Goal: Information Seeking & Learning: Check status

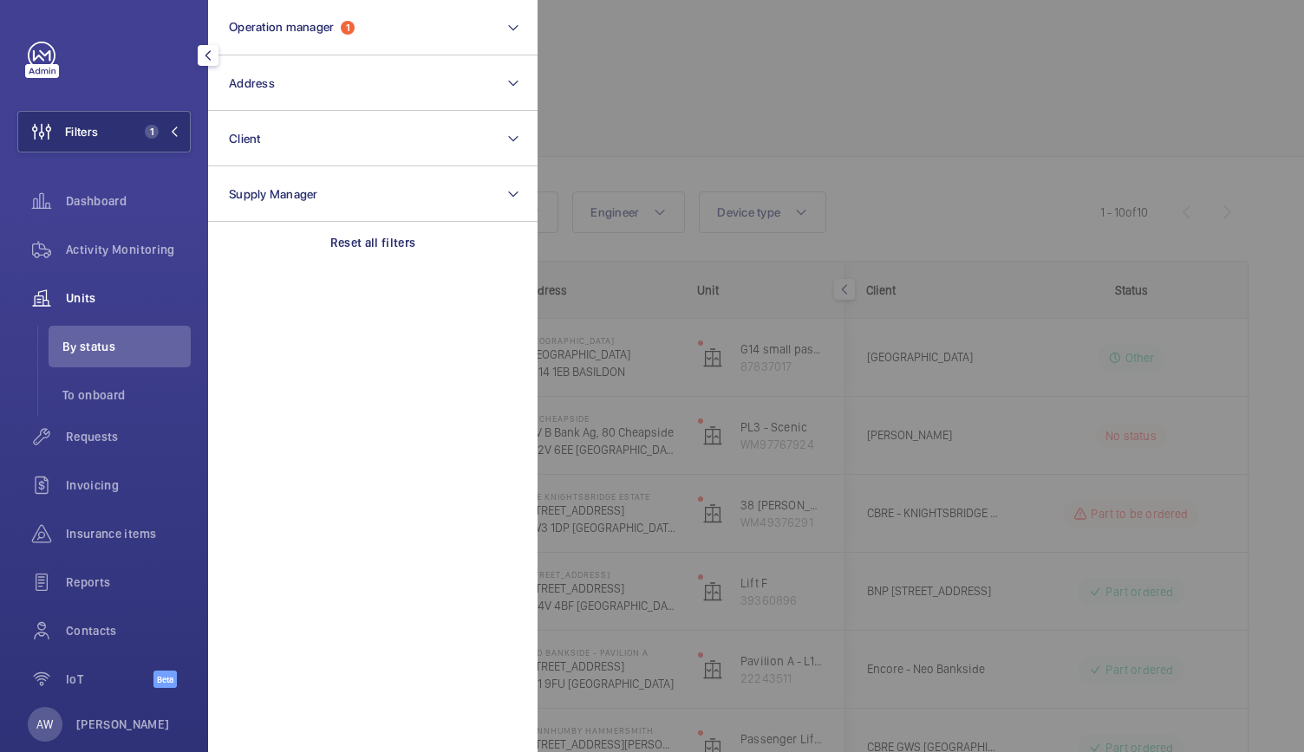
click at [125, 131] on button "Filters 1" at bounding box center [103, 132] width 173 height 42
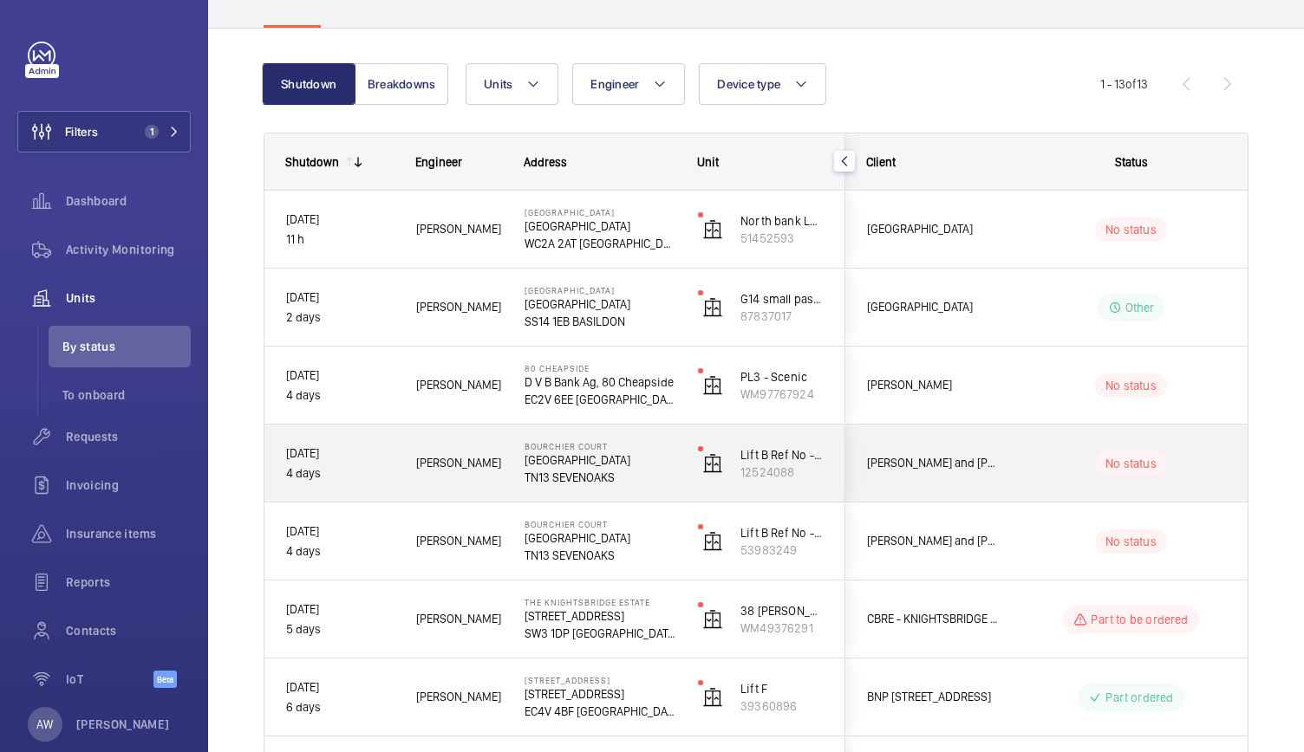
scroll to position [129, 0]
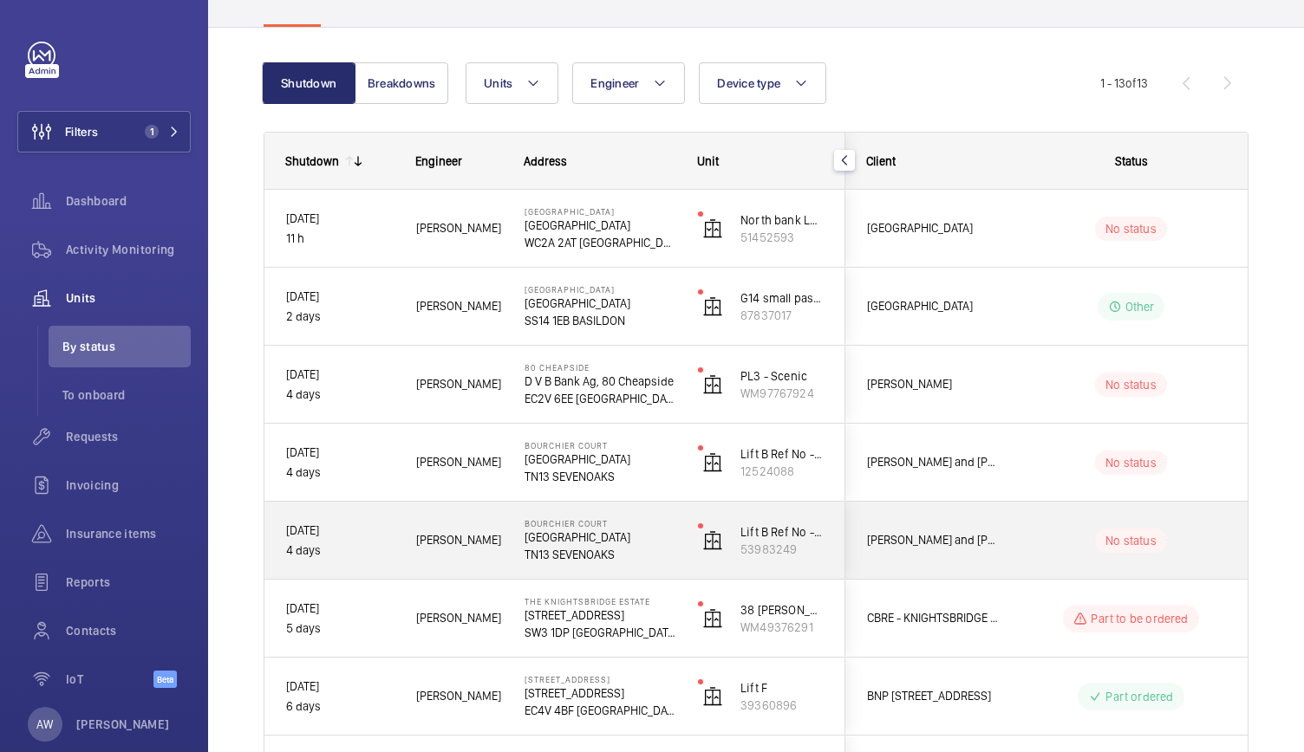
click at [486, 552] on div "Michael L." at bounding box center [448, 540] width 107 height 55
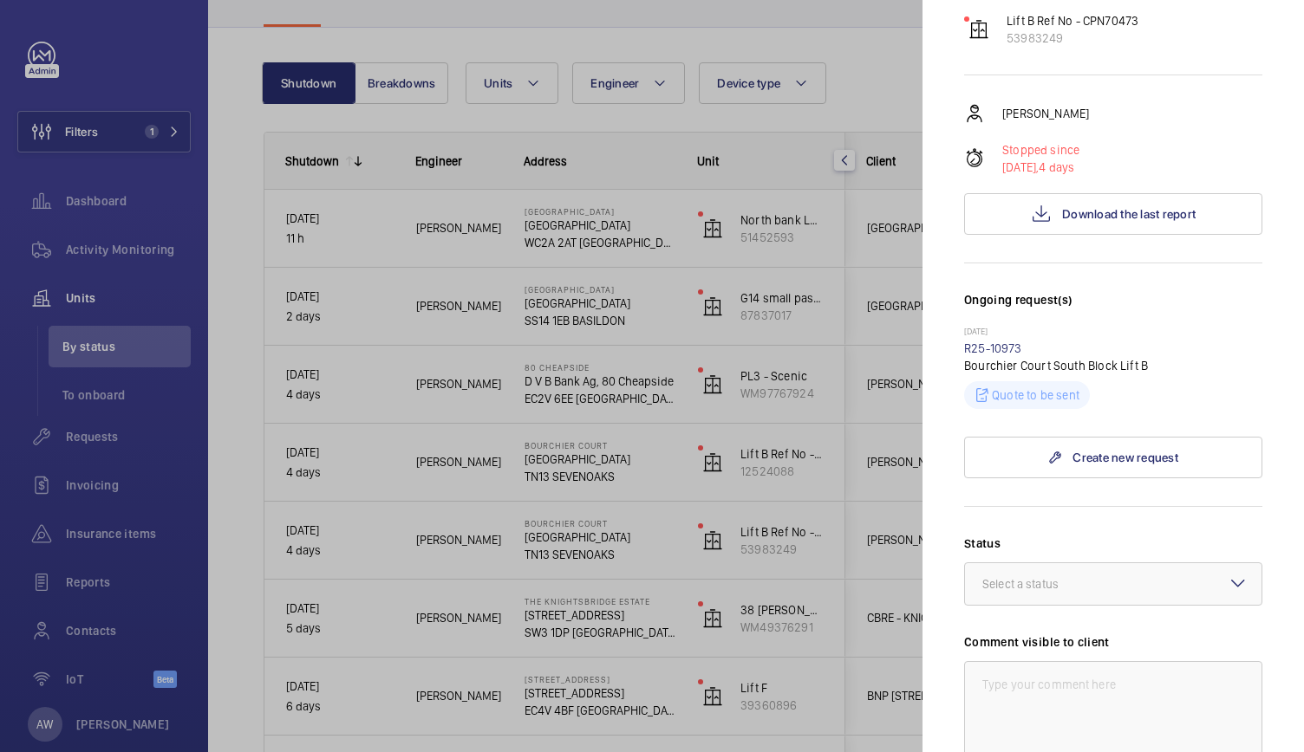
scroll to position [247, 0]
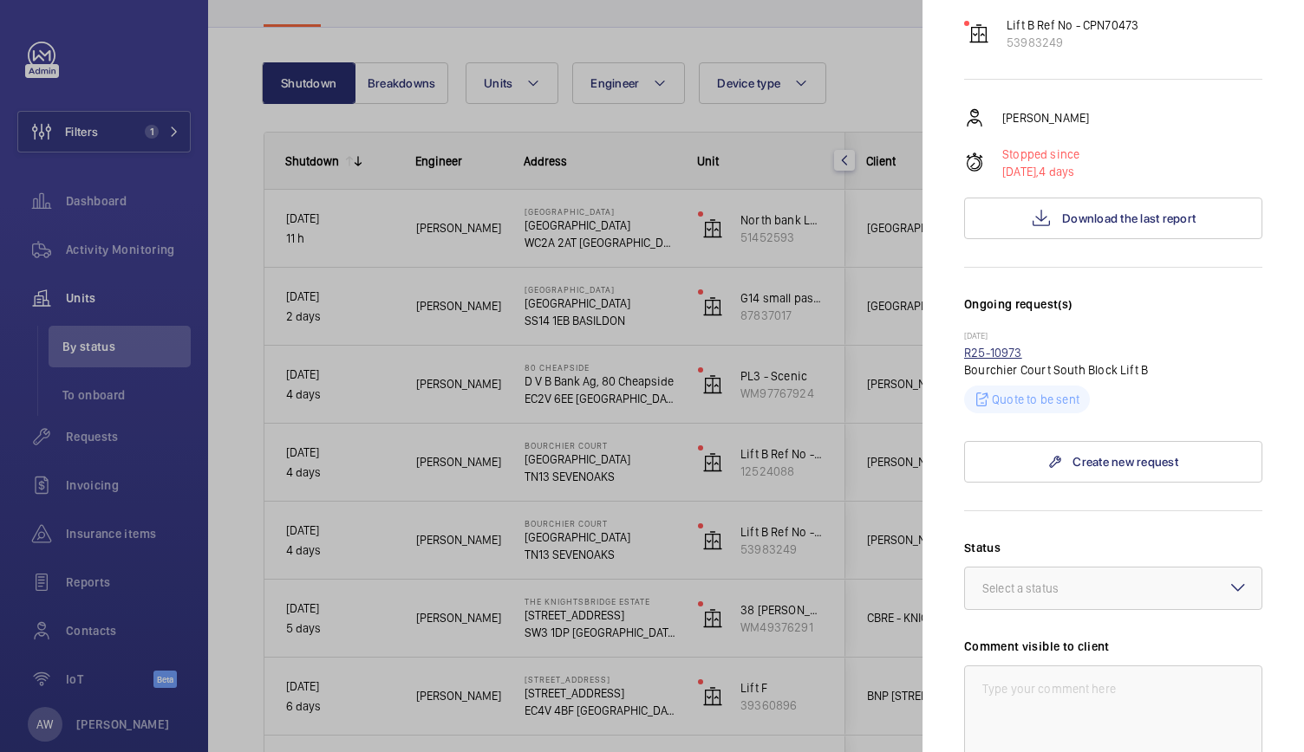
click at [985, 346] on link "R25-10973" at bounding box center [993, 353] width 58 height 14
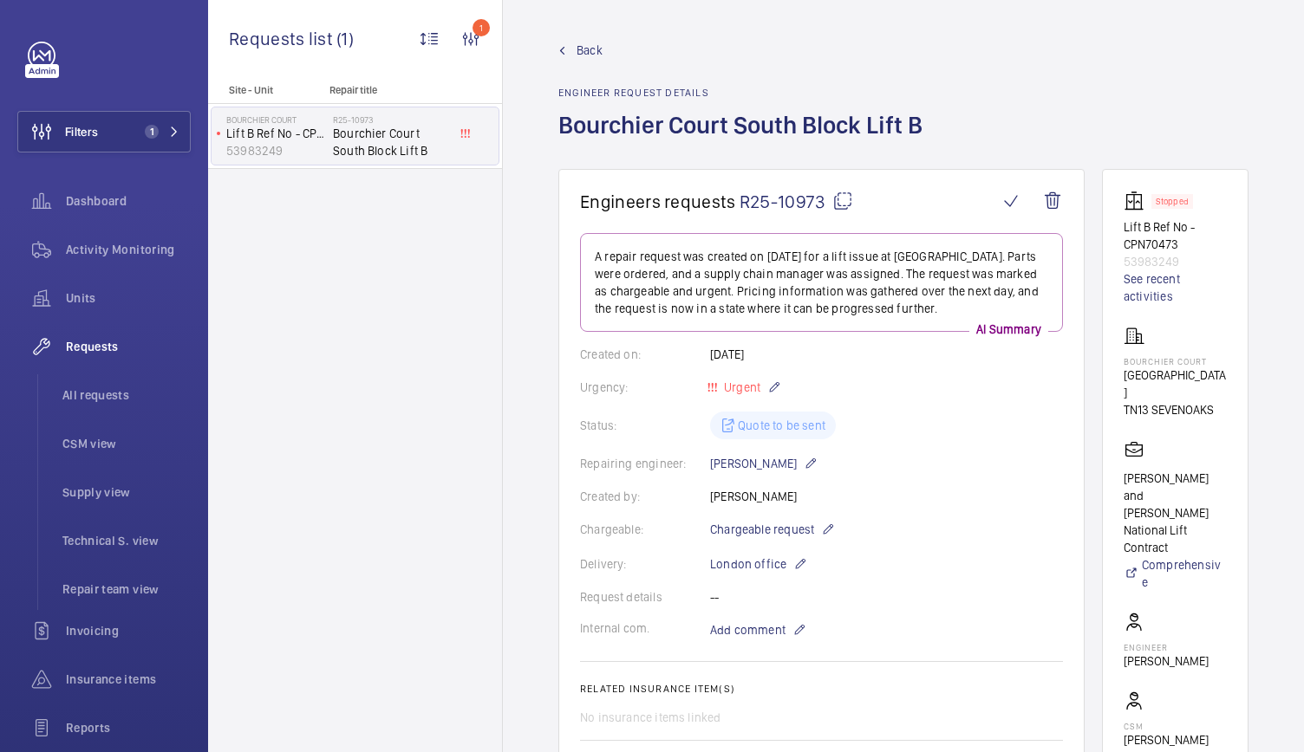
click at [576, 48] on span "Back" at bounding box center [589, 50] width 26 height 17
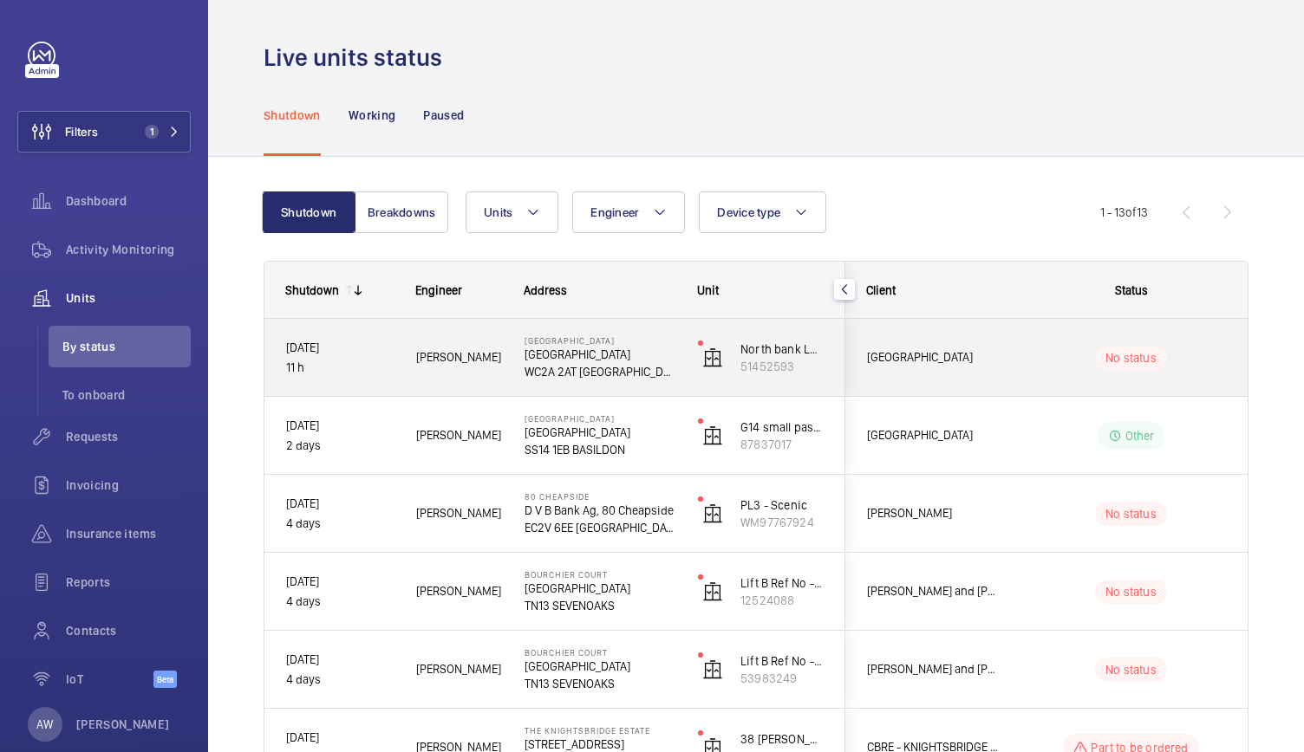
click at [638, 380] on div "Lincoln Square Lincoln Square WC2A 2AT LONDON" at bounding box center [590, 358] width 172 height 78
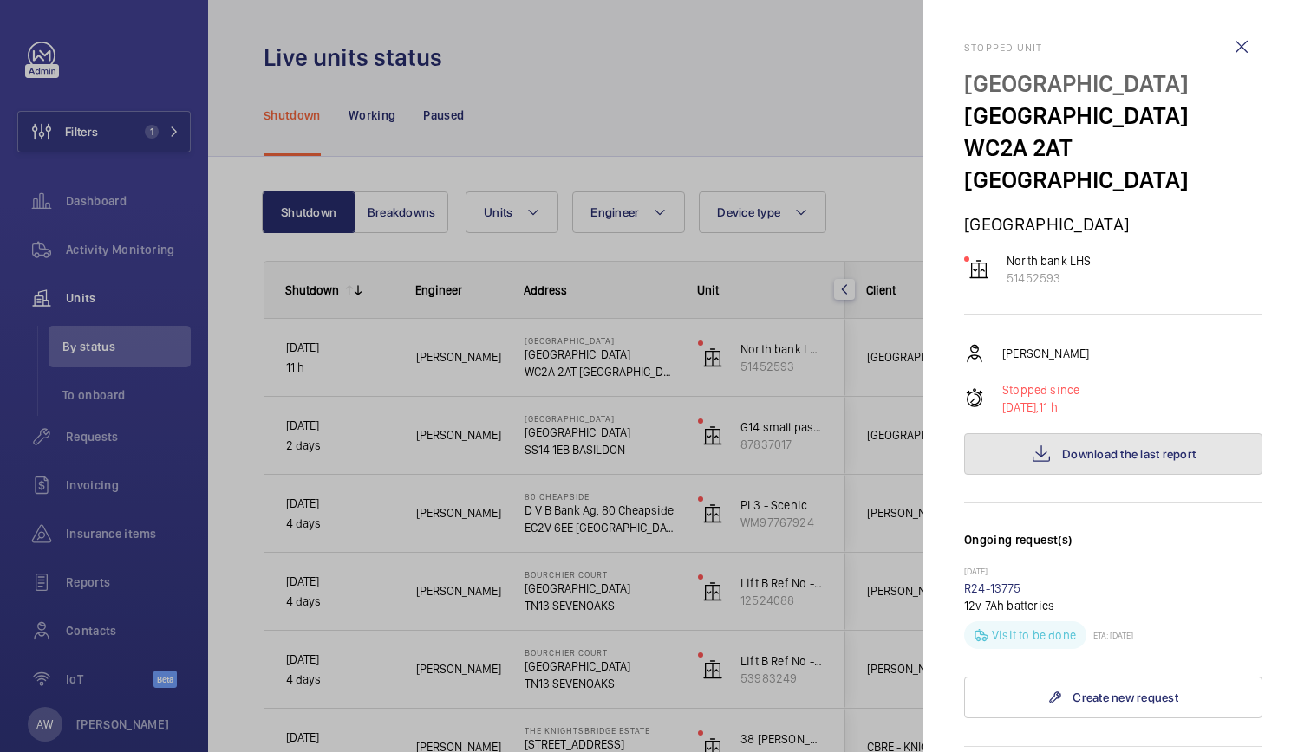
click at [1089, 433] on button "Download the last report" at bounding box center [1113, 454] width 298 height 42
click at [371, 349] on div at bounding box center [652, 376] width 1304 height 752
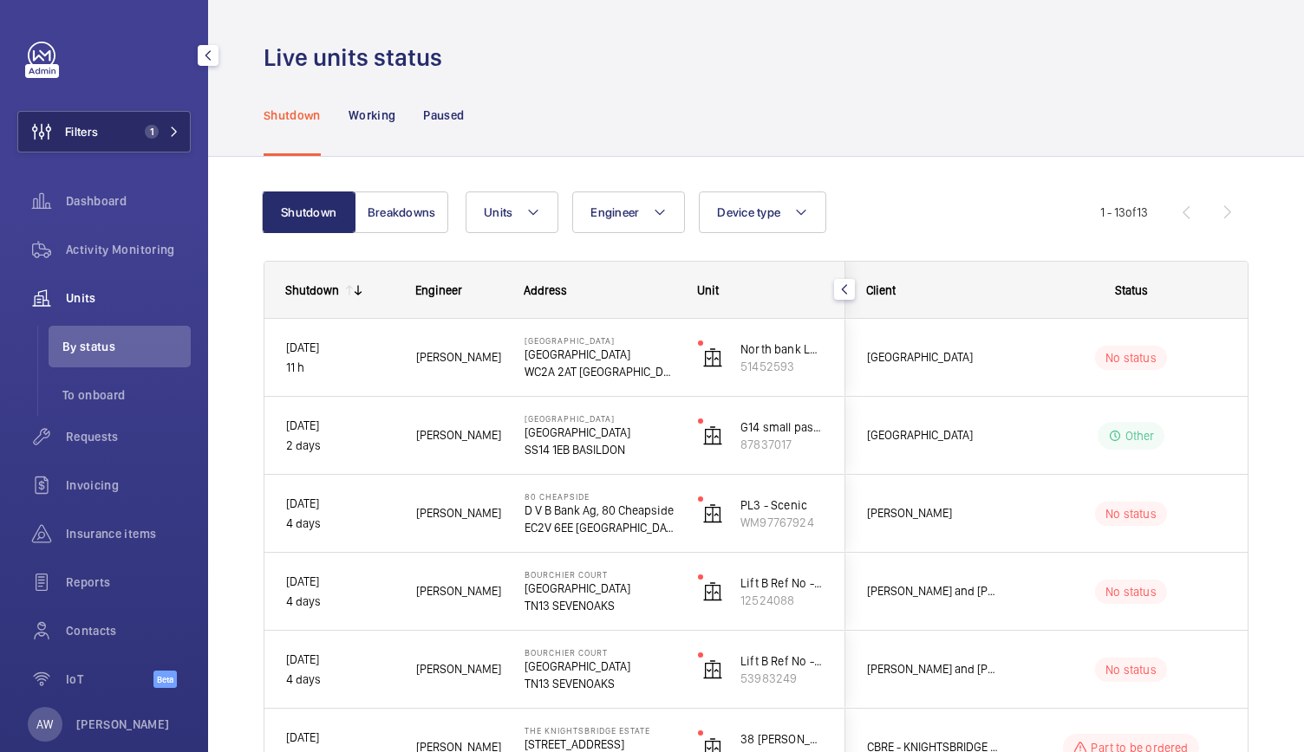
click at [158, 126] on span "1" at bounding box center [159, 132] width 42 height 14
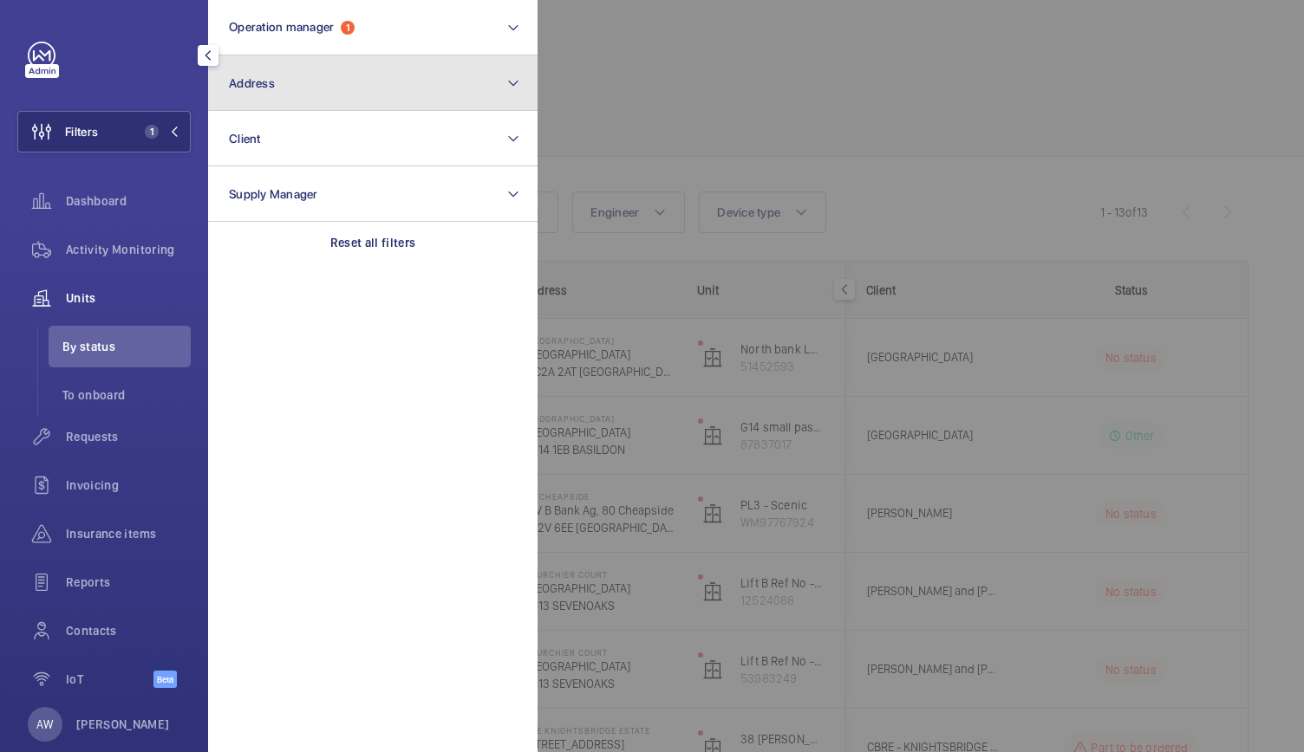
click at [322, 88] on button "Address" at bounding box center [372, 82] width 329 height 55
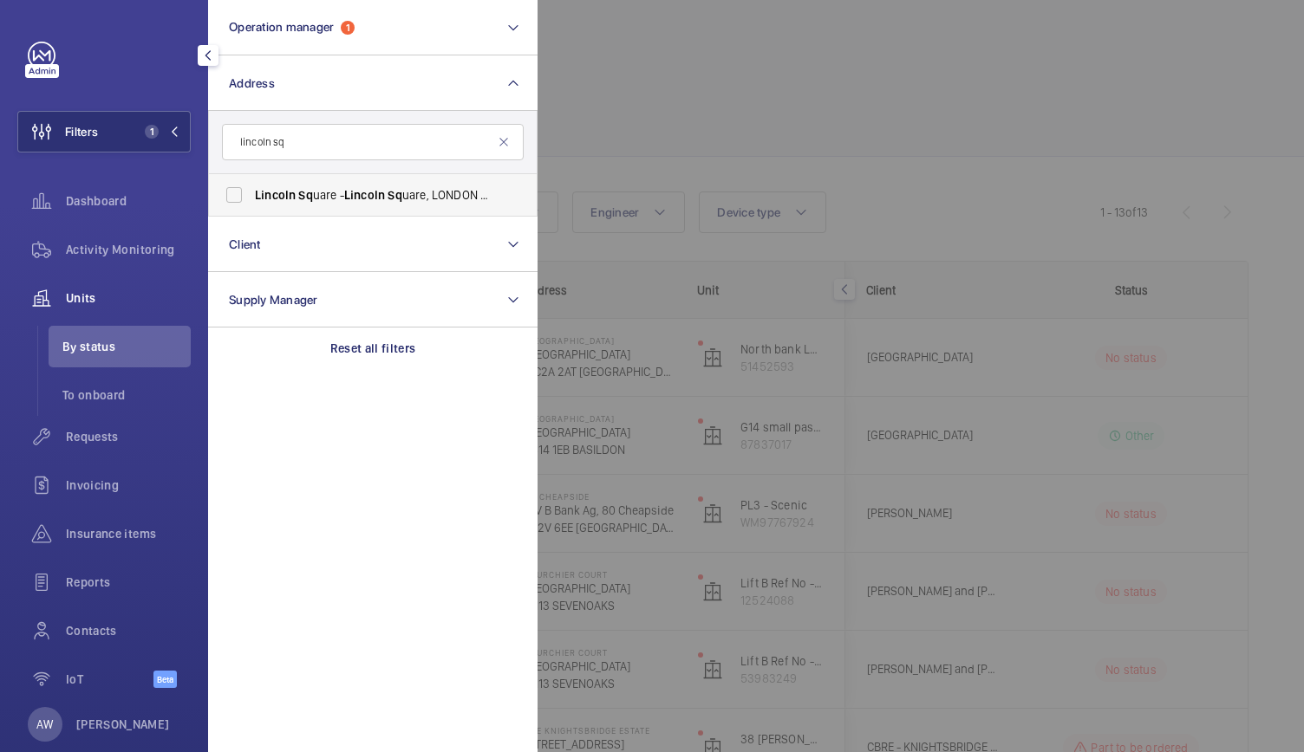
type input "lincoln sq"
click at [333, 206] on label "Lincoln Sq uare - Lincoln Sq uare, LONDON WC2A 2AT" at bounding box center [360, 195] width 302 height 42
click at [251, 206] on input "Lincoln Sq uare - Lincoln Sq uare, LONDON WC2A 2AT" at bounding box center [234, 195] width 35 height 35
checkbox input "true"
click at [753, 96] on div at bounding box center [1189, 376] width 1304 height 752
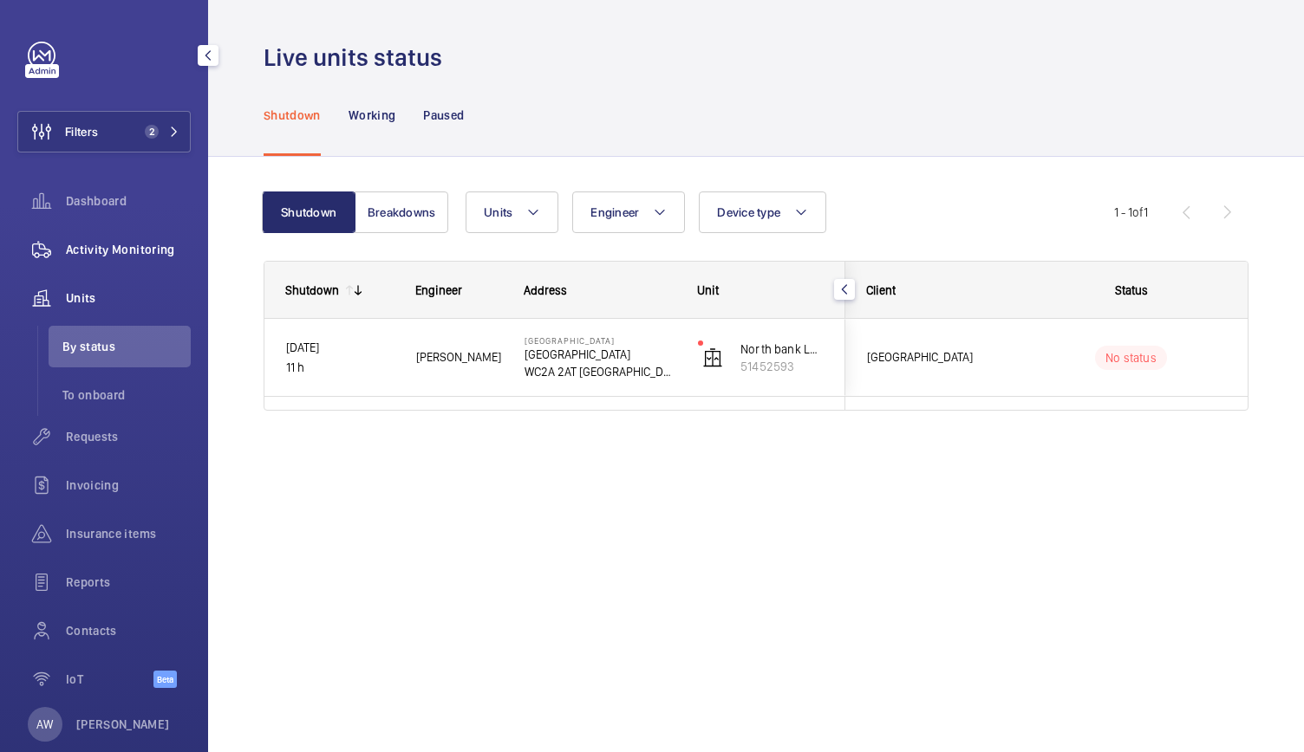
click at [161, 250] on span "Activity Monitoring" at bounding box center [128, 249] width 125 height 17
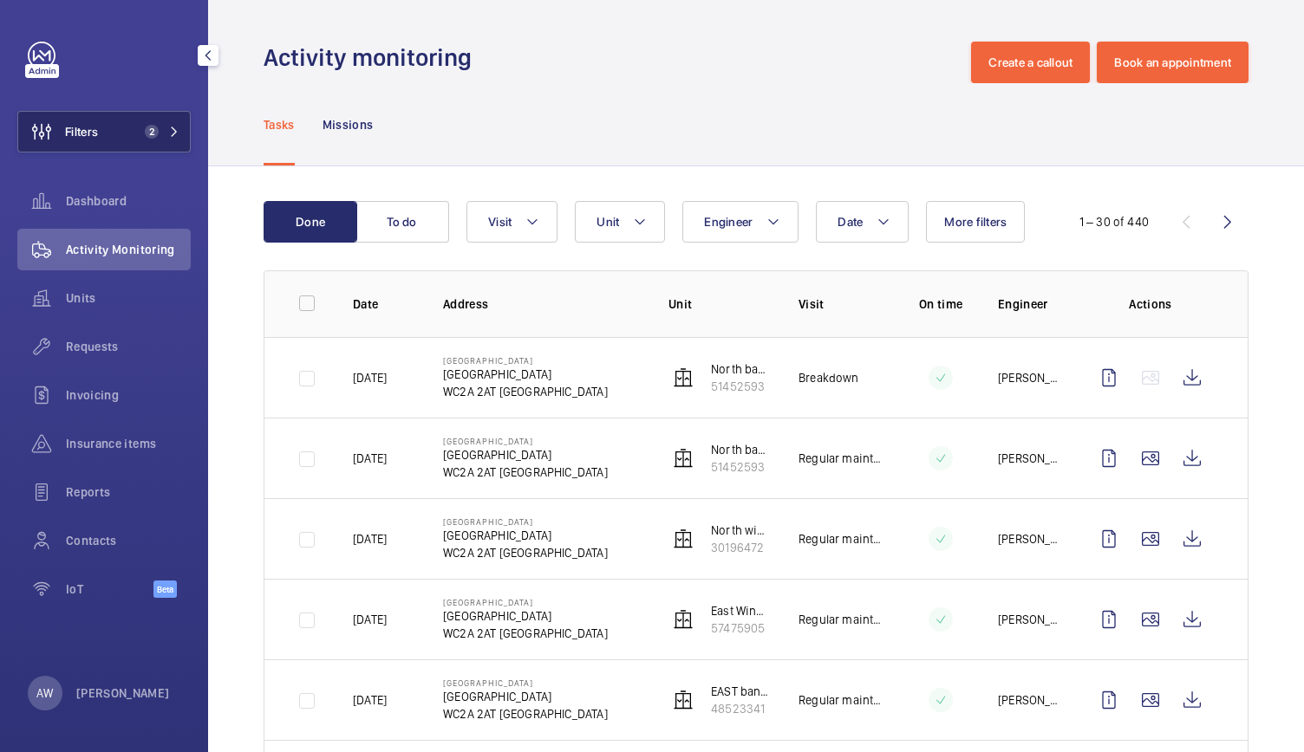
click at [160, 116] on button "Filters 2" at bounding box center [103, 132] width 173 height 42
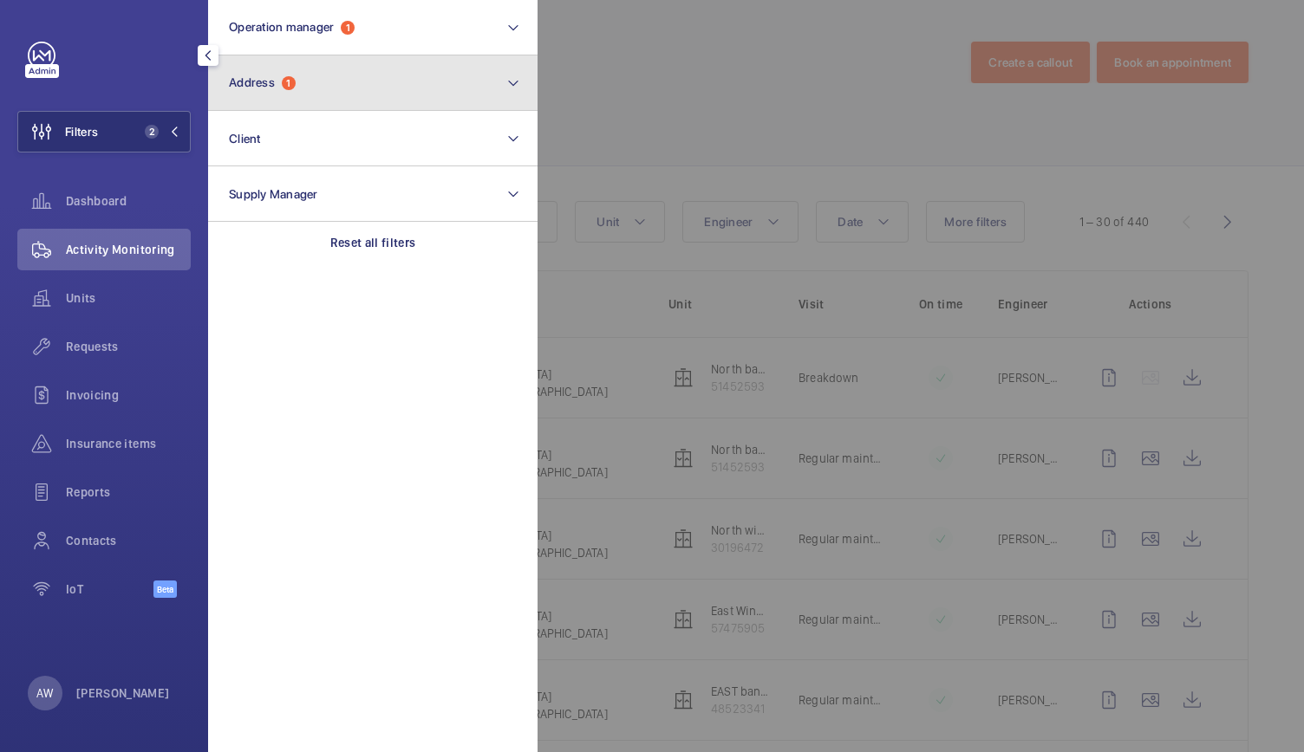
click at [267, 101] on button "Address 1" at bounding box center [372, 82] width 329 height 55
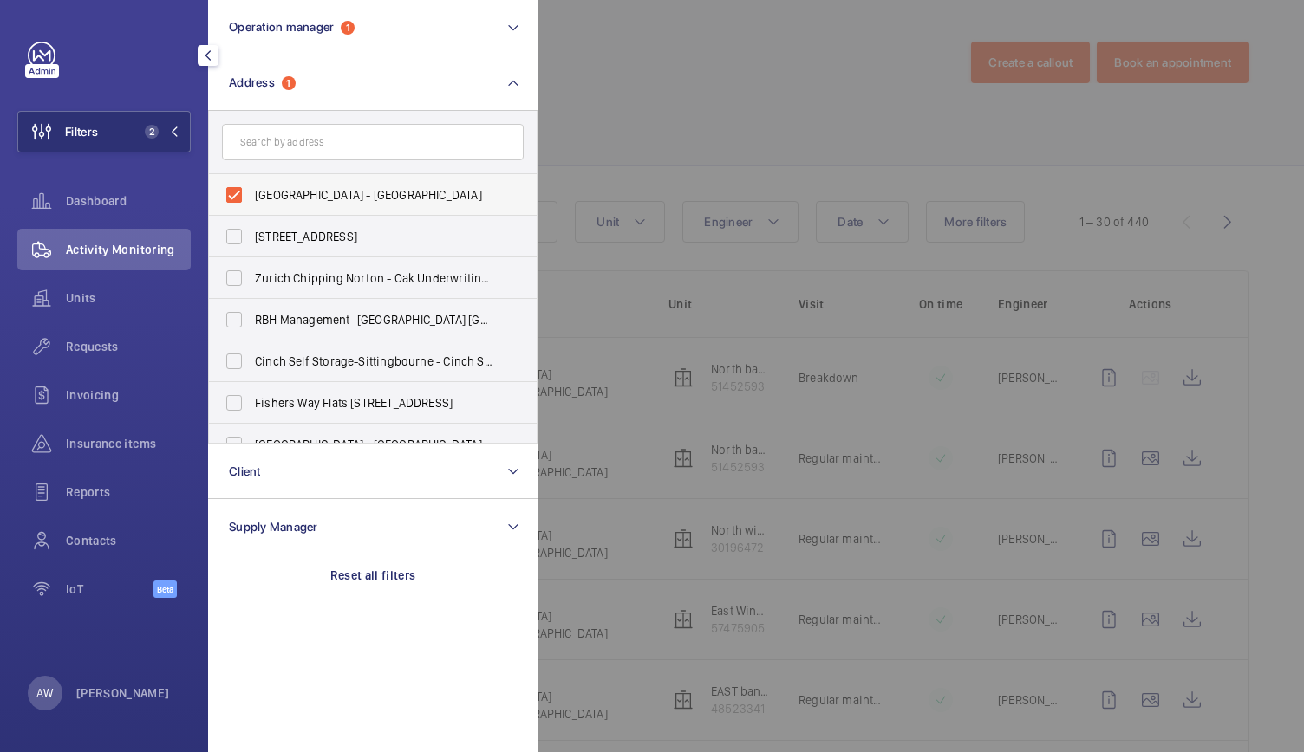
click at [236, 198] on label "Lincoln Square - Lincoln Square, LONDON WC2A 2AT" at bounding box center [360, 195] width 302 height 42
click at [236, 198] on input "Lincoln Square - Lincoln Square, LONDON WC2A 2AT" at bounding box center [234, 195] width 35 height 35
checkbox input "false"
click at [276, 147] on input "text" at bounding box center [373, 142] width 302 height 36
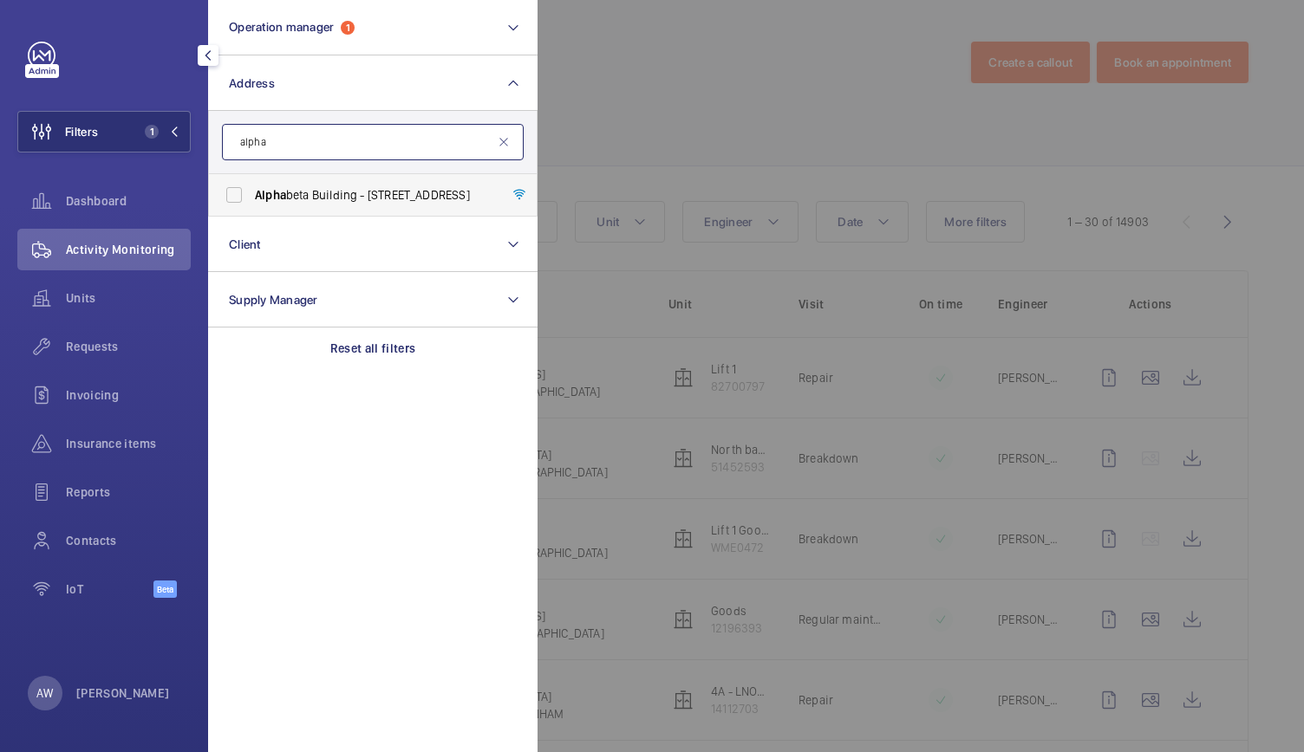
type input "alpha"
click at [281, 198] on span "Alpha" at bounding box center [270, 195] width 31 height 14
click at [251, 198] on input "Alpha beta Building - 14 - 18 Finsbury Square, LONDON EC2A 1AH" at bounding box center [234, 195] width 35 height 35
checkbox input "true"
click at [667, 112] on div at bounding box center [1189, 376] width 1304 height 752
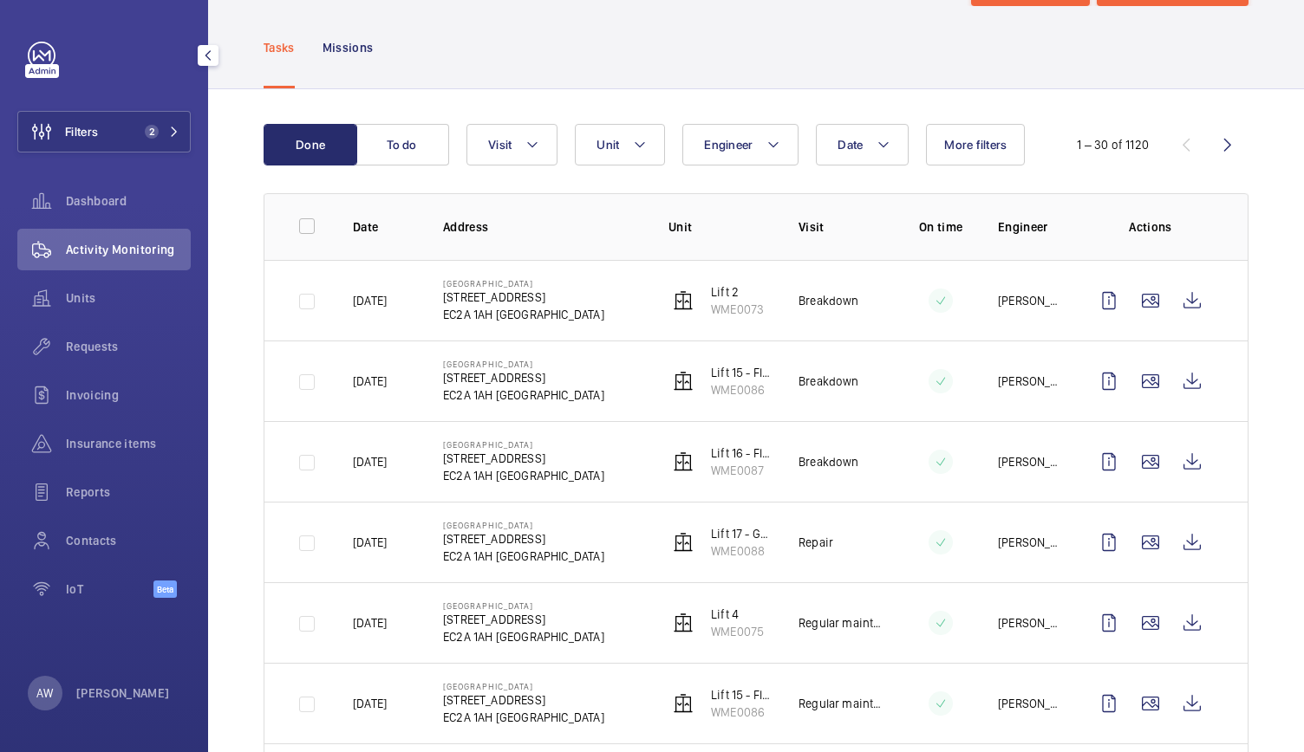
scroll to position [76, 0]
click at [858, 140] on span "Date" at bounding box center [849, 146] width 25 height 14
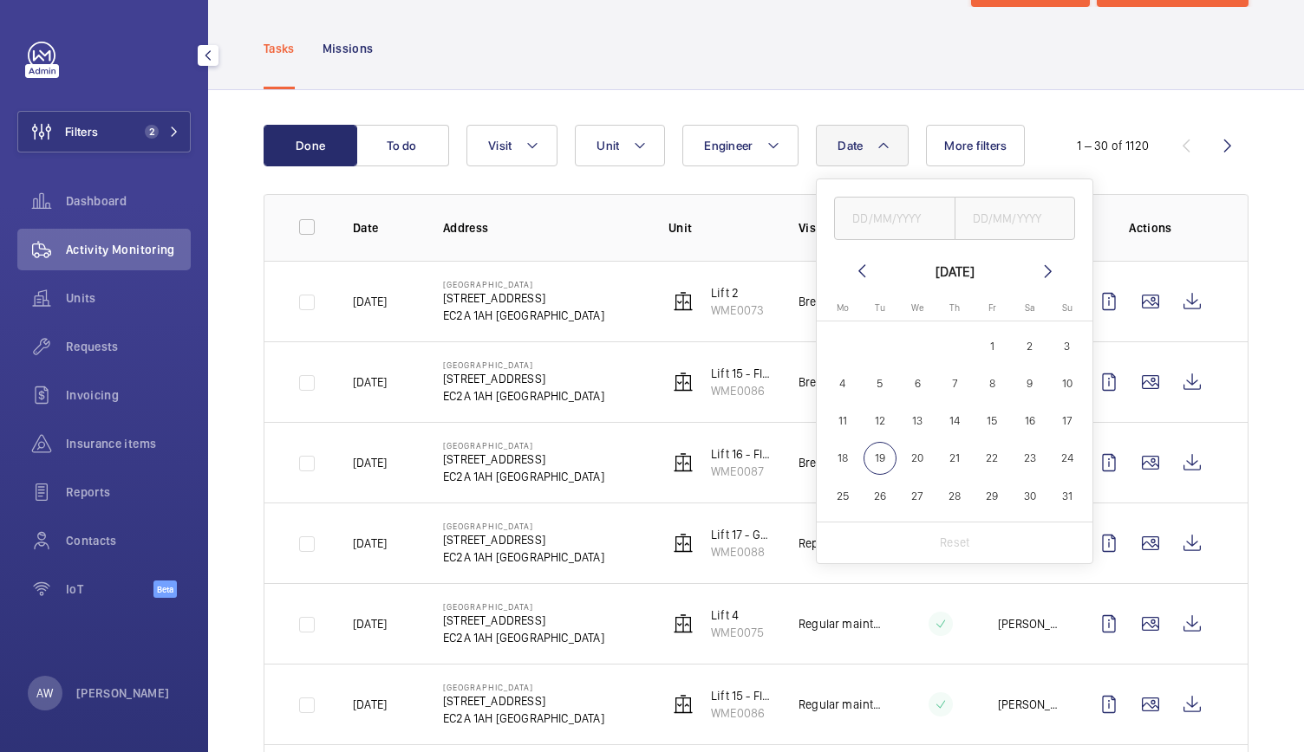
click at [861, 273] on mat-icon at bounding box center [861, 271] width 21 height 21
click at [881, 349] on span "1" at bounding box center [880, 346] width 34 height 34
type input "01/07/2025"
click at [954, 496] on span "31" at bounding box center [955, 496] width 34 height 34
type input "31/07/2025"
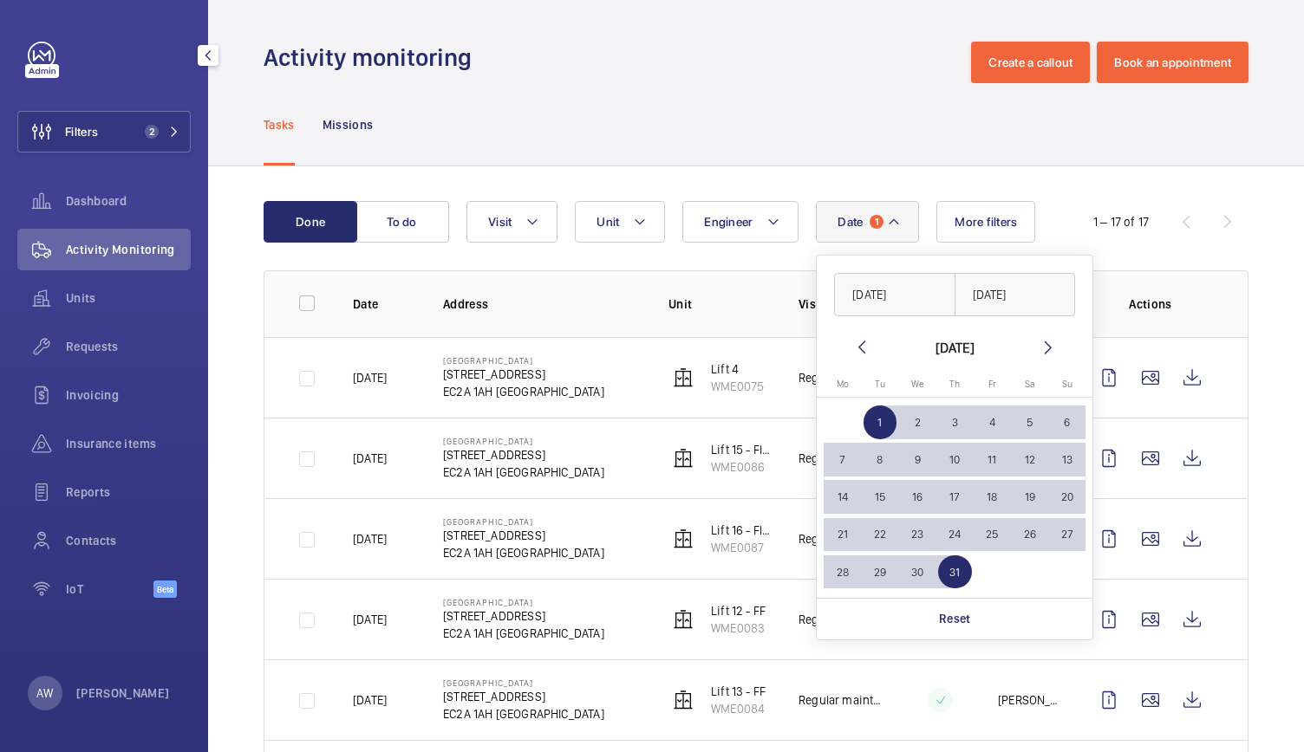
click at [648, 113] on div "Tasks Missions" at bounding box center [755, 124] width 985 height 82
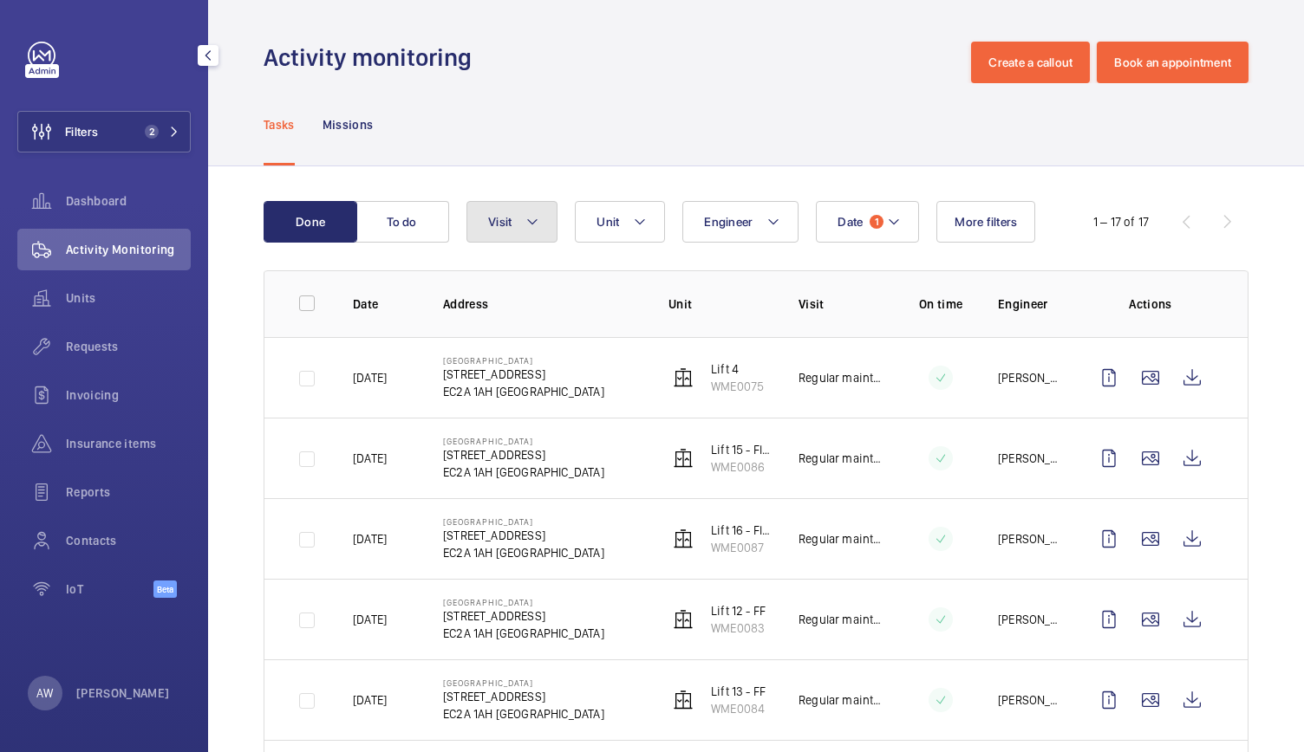
click at [513, 224] on button "Visit" at bounding box center [511, 222] width 91 height 42
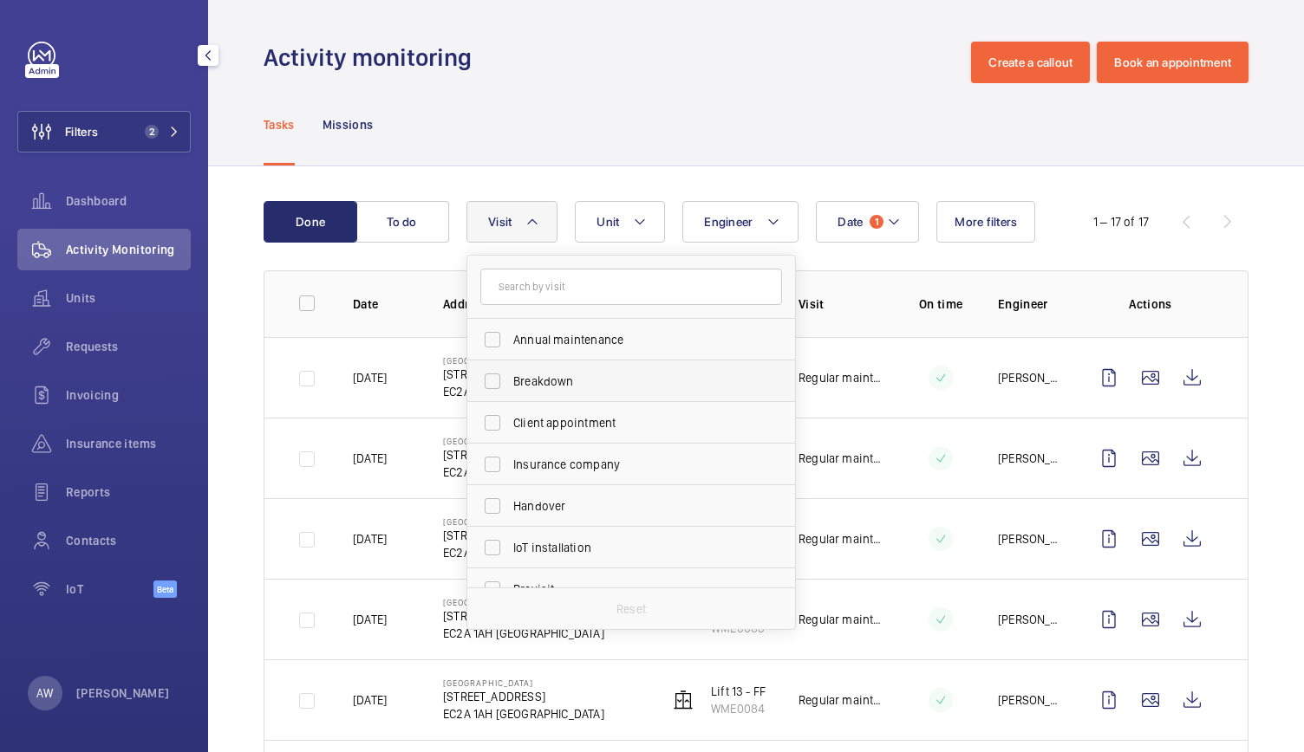
click at [505, 375] on label "Breakdown" at bounding box center [618, 382] width 302 height 42
click at [505, 375] on input "Breakdown" at bounding box center [492, 381] width 35 height 35
checkbox input "true"
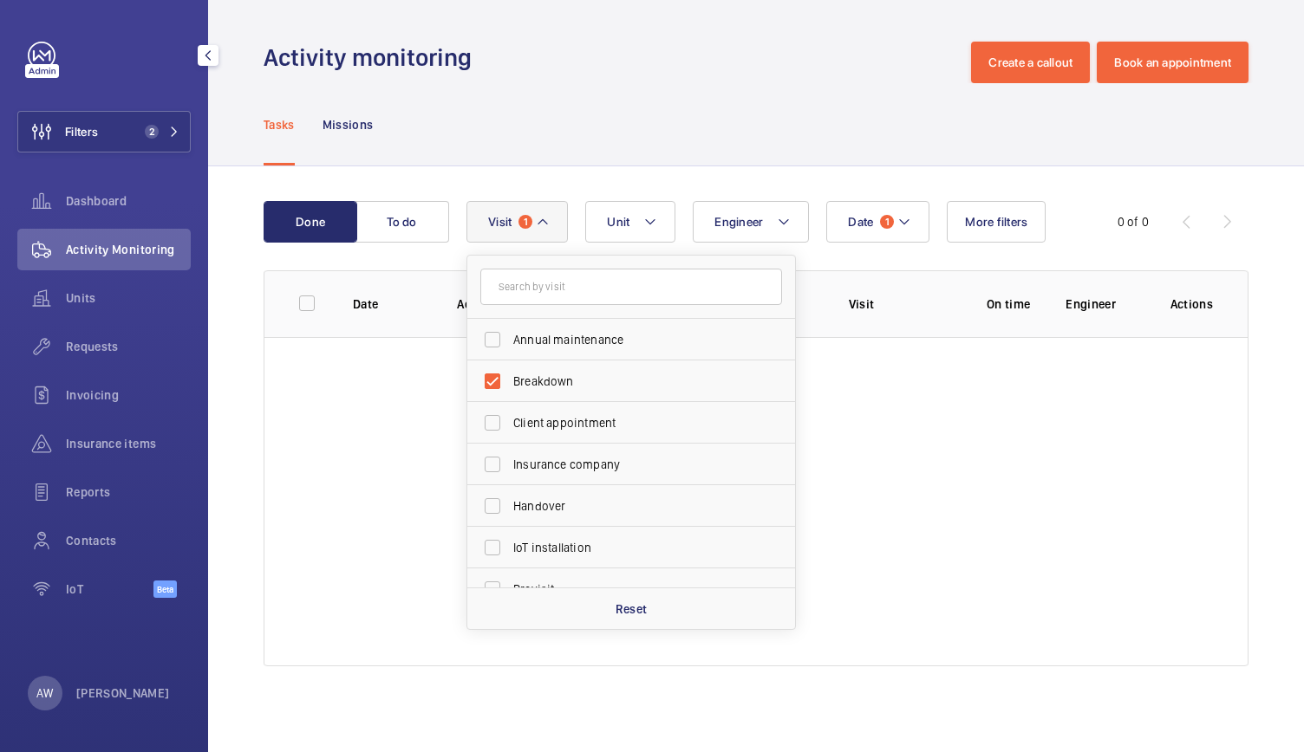
click at [666, 68] on div "Activity monitoring Create a callout Book an appointment" at bounding box center [755, 63] width 985 height 42
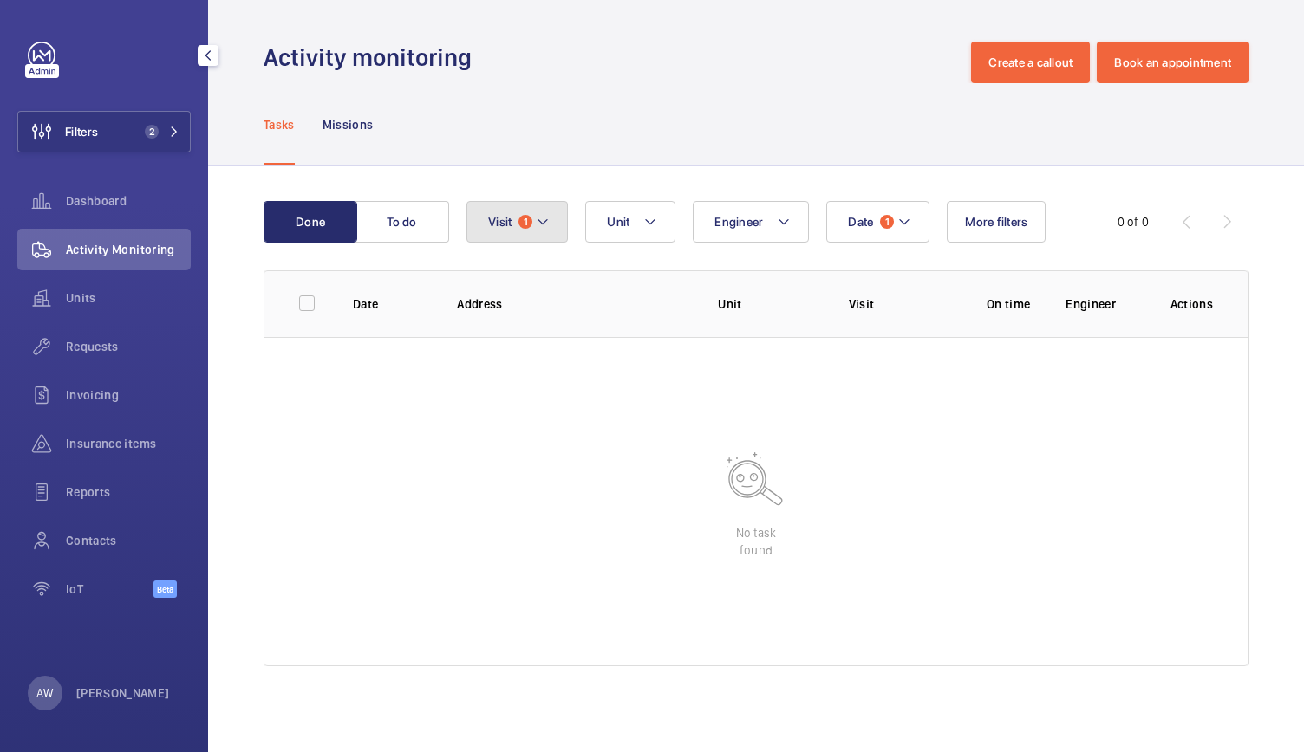
click at [539, 211] on button "Visit 1" at bounding box center [516, 222] width 101 height 42
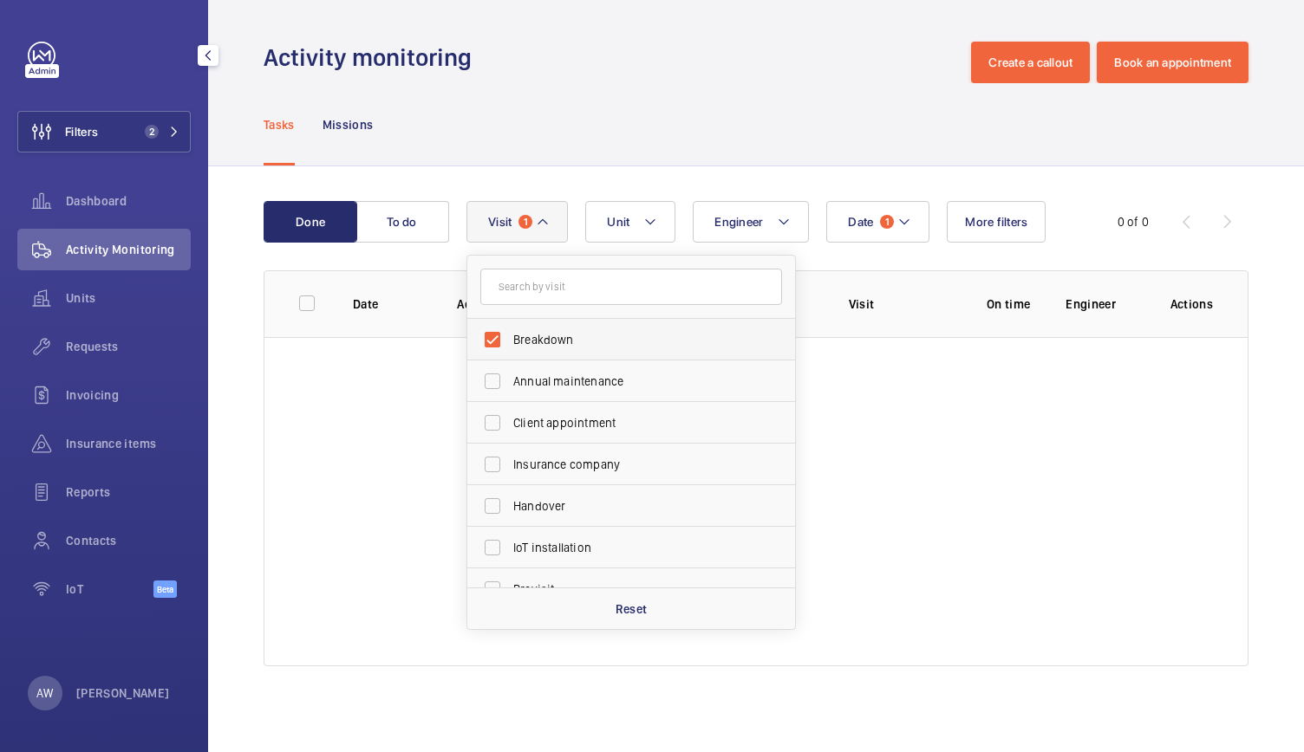
click at [496, 342] on label "Breakdown" at bounding box center [618, 340] width 302 height 42
click at [496, 342] on input "Breakdown" at bounding box center [492, 339] width 35 height 35
checkbox input "false"
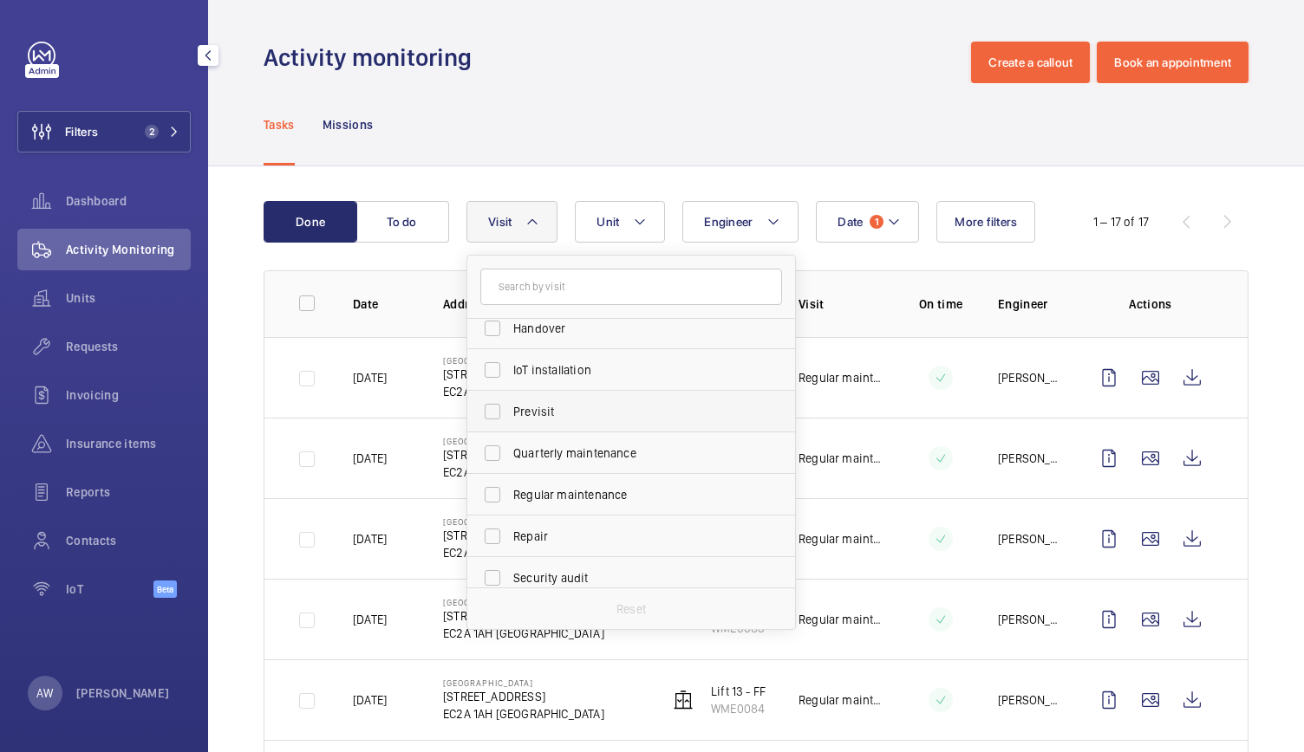
scroll to position [272, 0]
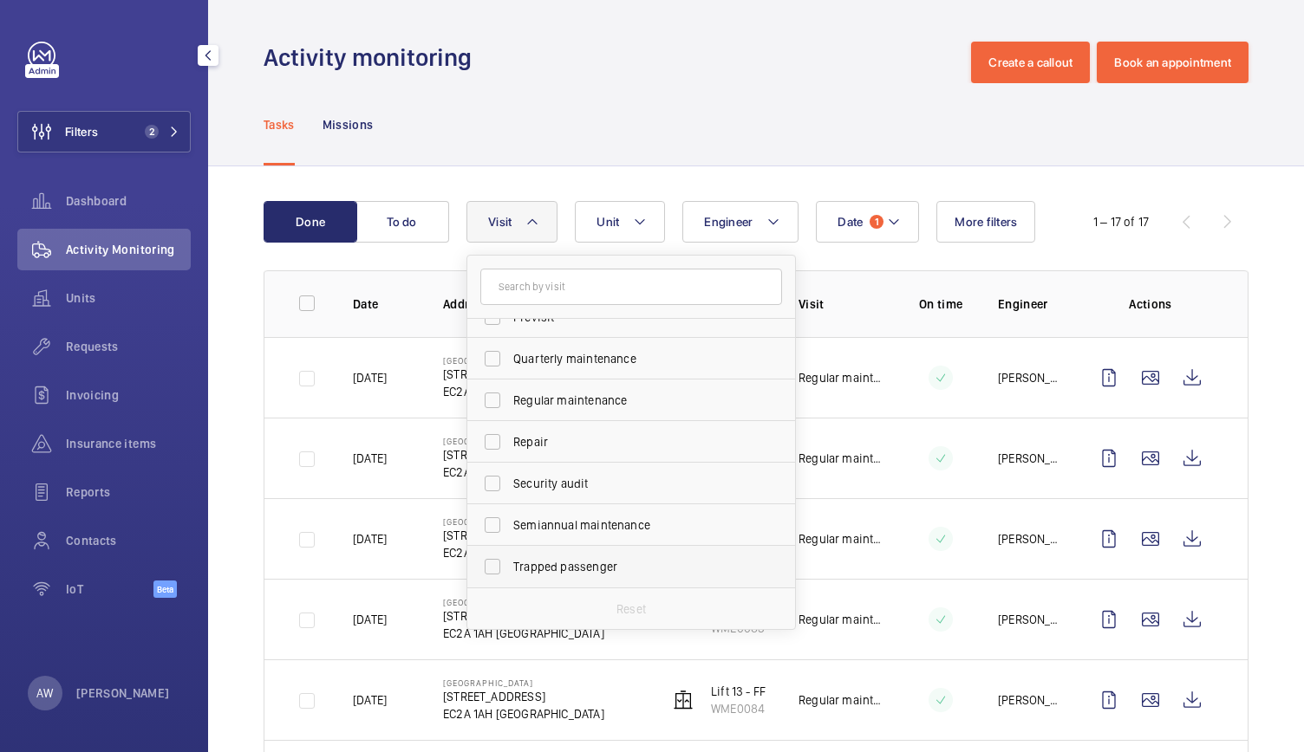
click at [491, 566] on label "Trapped passenger" at bounding box center [618, 567] width 302 height 42
click at [491, 566] on input "Trapped passenger" at bounding box center [492, 567] width 35 height 35
checkbox input "true"
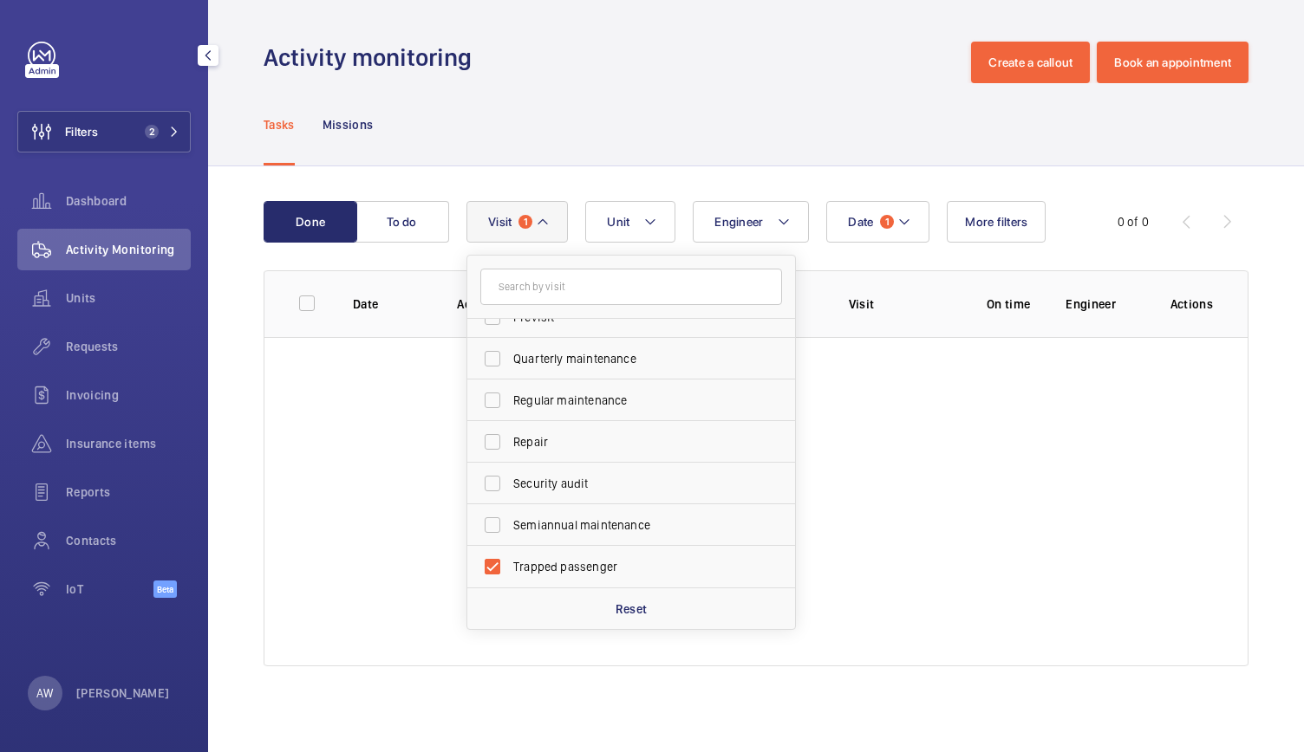
click at [594, 172] on div "Done To do Date 1 Engineer Unit Visit 1 Breakdown Annual maintenance Client app…" at bounding box center [756, 437] width 1096 height 542
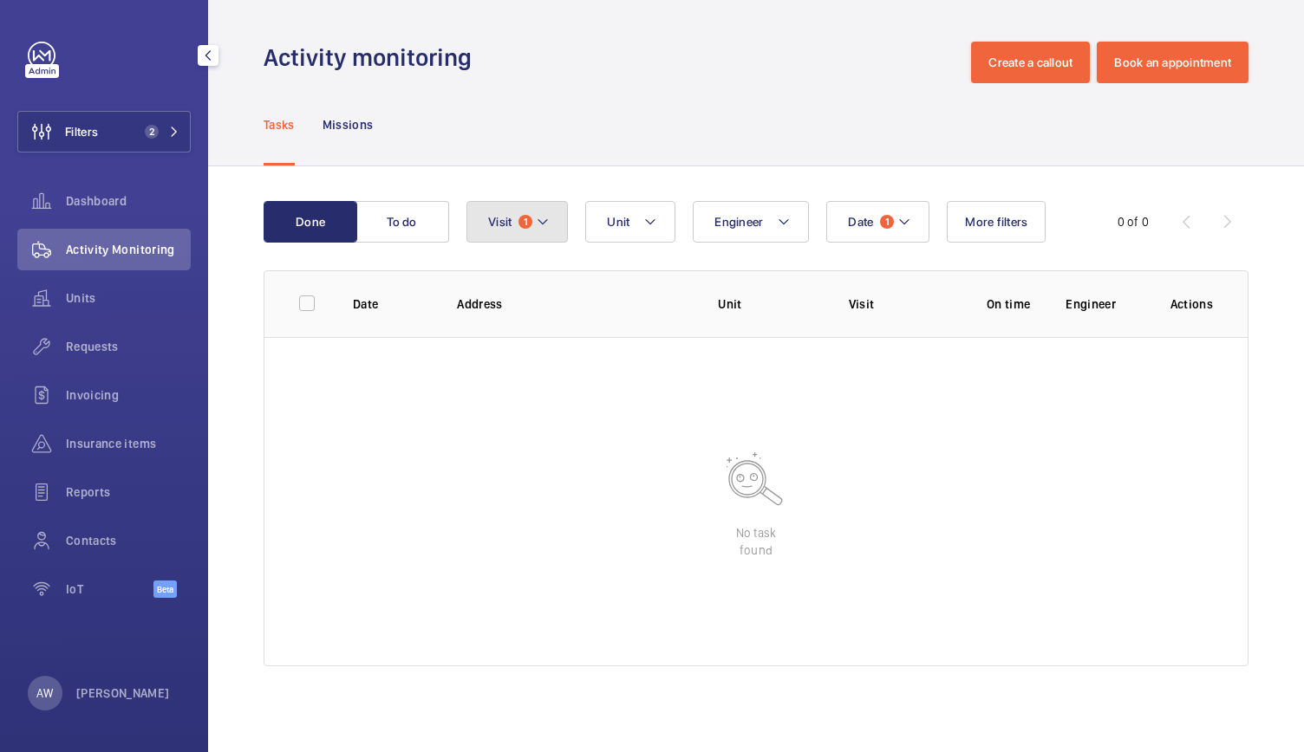
click at [541, 225] on mat-icon at bounding box center [543, 221] width 14 height 21
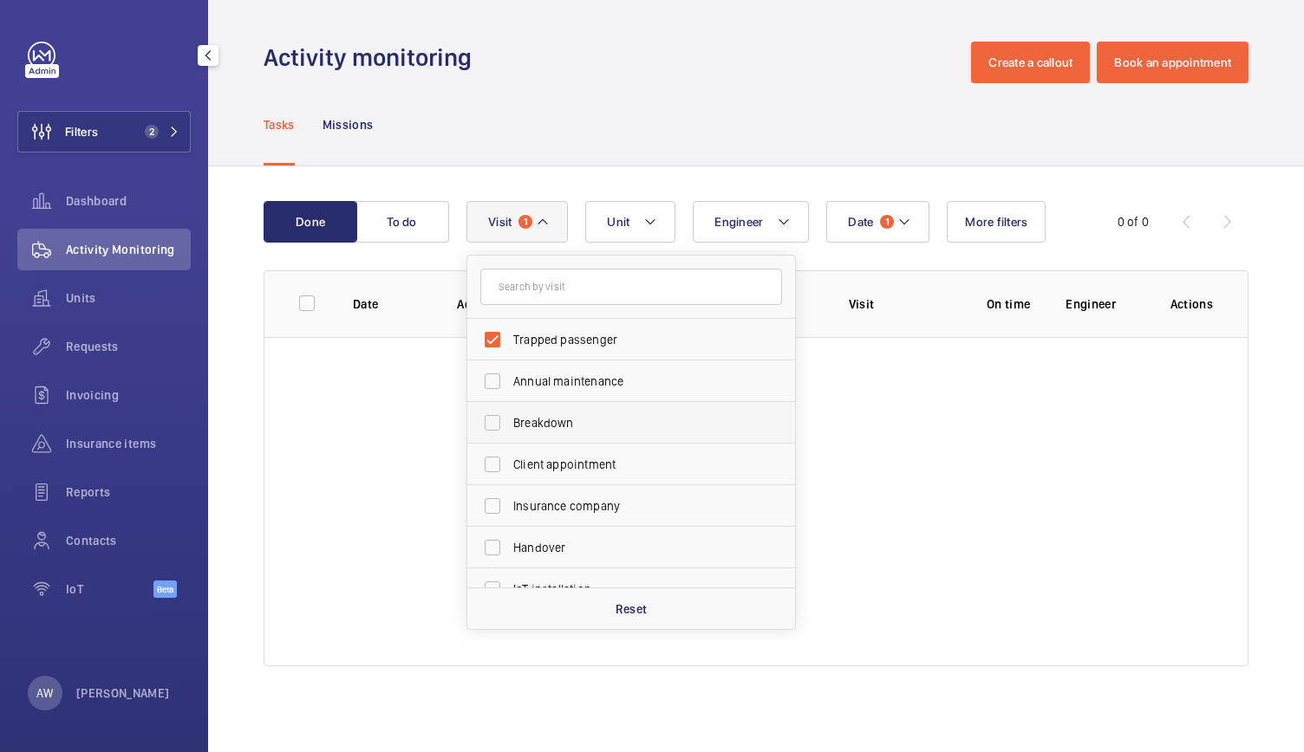
click at [498, 426] on label "Breakdown" at bounding box center [618, 423] width 302 height 42
click at [498, 426] on input "Breakdown" at bounding box center [492, 423] width 35 height 35
checkbox input "true"
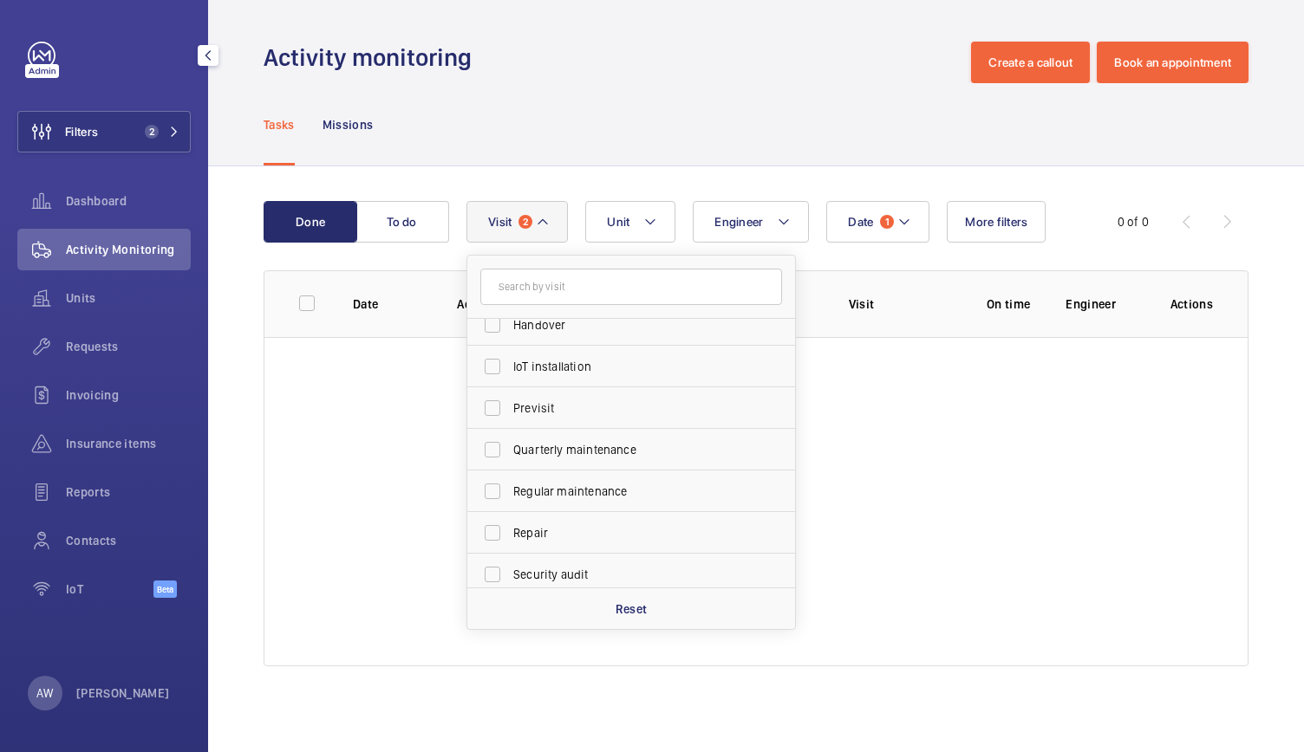
scroll to position [224, 0]
click at [495, 491] on label "Regular maintenance" at bounding box center [618, 491] width 302 height 42
click at [495, 491] on input "Regular maintenance" at bounding box center [492, 490] width 35 height 35
checkbox input "true"
click at [531, 112] on div "Tasks Missions" at bounding box center [755, 124] width 985 height 82
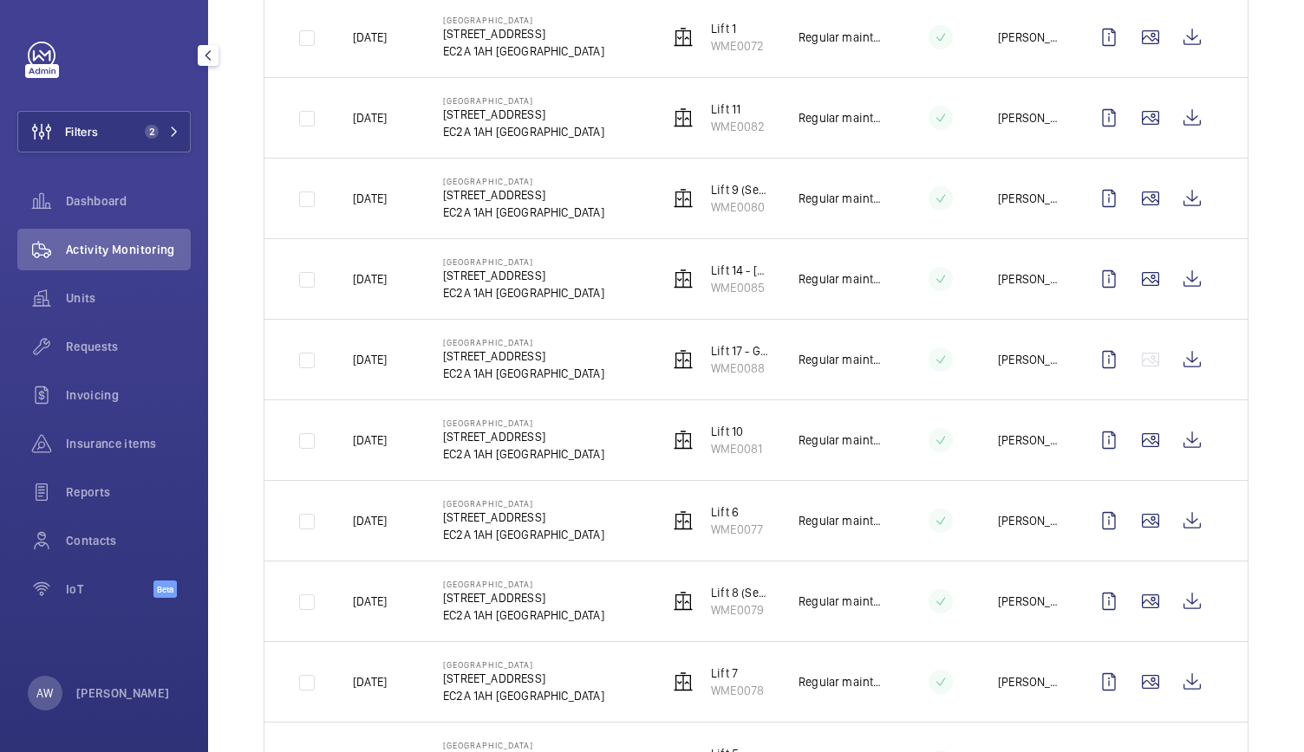
scroll to position [906, 0]
click at [810, 673] on p "Regular maintenance" at bounding box center [840, 681] width 85 height 17
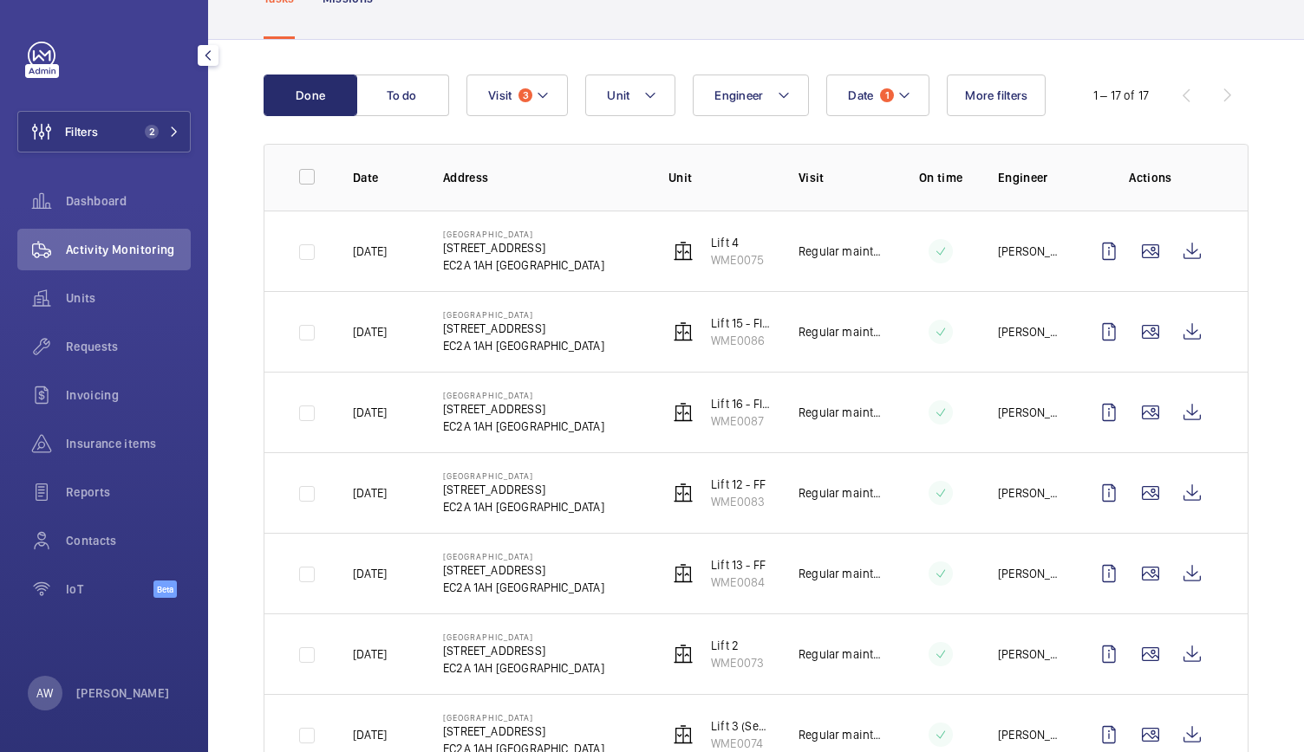
scroll to position [0, 0]
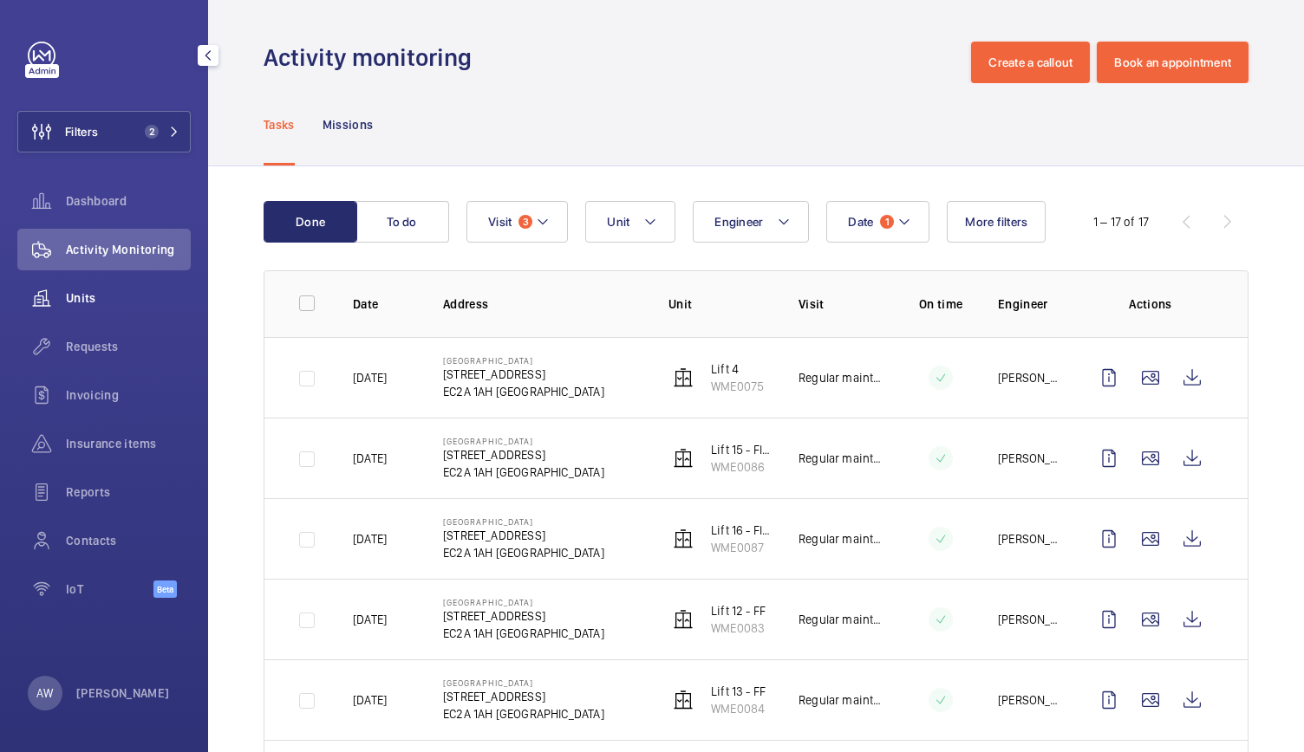
click at [82, 292] on span "Units" at bounding box center [128, 297] width 125 height 17
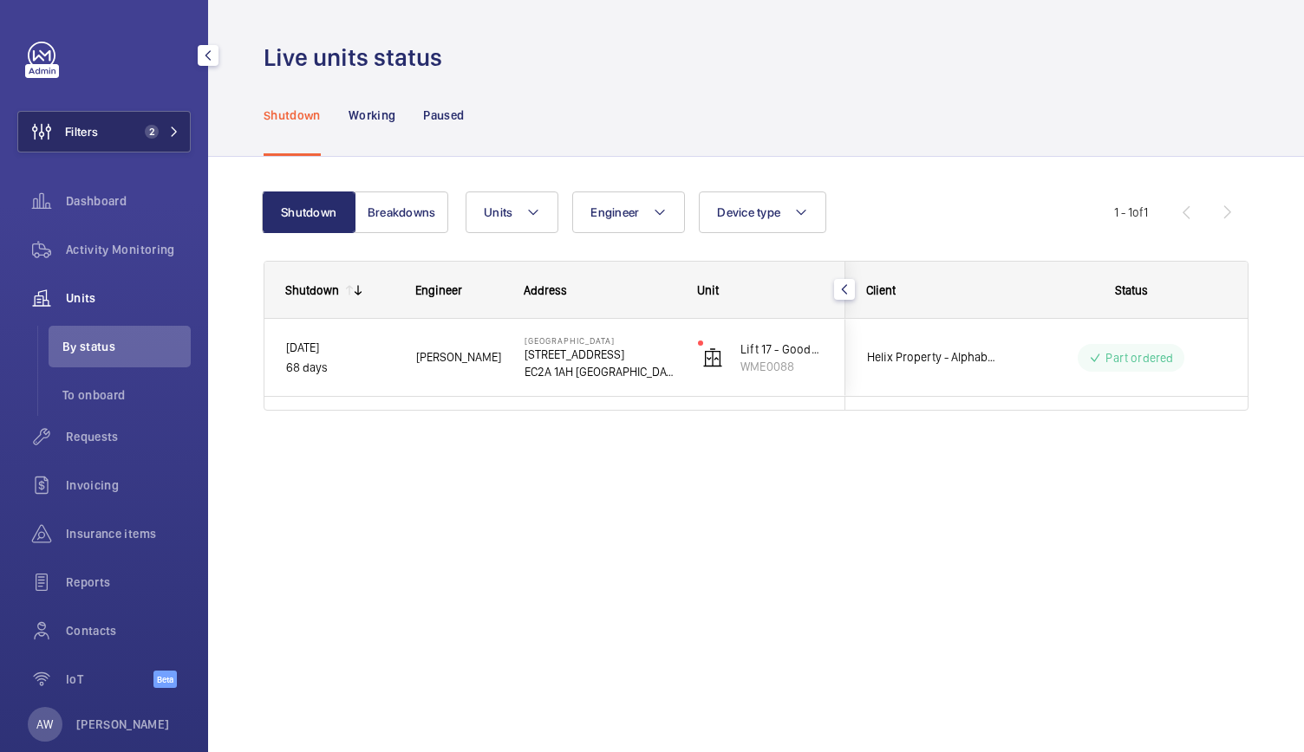
click at [113, 126] on button "Filters 2" at bounding box center [103, 132] width 173 height 42
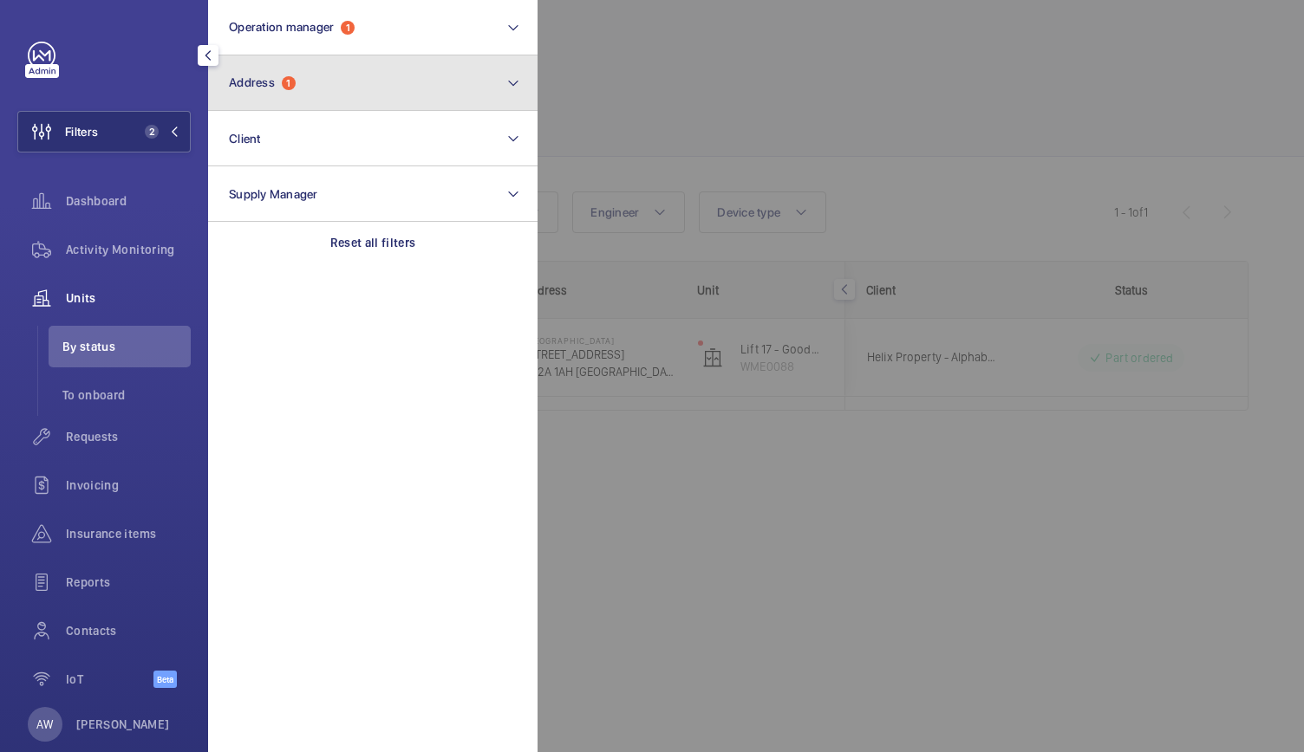
click at [283, 88] on span "Address 1" at bounding box center [262, 82] width 67 height 15
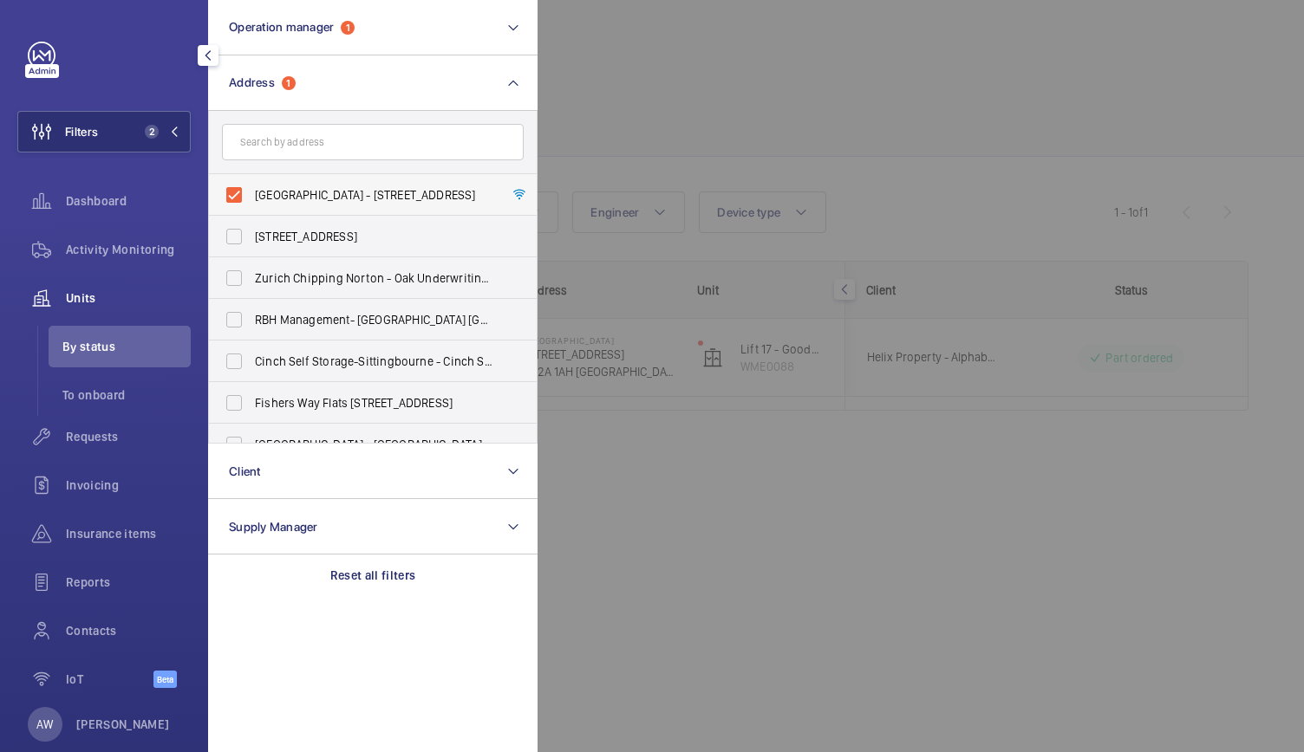
click at [233, 188] on label "Alphabeta Building - 14 - 18 Finsbury Square, LONDON EC2A 1AH" at bounding box center [360, 195] width 302 height 42
click at [233, 188] on input "Alphabeta Building - 14 - 18 Finsbury Square, LONDON EC2A 1AH" at bounding box center [234, 195] width 35 height 35
checkbox input "false"
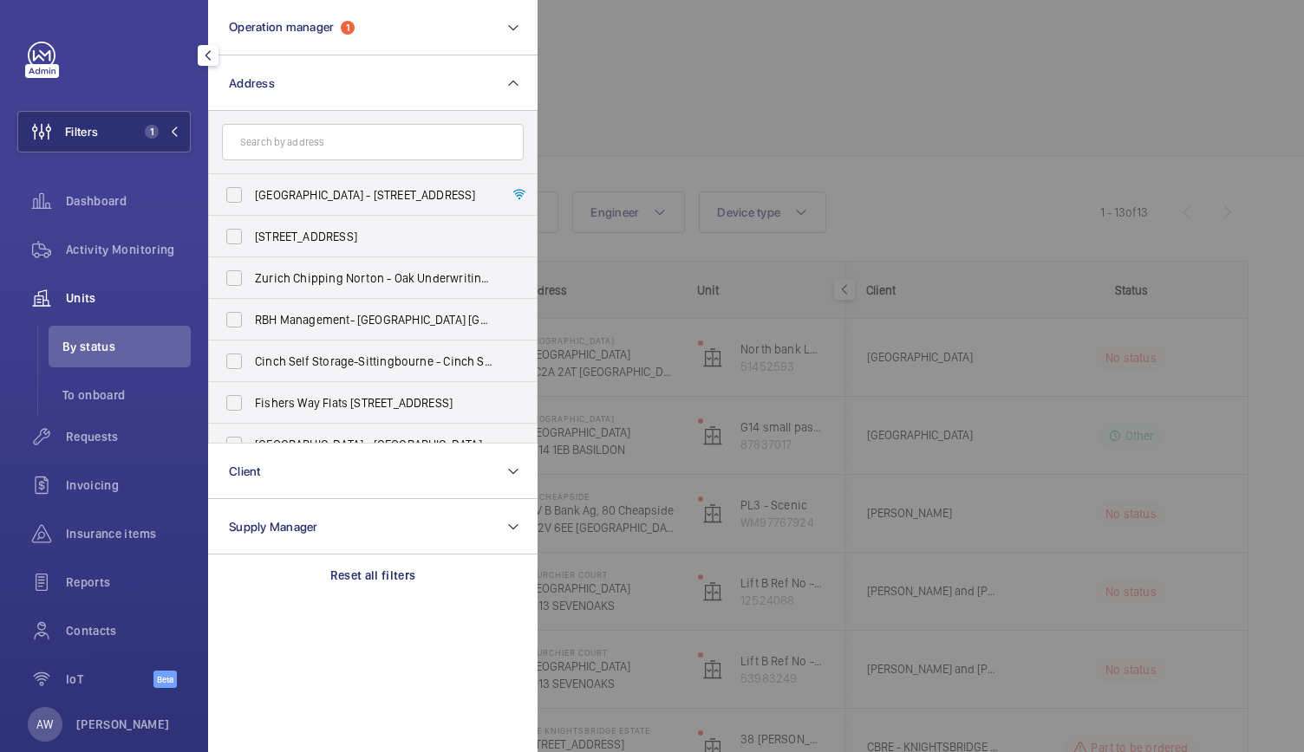
click at [72, 297] on span "Units" at bounding box center [128, 297] width 125 height 17
click at [705, 466] on div at bounding box center [1189, 376] width 1304 height 752
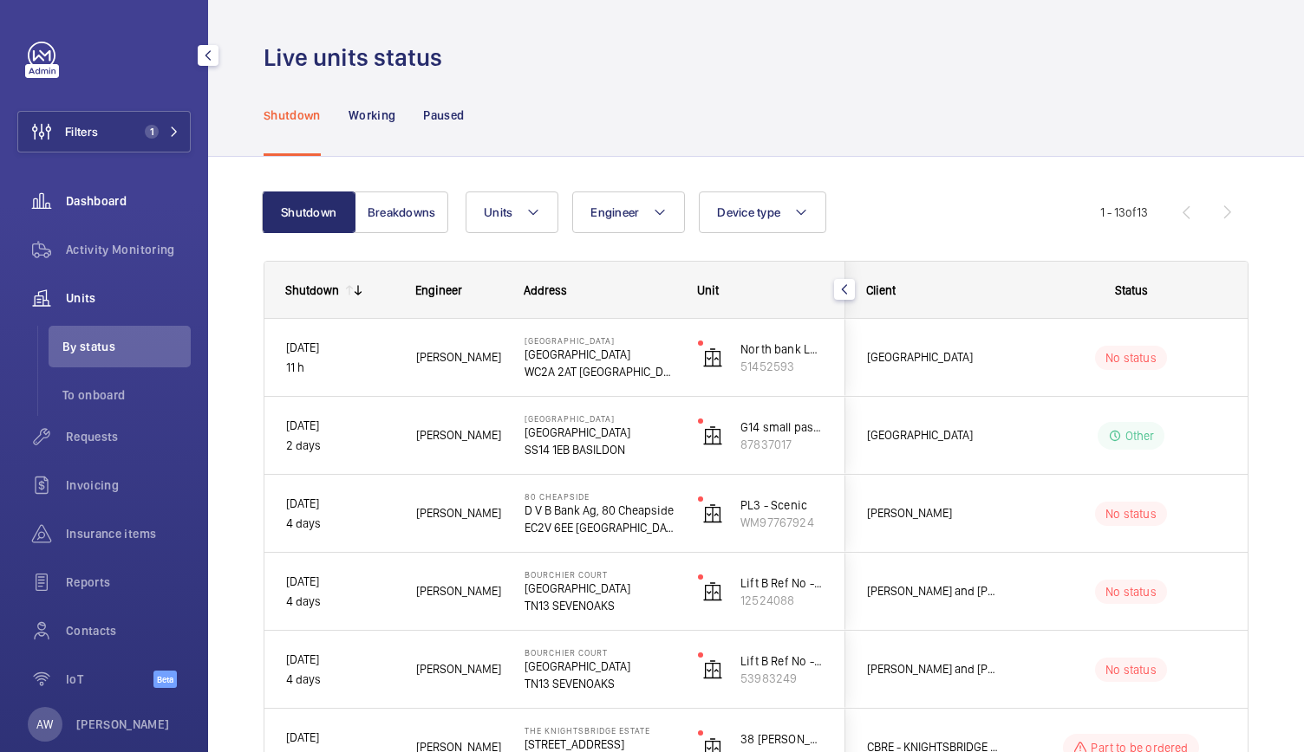
click at [155, 188] on div "Dashboard" at bounding box center [103, 201] width 173 height 42
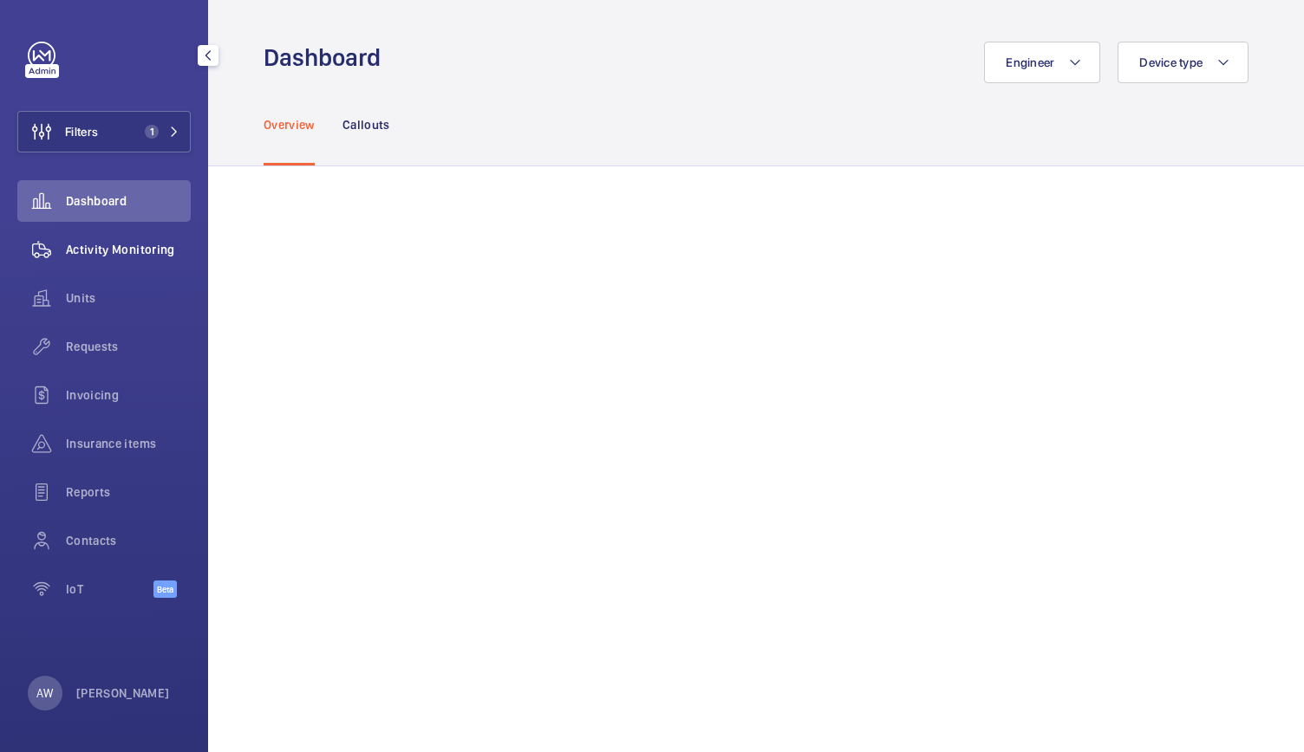
click at [106, 260] on div "Activity Monitoring" at bounding box center [103, 250] width 173 height 42
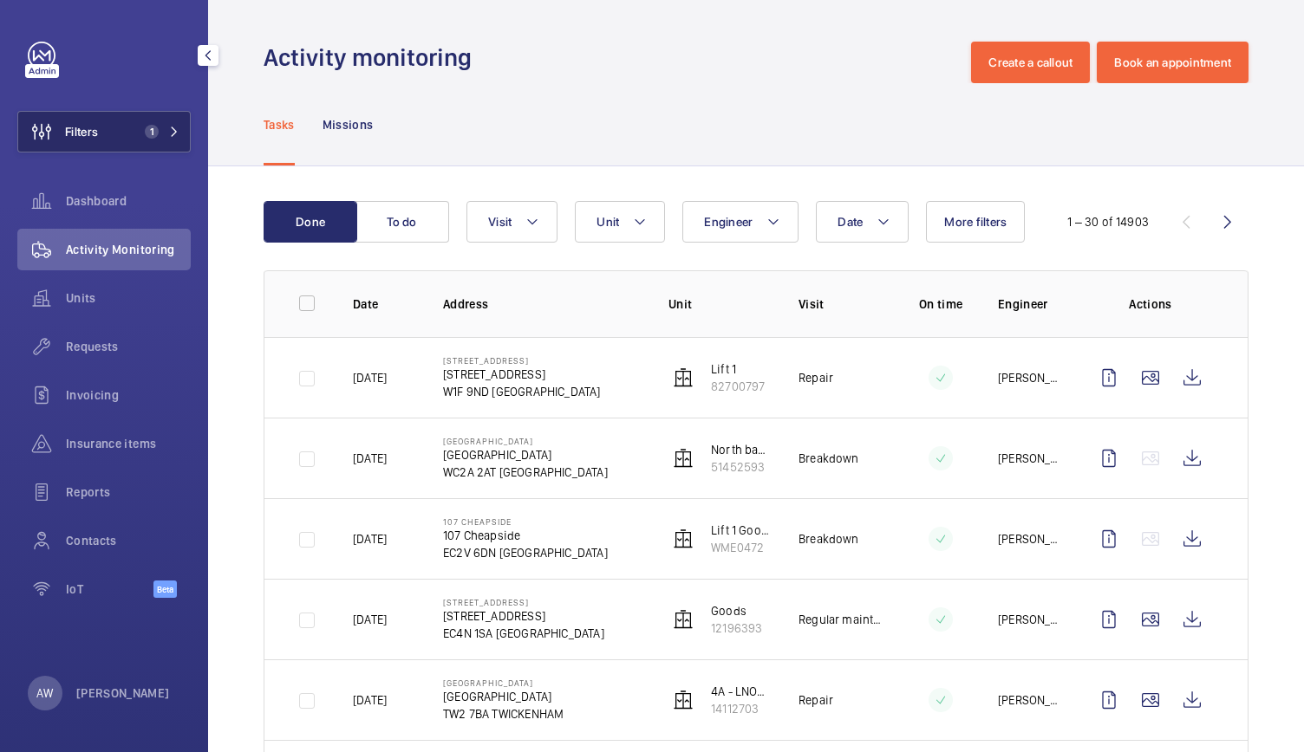
click at [164, 122] on button "Filters 1" at bounding box center [103, 132] width 173 height 42
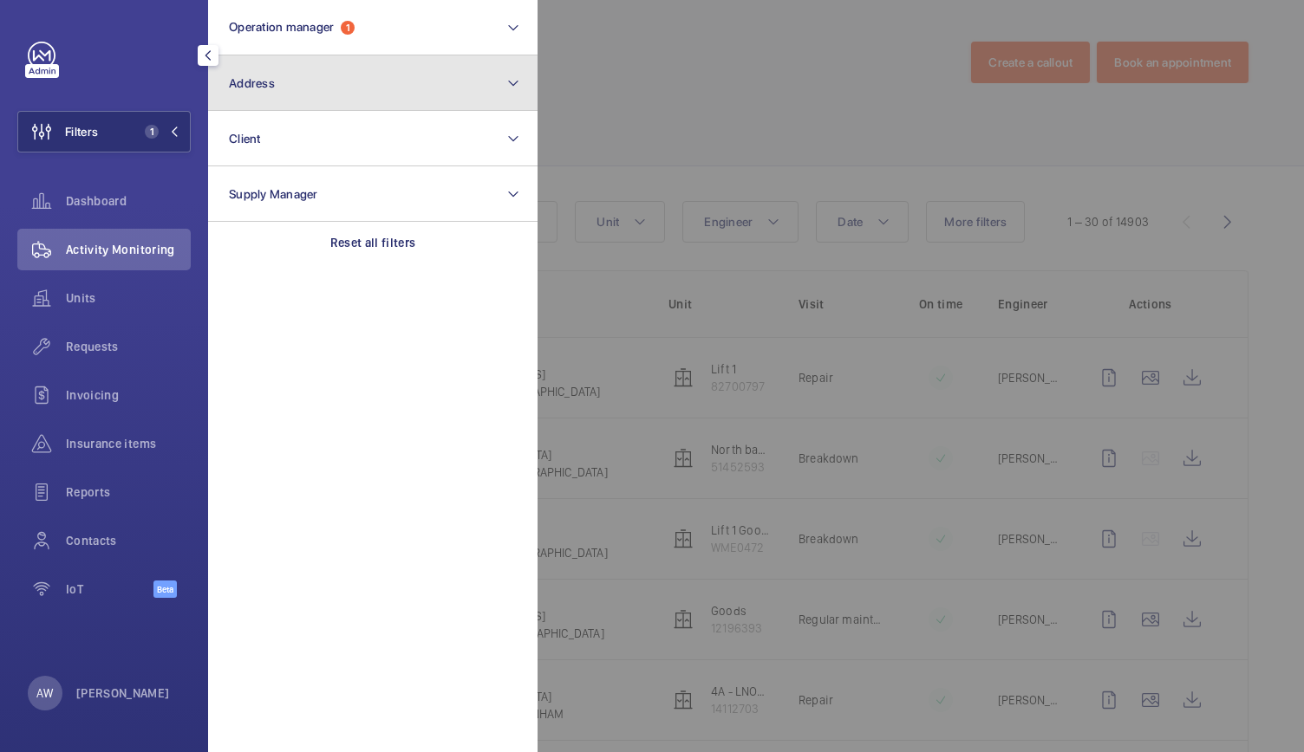
click at [251, 88] on span "Address" at bounding box center [252, 83] width 46 height 14
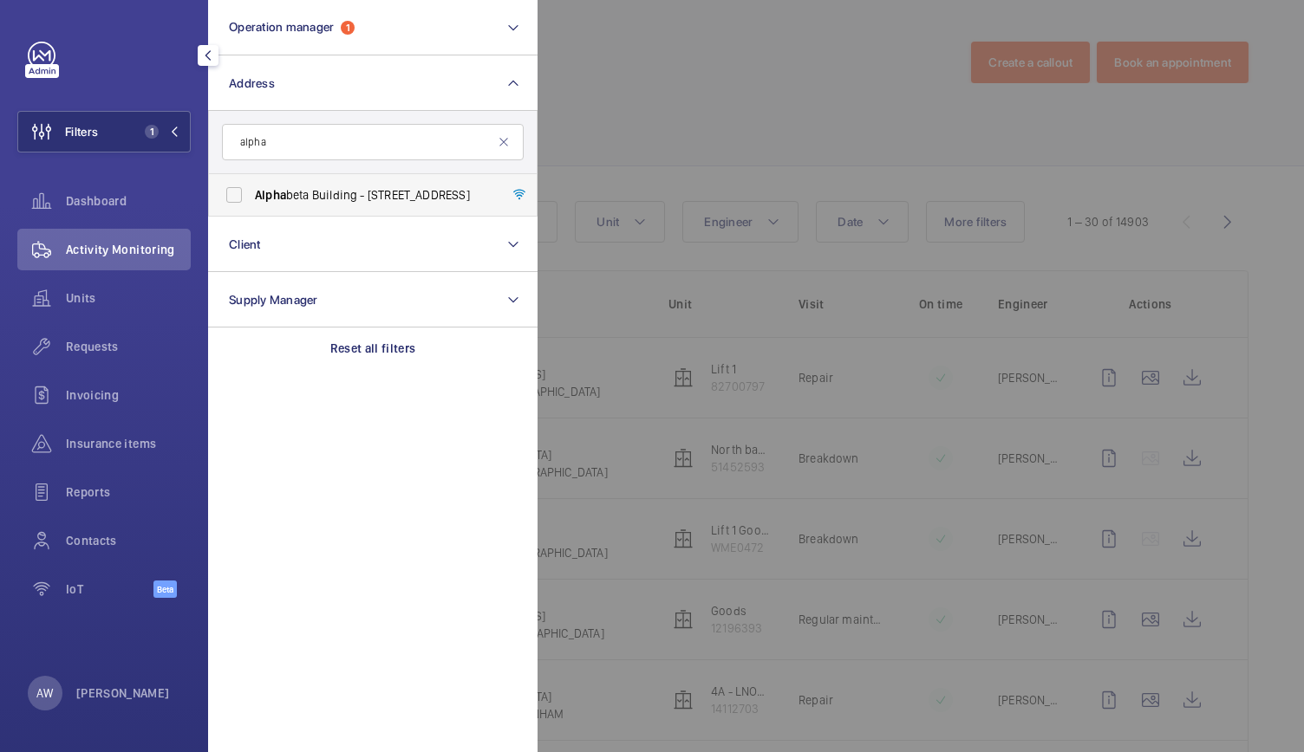
type input "alpha"
click at [289, 202] on span "Alpha beta Building - 14 - 18 Finsbury Square, LONDON EC2A 1AH" at bounding box center [374, 194] width 238 height 17
click at [251, 202] on input "Alpha beta Building - 14 - 18 Finsbury Square, LONDON EC2A 1AH" at bounding box center [234, 195] width 35 height 35
checkbox input "true"
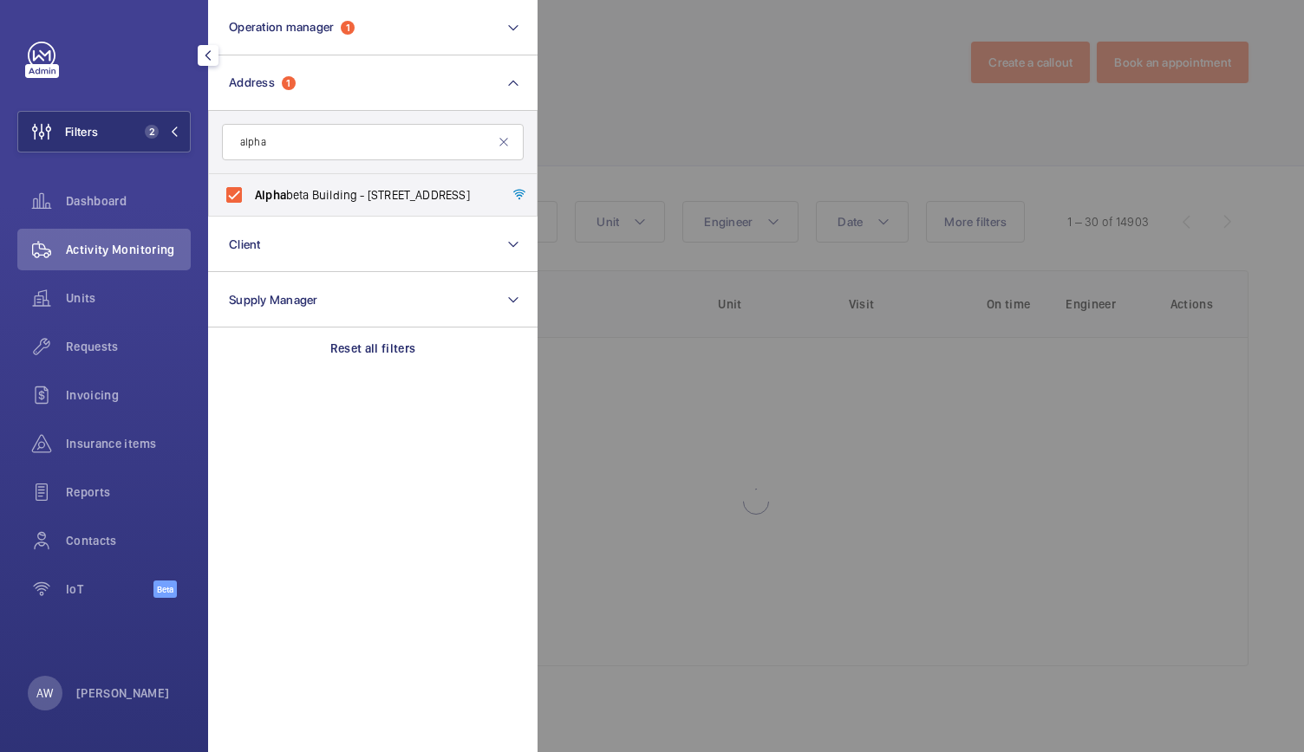
click at [769, 494] on div at bounding box center [1189, 376] width 1304 height 752
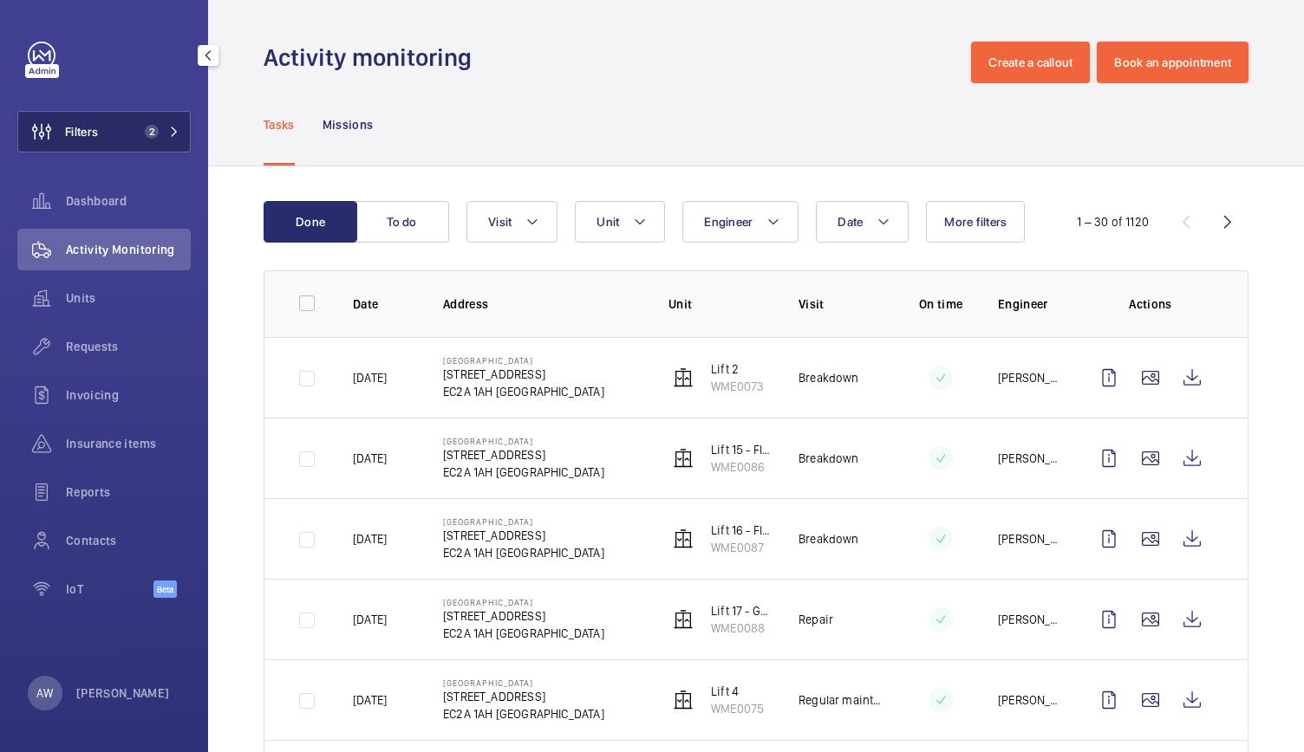
click at [164, 122] on button "Filters 2" at bounding box center [103, 132] width 173 height 42
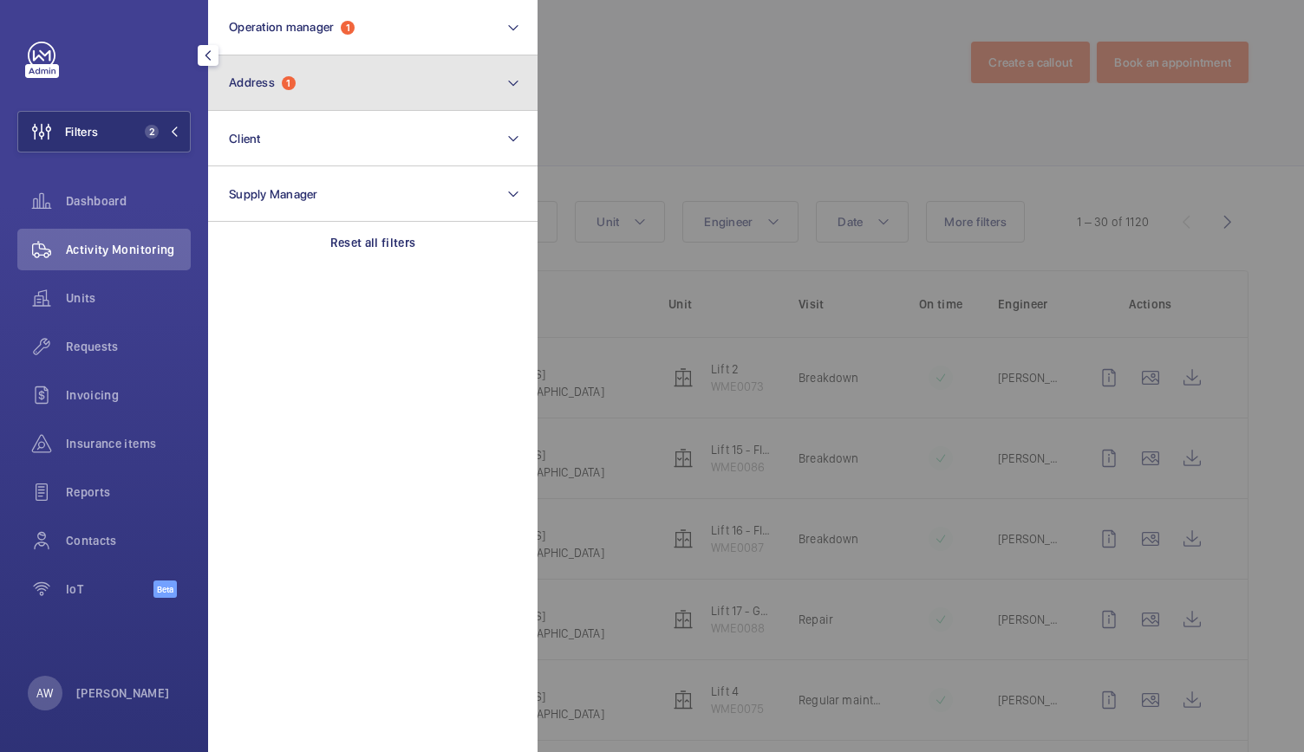
click at [254, 110] on button "Address 1" at bounding box center [372, 82] width 329 height 55
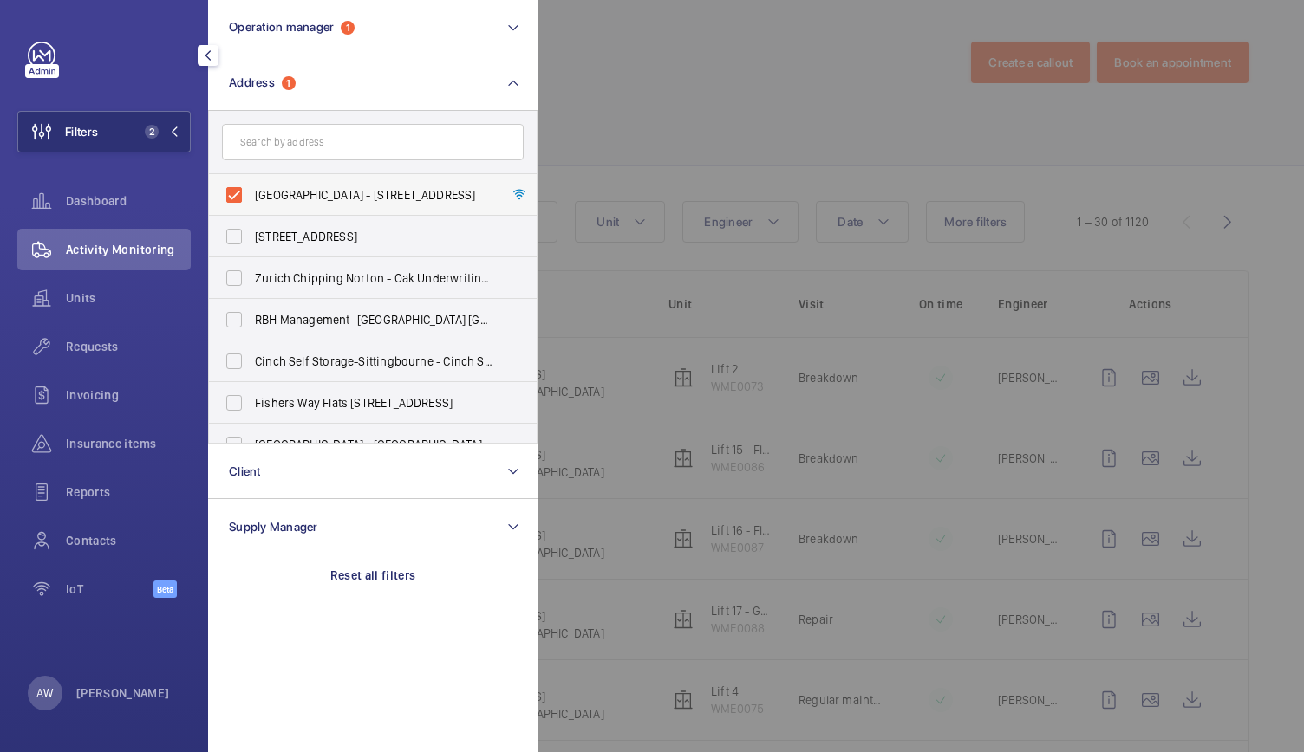
click at [236, 187] on label "Alphabeta Building - 14 - 18 Finsbury Square, LONDON EC2A 1AH" at bounding box center [360, 195] width 302 height 42
click at [236, 187] on input "Alphabeta Building - 14 - 18 Finsbury Square, LONDON EC2A 1AH" at bounding box center [234, 195] width 35 height 35
checkbox input "false"
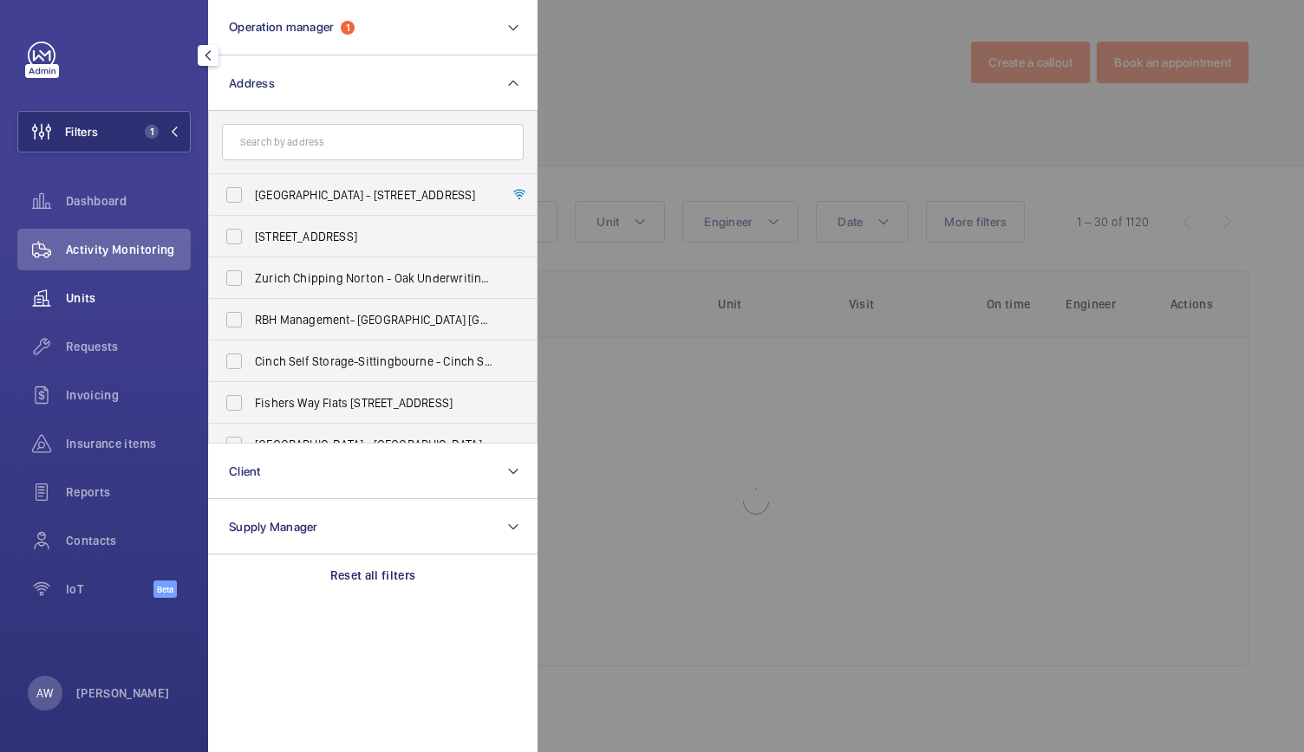
click at [81, 302] on span "Units" at bounding box center [128, 297] width 125 height 17
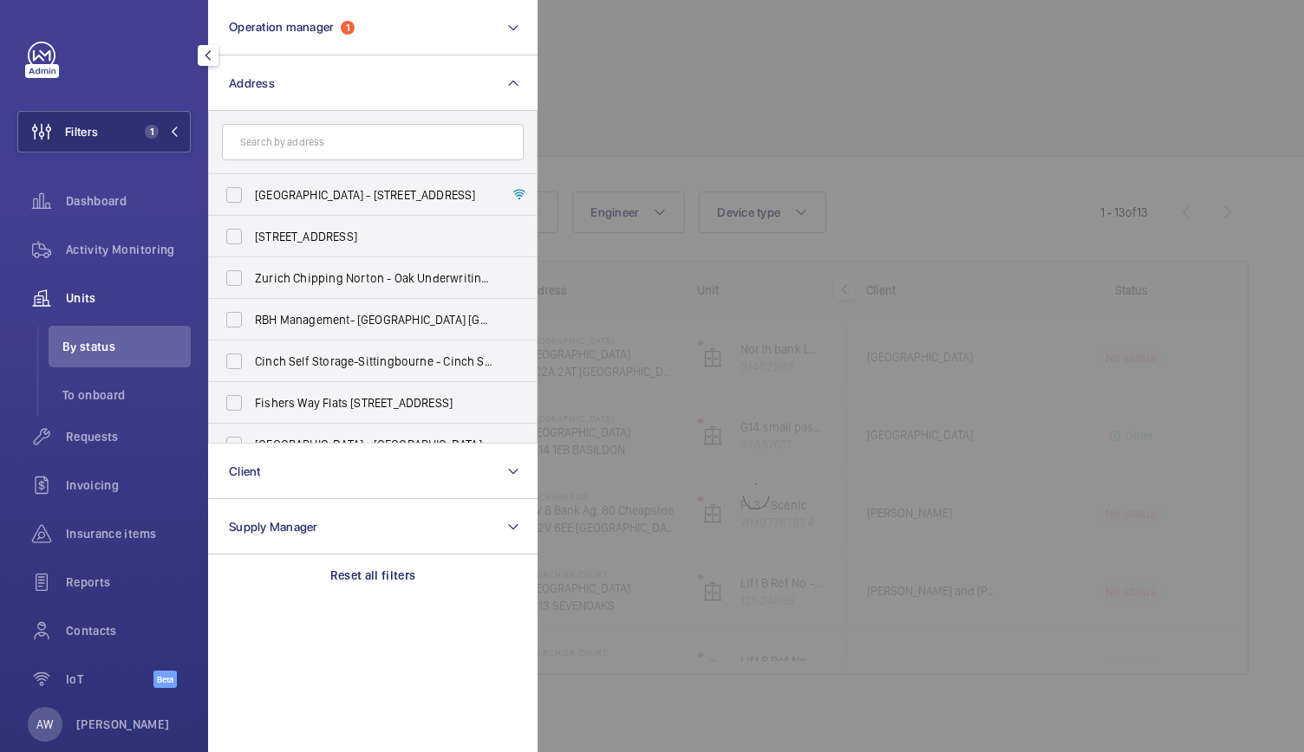
click at [643, 368] on div at bounding box center [1189, 376] width 1304 height 752
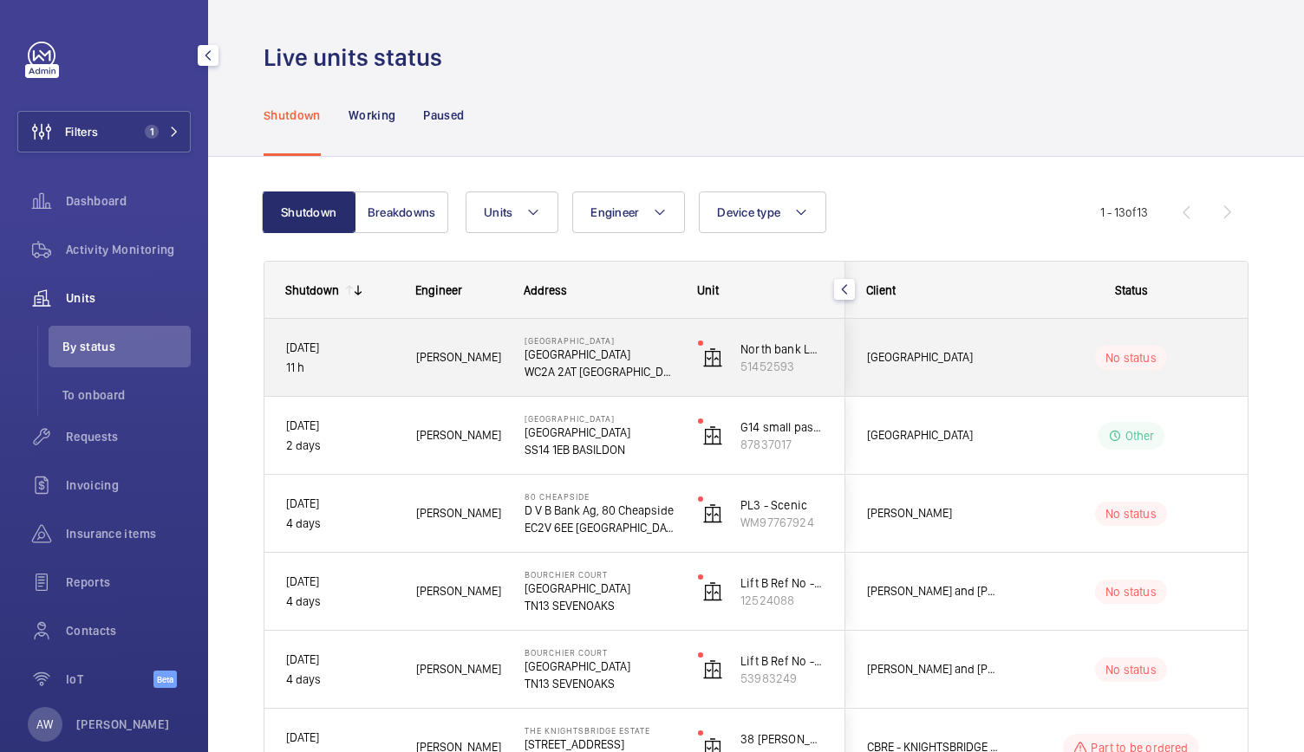
click at [643, 368] on p "WC2A 2AT LONDON" at bounding box center [599, 371] width 151 height 17
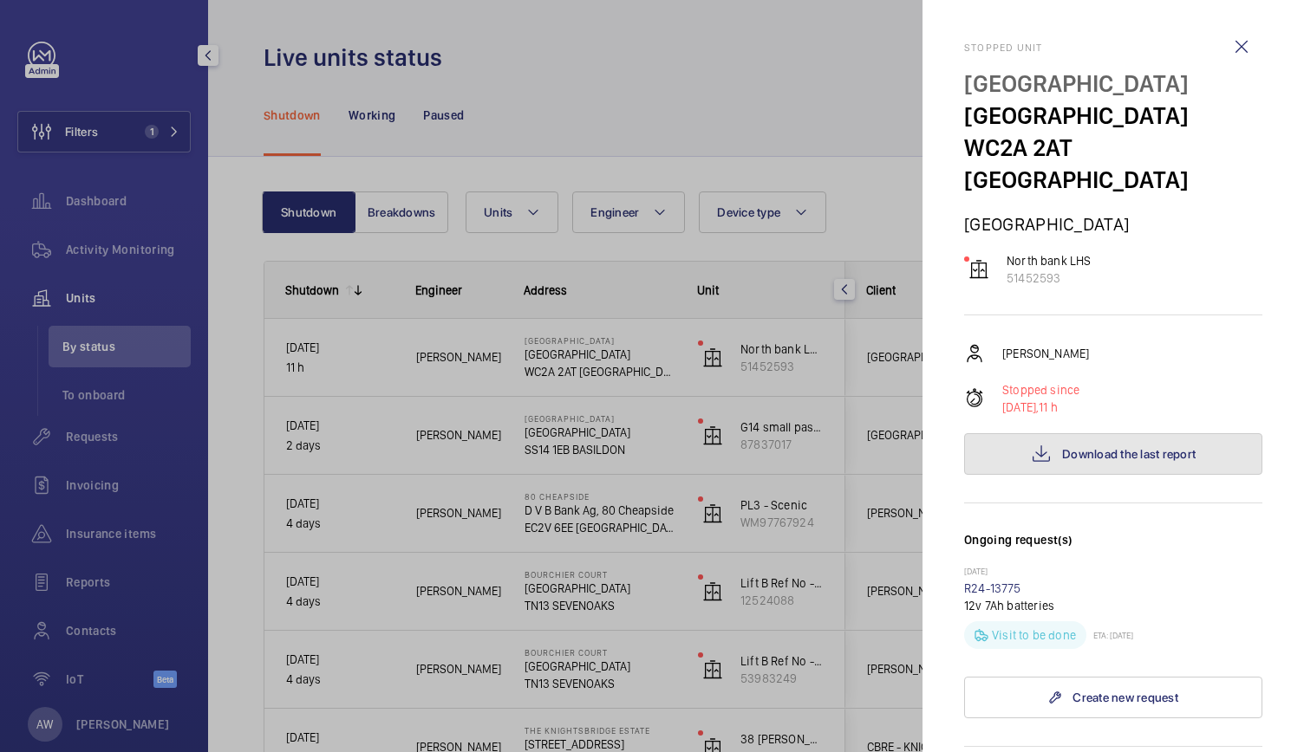
click at [1036, 444] on mat-icon at bounding box center [1041, 454] width 21 height 21
click at [385, 390] on div at bounding box center [652, 376] width 1304 height 752
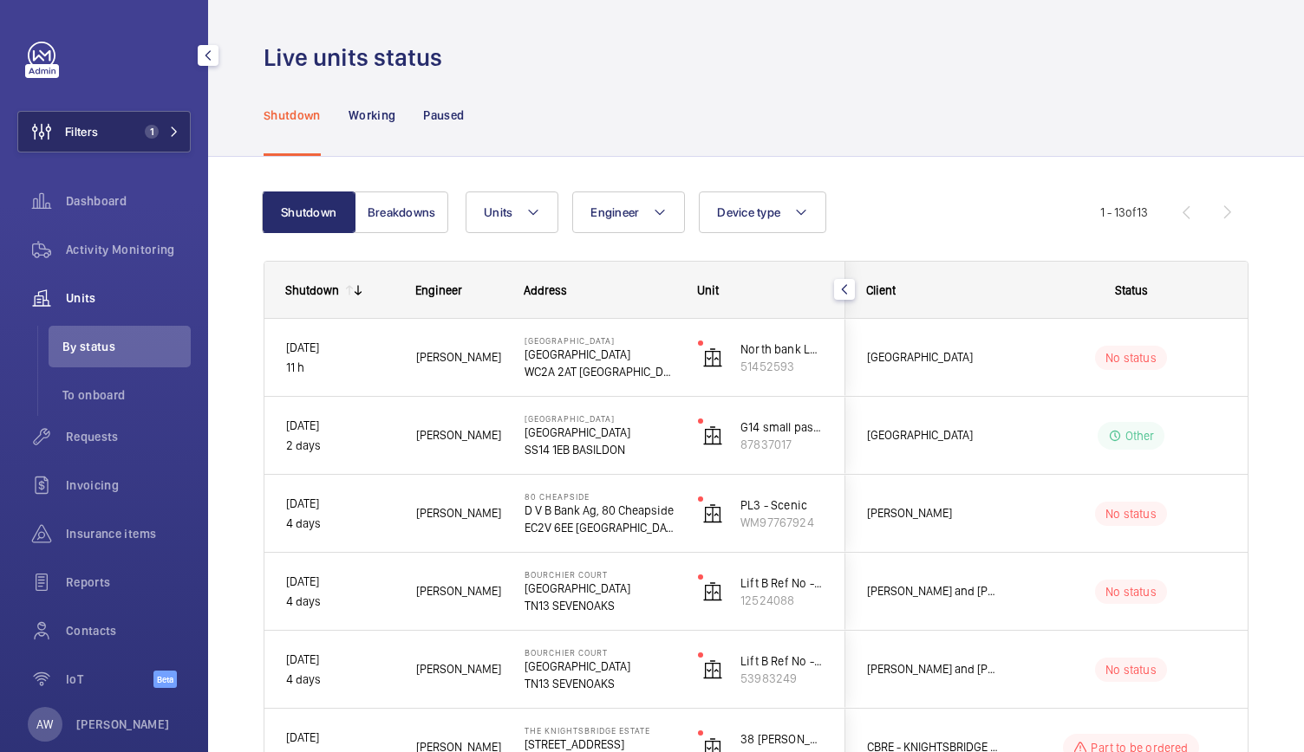
click at [166, 120] on button "Filters 1" at bounding box center [103, 132] width 173 height 42
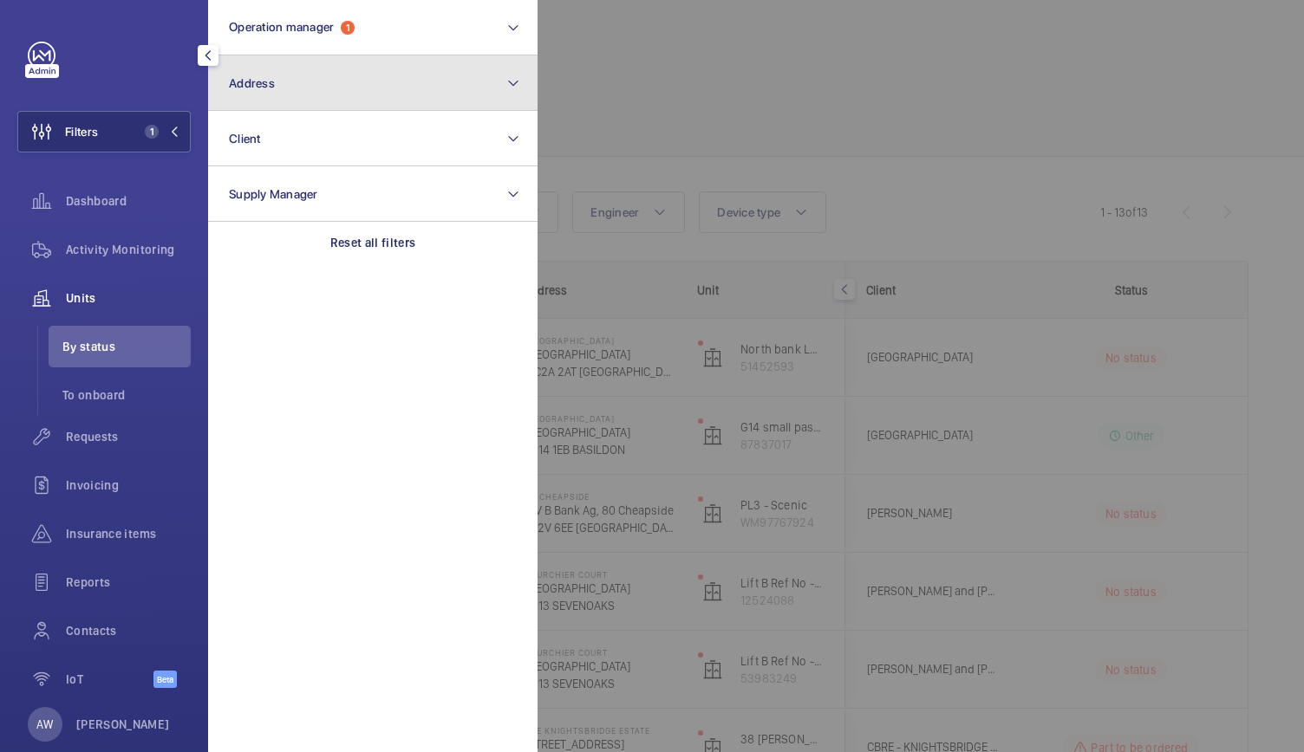
click at [335, 76] on button "Address" at bounding box center [372, 82] width 329 height 55
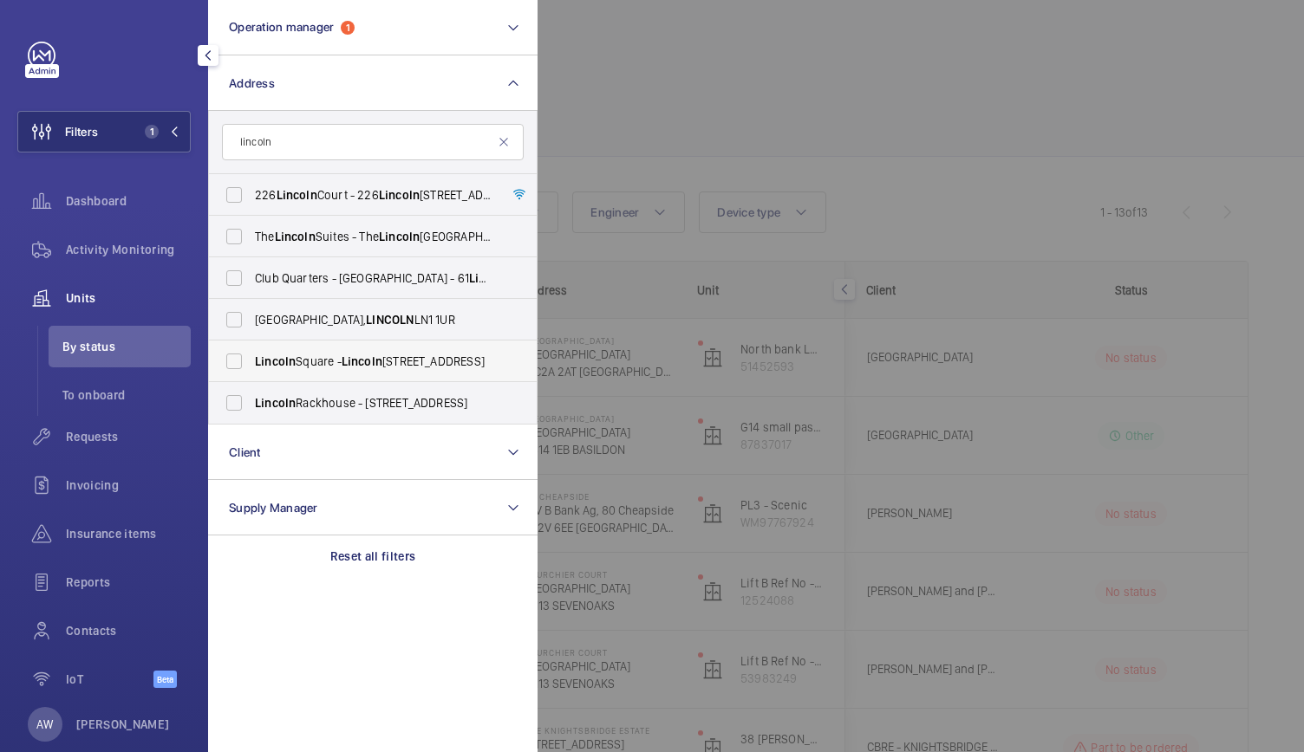
type input "lincoln"
click at [258, 358] on span "Lincoln" at bounding box center [275, 361] width 41 height 14
click at [251, 358] on input "Lincoln Square - Lincoln Square, LONDON WC2A 2AT" at bounding box center [234, 361] width 35 height 35
checkbox input "true"
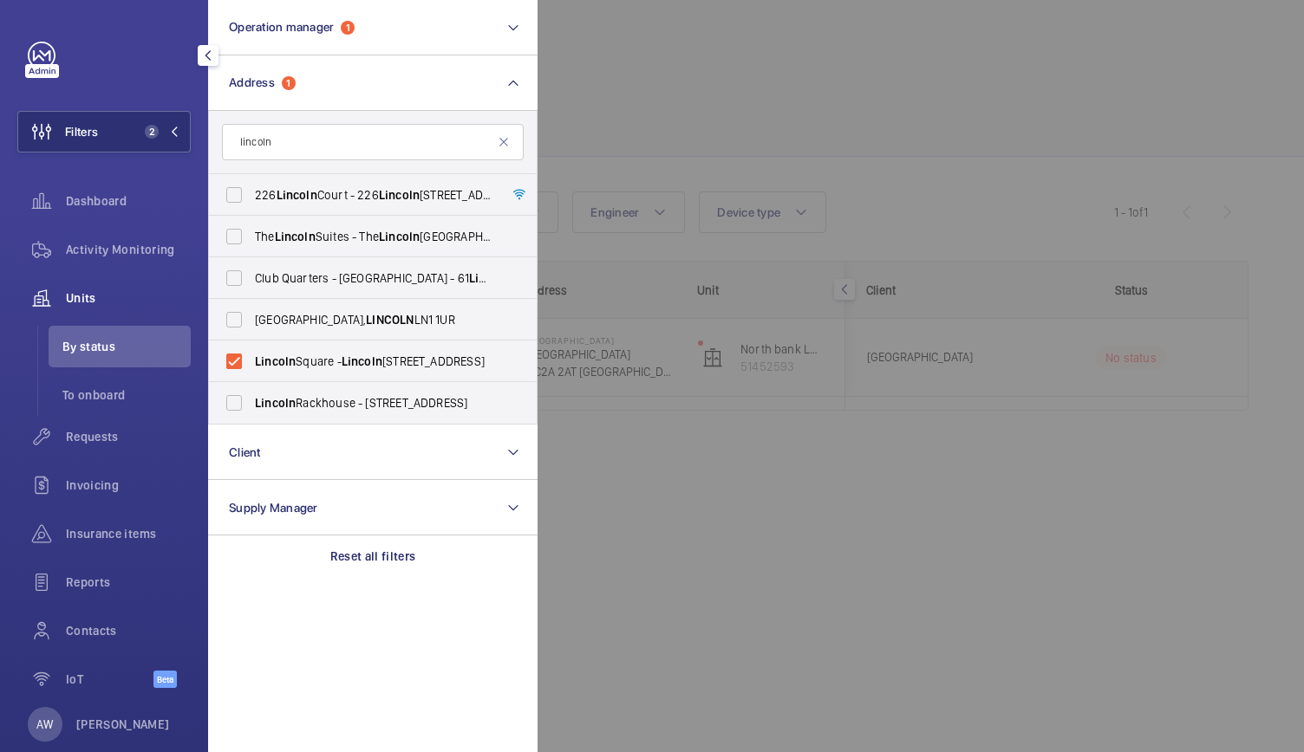
click at [924, 131] on div at bounding box center [1189, 376] width 1304 height 752
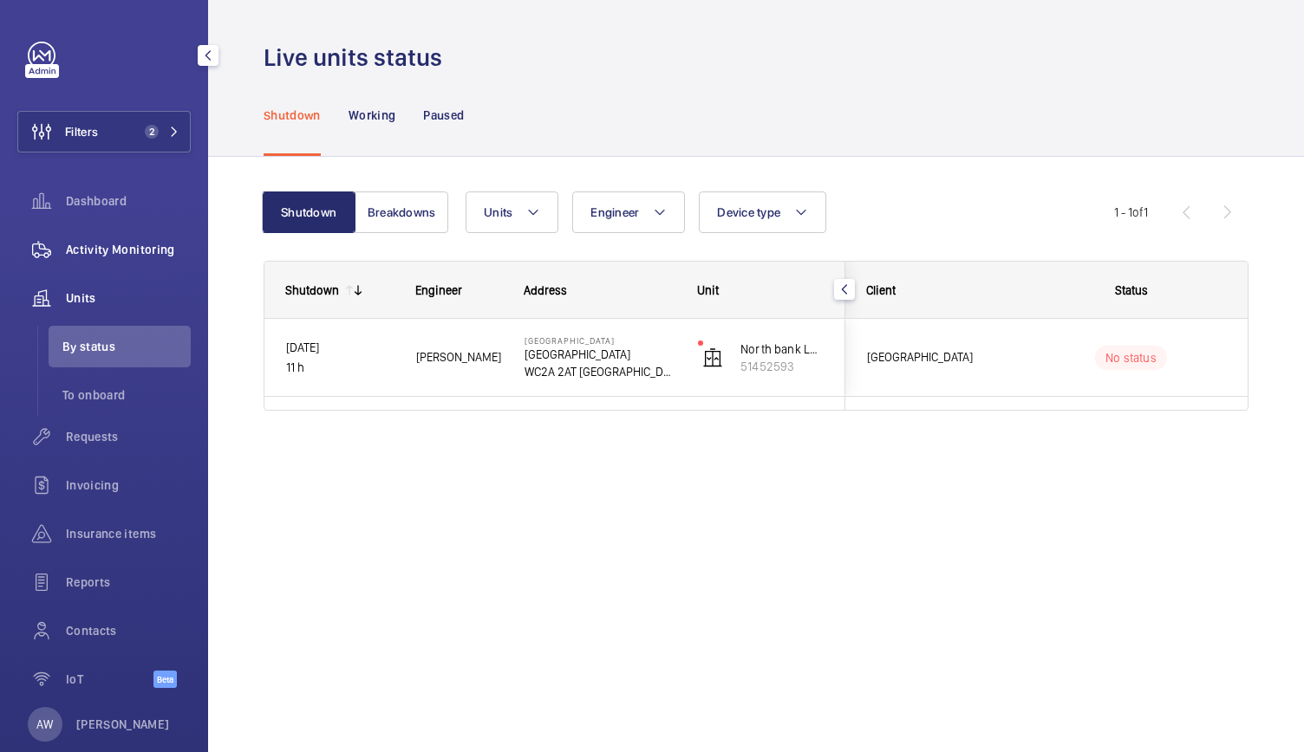
click at [153, 243] on span "Activity Monitoring" at bounding box center [128, 249] width 125 height 17
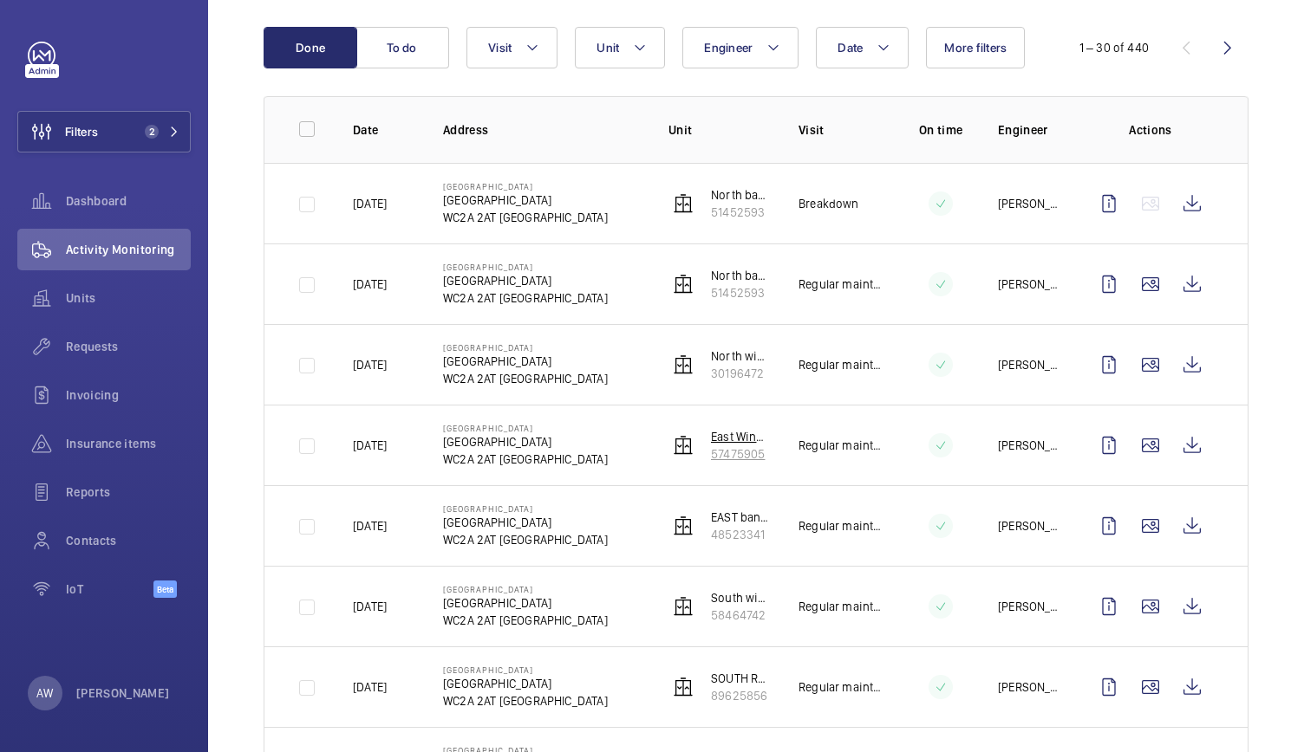
scroll to position [172, 0]
click at [416, 295] on td "Lincoln Square Lincoln Square WC2A 2AT LONDON" at bounding box center [527, 285] width 225 height 81
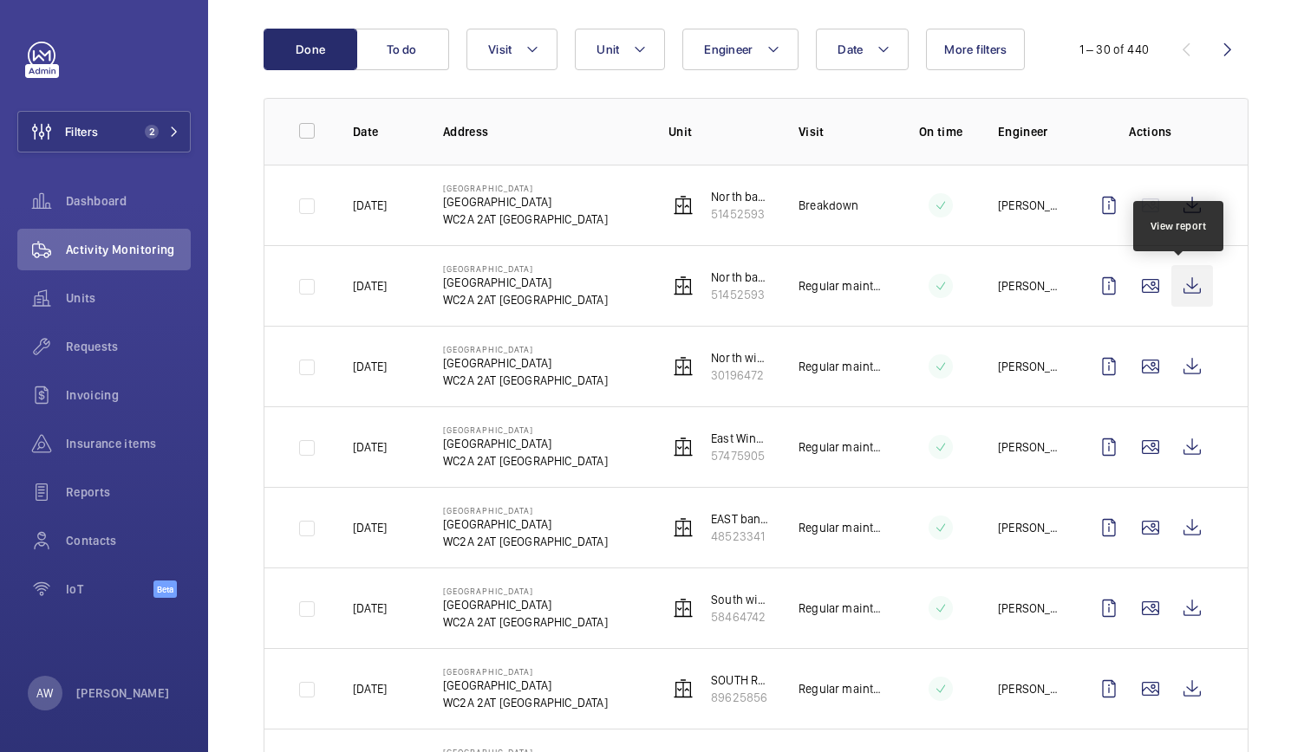
click at [1175, 279] on wm-front-icon-button at bounding box center [1192, 286] width 42 height 42
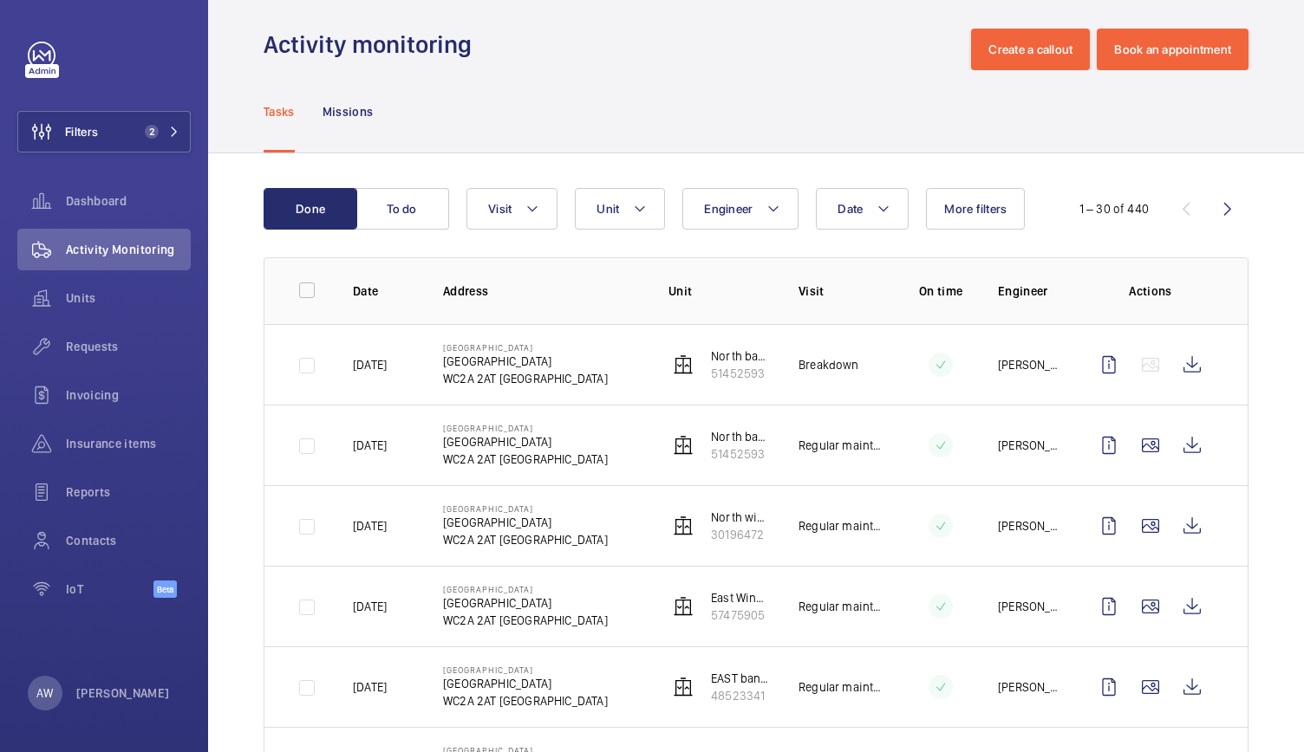
scroll to position [0, 0]
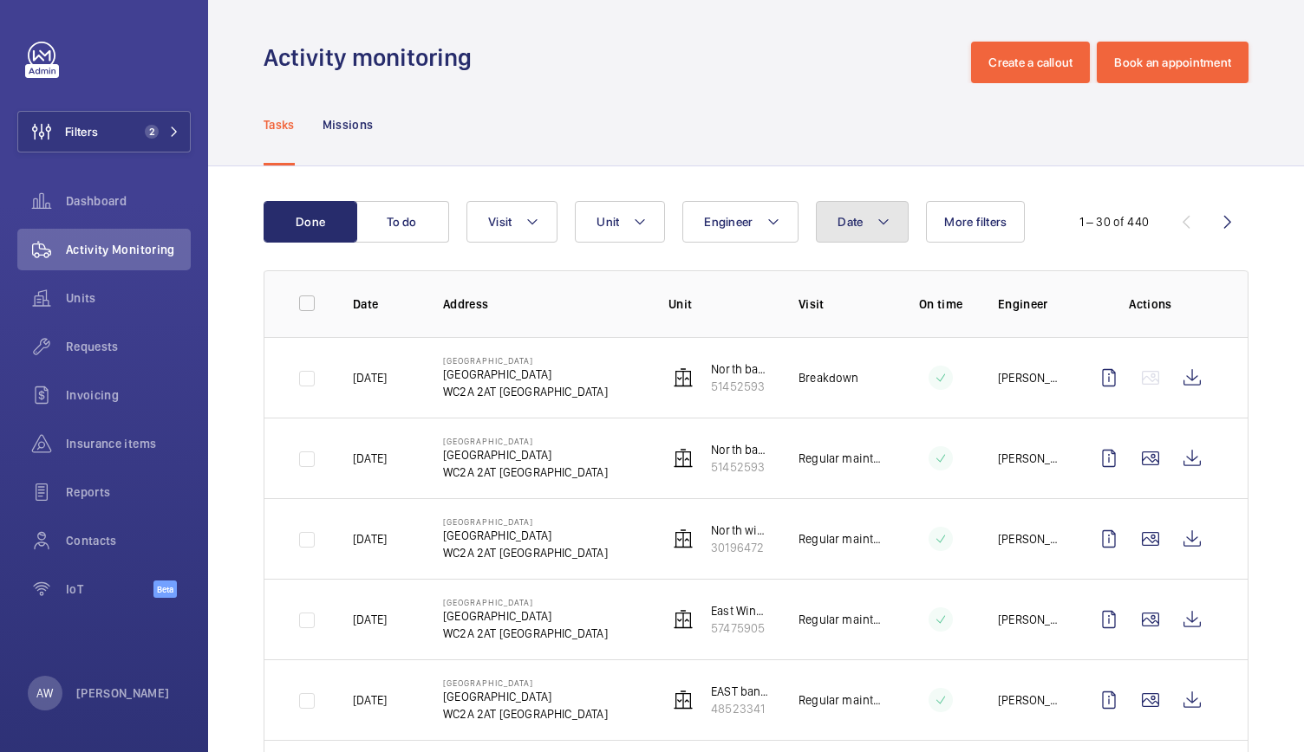
click at [855, 219] on span "Date" at bounding box center [849, 222] width 25 height 14
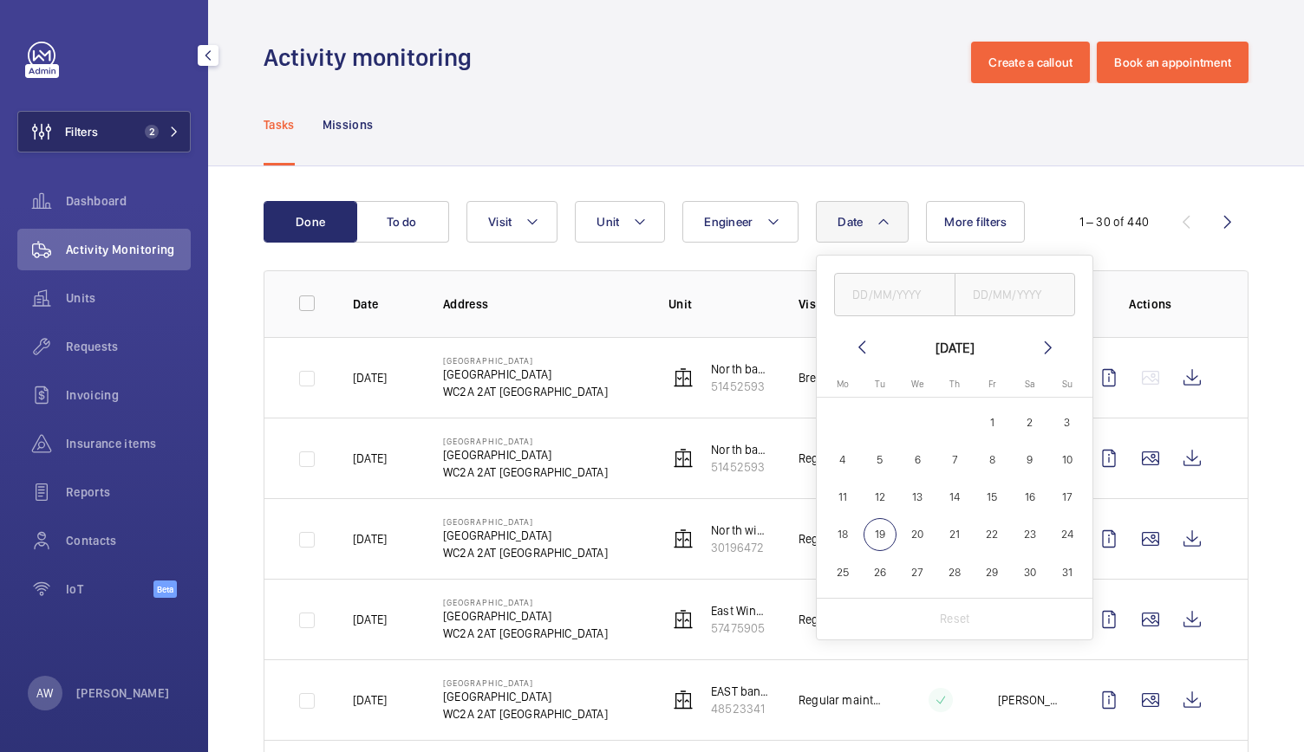
click at [162, 137] on span "2" at bounding box center [159, 132] width 42 height 14
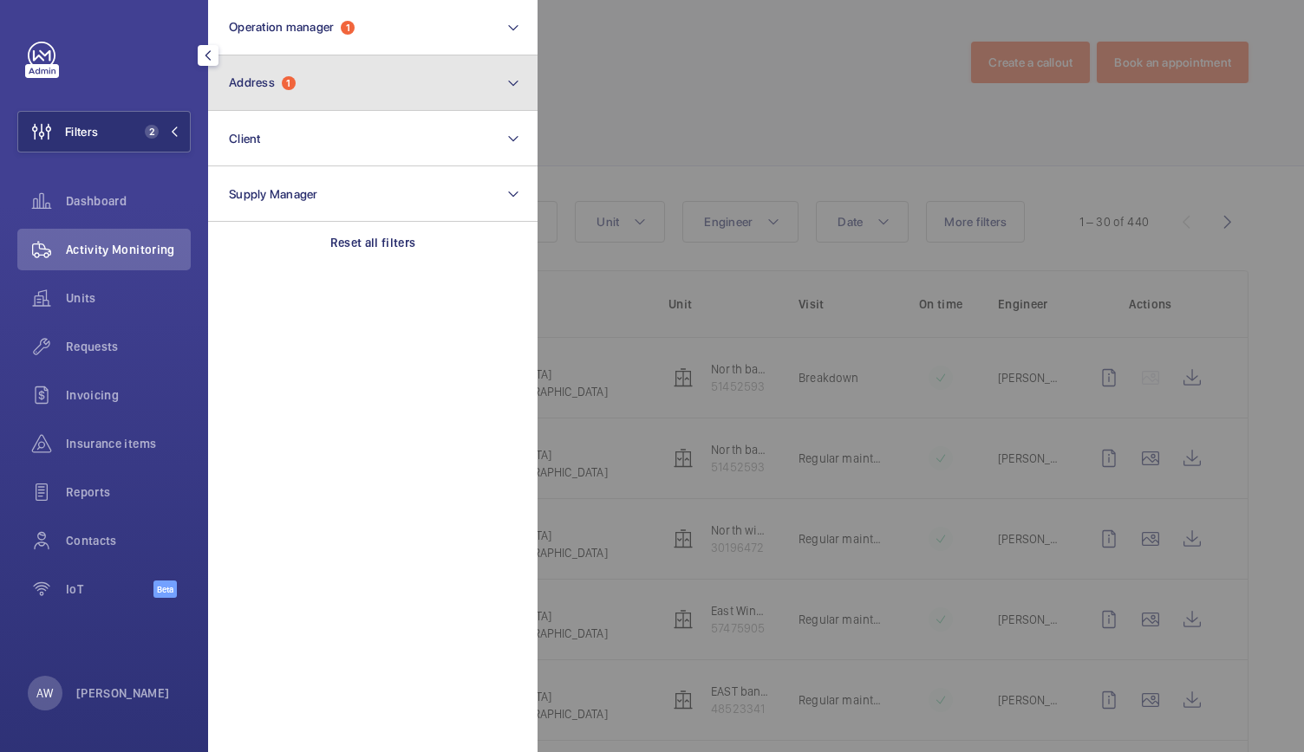
click at [309, 95] on button "Address 1" at bounding box center [372, 82] width 329 height 55
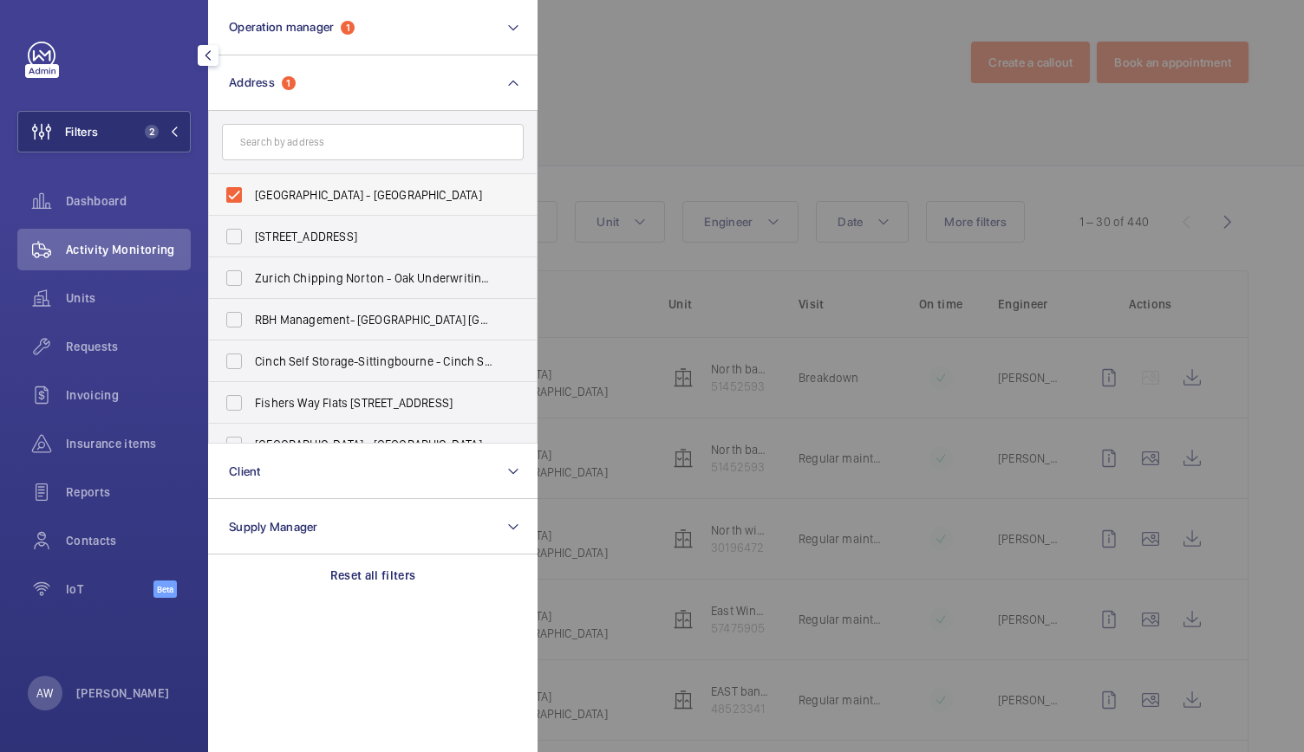
click at [234, 192] on label "Lincoln Square - Lincoln Square, LONDON WC2A 2AT" at bounding box center [360, 195] width 302 height 42
click at [234, 192] on input "Lincoln Square - Lincoln Square, LONDON WC2A 2AT" at bounding box center [234, 195] width 35 height 35
checkbox input "false"
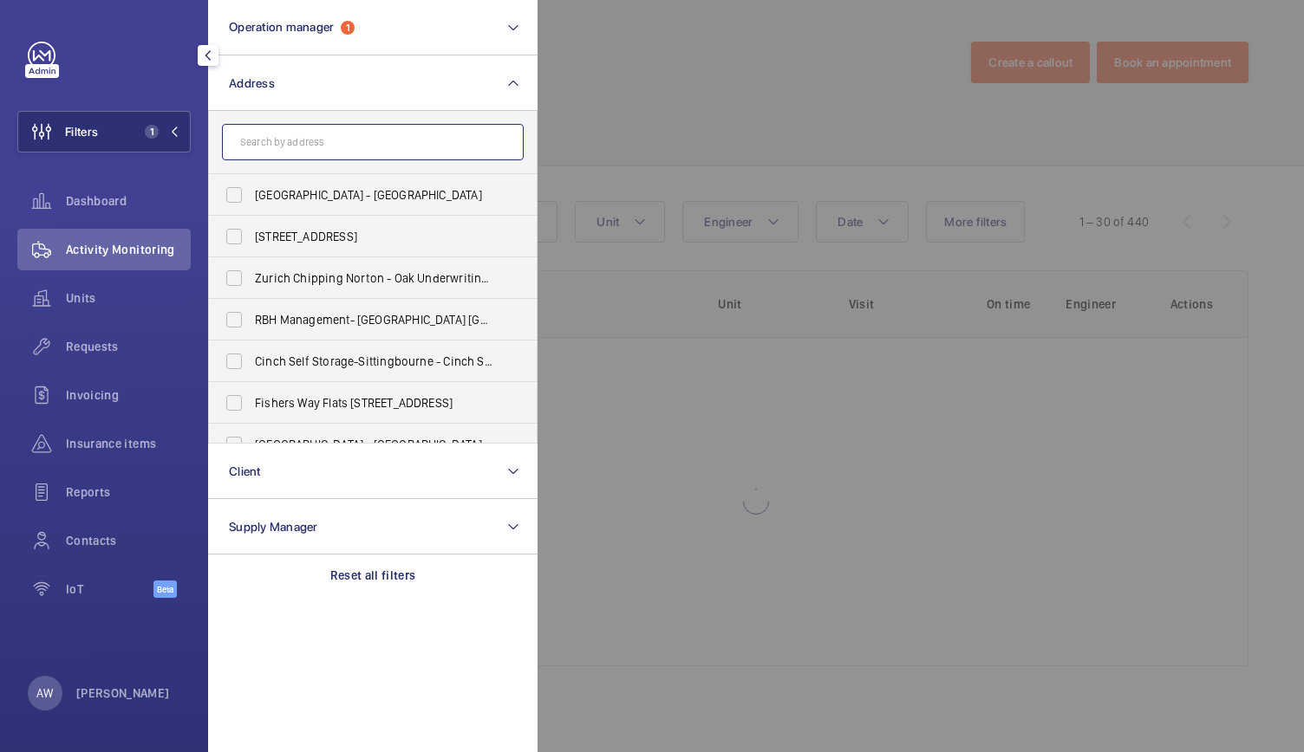
click at [288, 141] on input "text" at bounding box center [373, 142] width 302 height 36
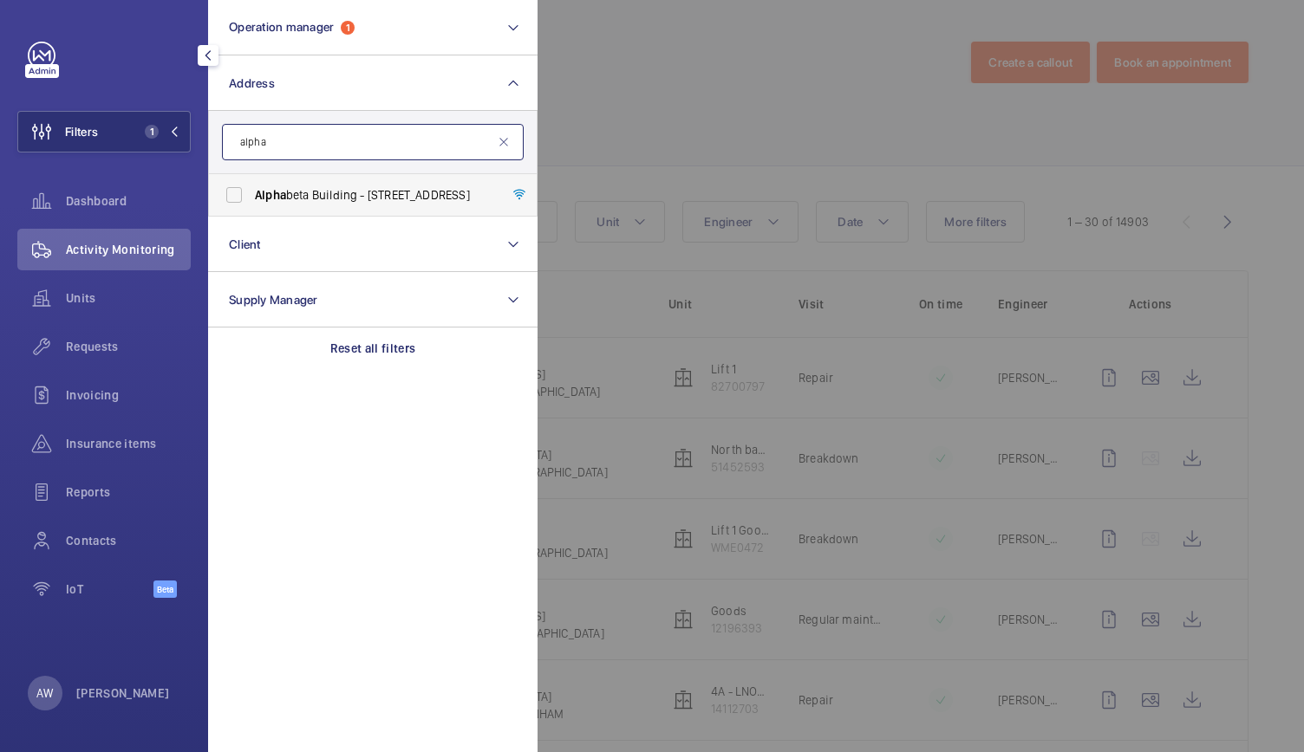
type input "alpha"
click at [298, 193] on span "Alpha beta Building - 14 - 18 Finsbury Square, LONDON EC2A 1AH" at bounding box center [374, 194] width 238 height 17
click at [251, 193] on input "Alpha beta Building - 14 - 18 Finsbury Square, LONDON EC2A 1AH" at bounding box center [234, 195] width 35 height 35
checkbox input "true"
click at [787, 44] on div at bounding box center [1189, 376] width 1304 height 752
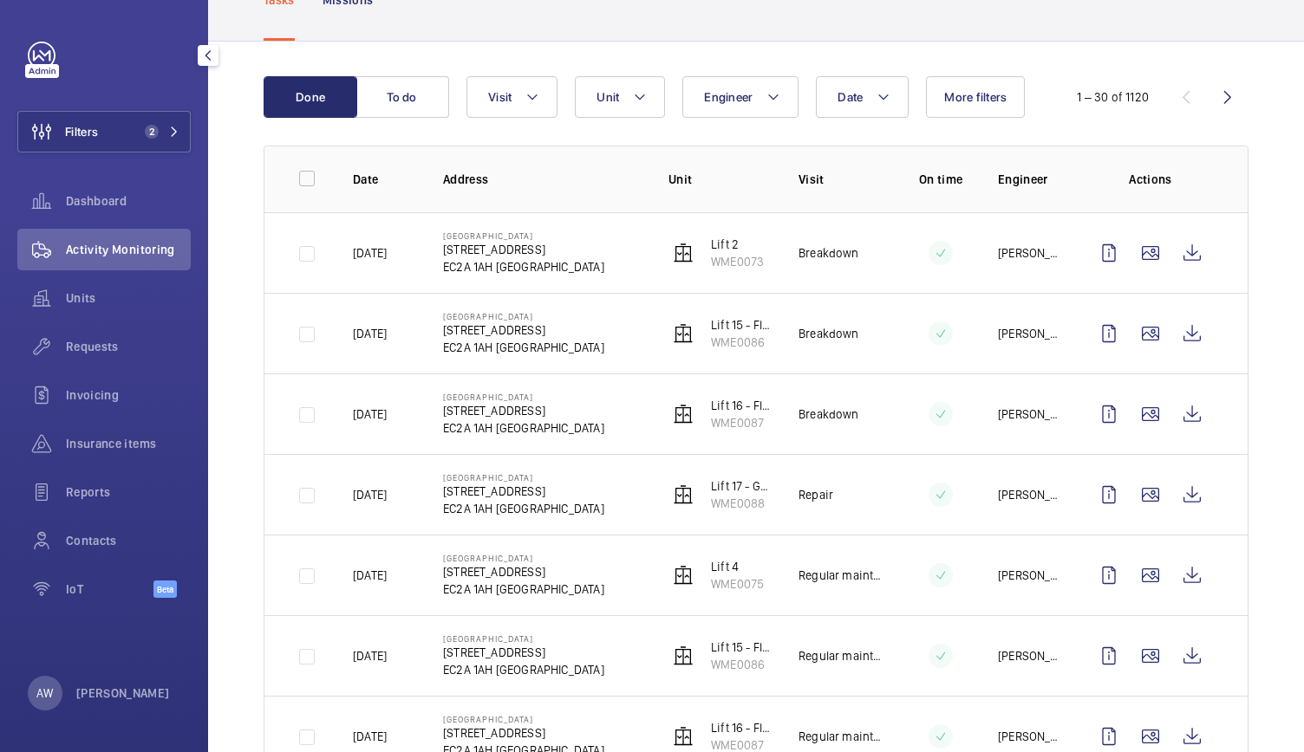
scroll to position [127, 0]
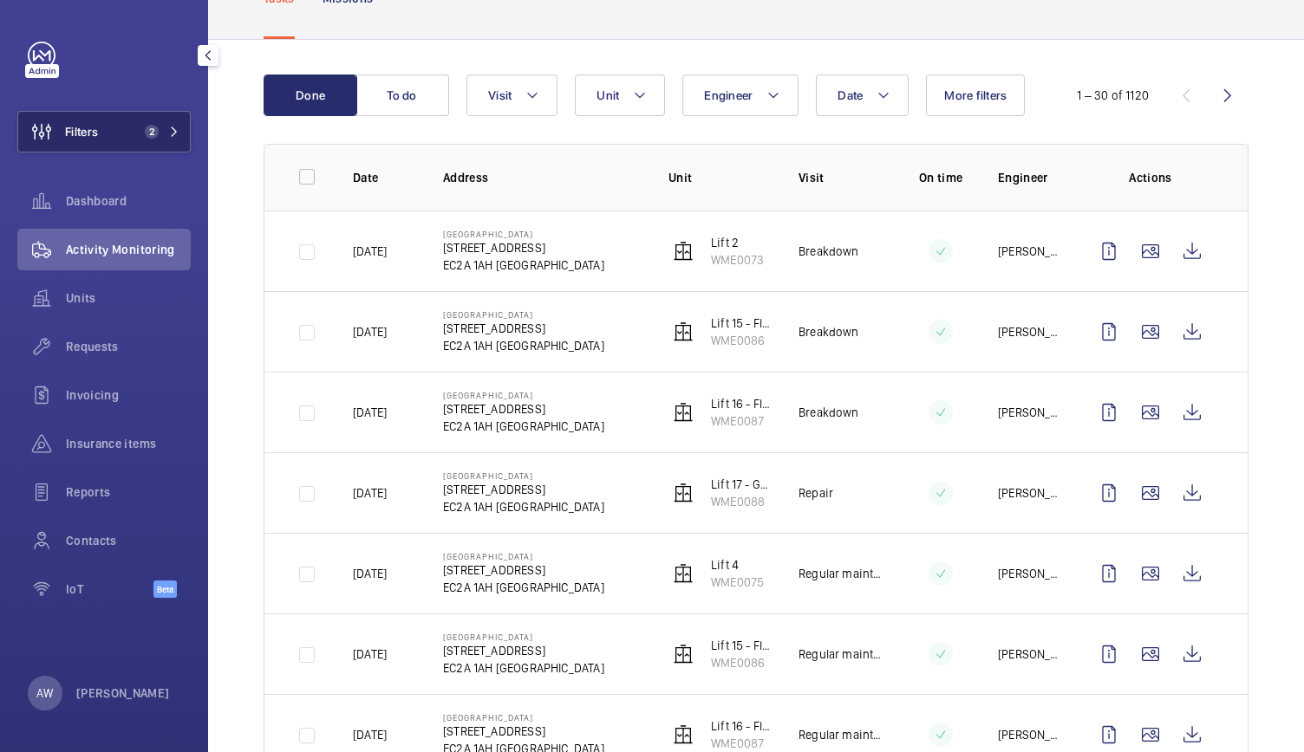
click at [158, 125] on span "2" at bounding box center [148, 132] width 21 height 14
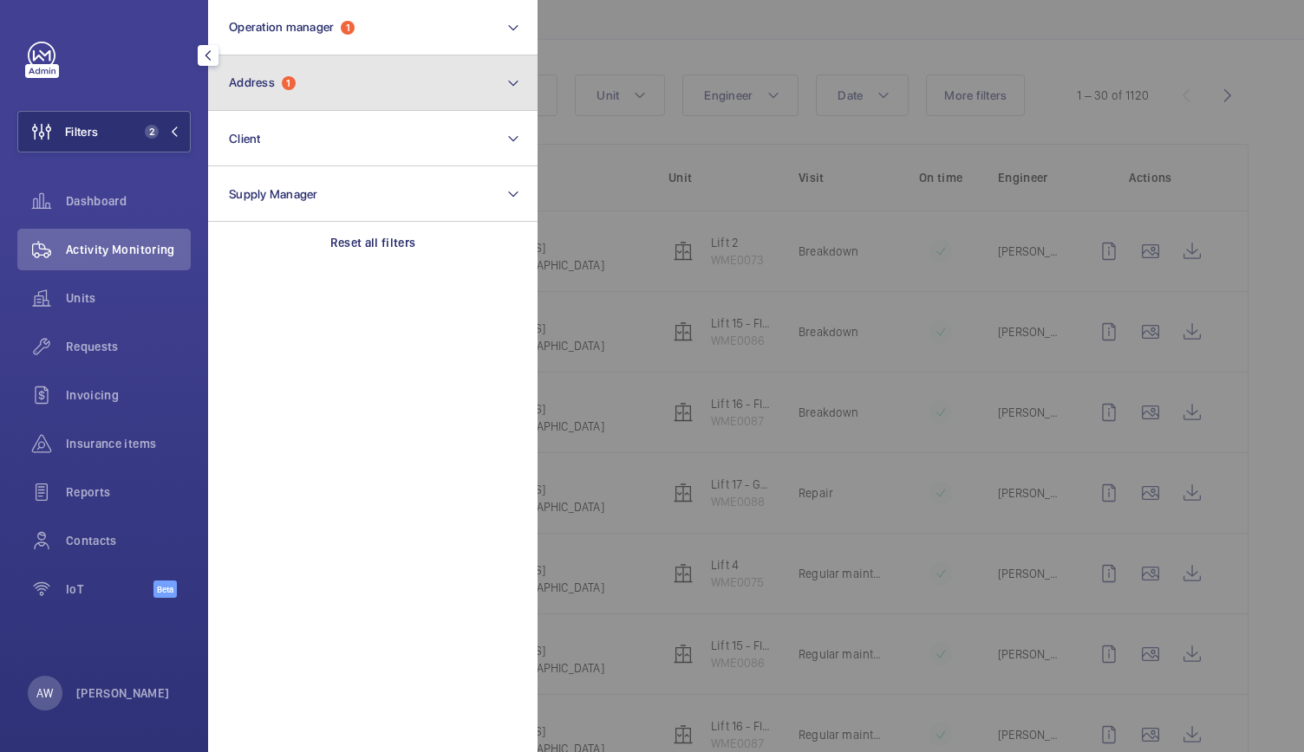
click at [280, 94] on button "Address 1" at bounding box center [372, 82] width 329 height 55
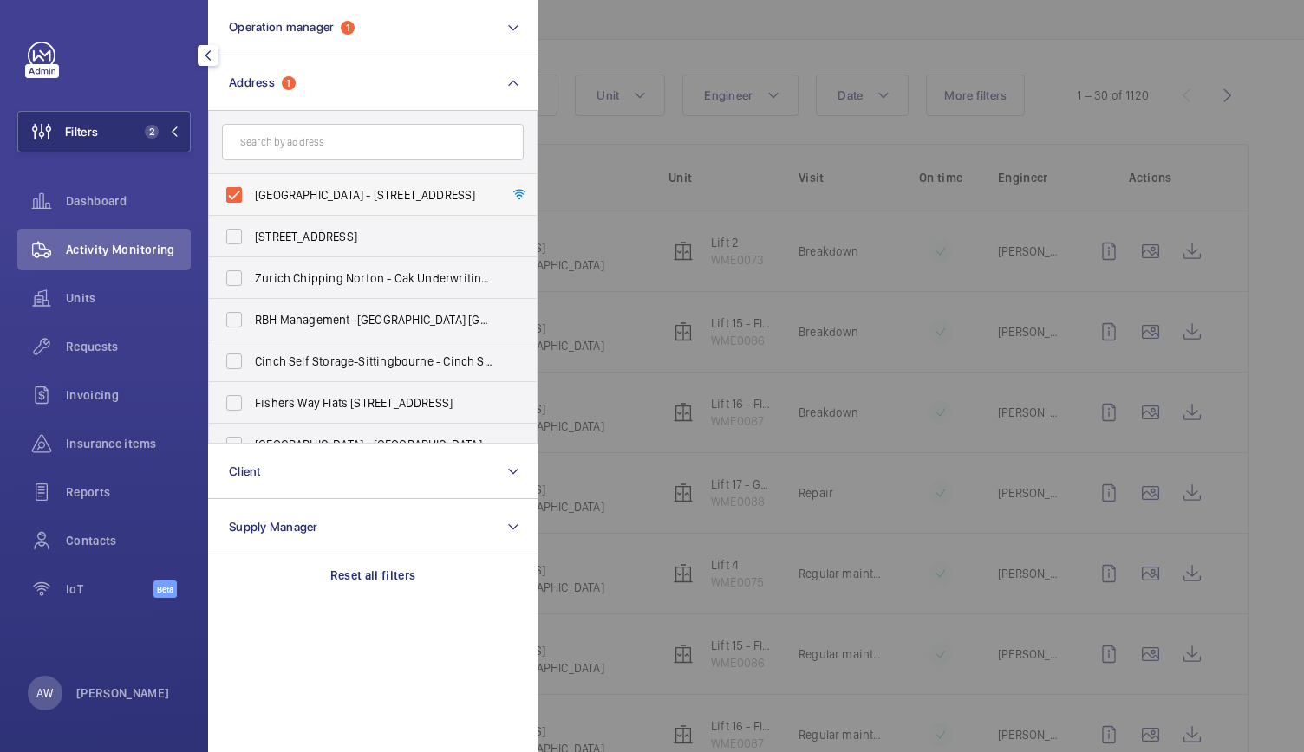
click at [236, 193] on label "Alphabeta Building - 14 - 18 Finsbury Square, LONDON EC2A 1AH" at bounding box center [360, 195] width 302 height 42
click at [236, 193] on input "Alphabeta Building - 14 - 18 Finsbury Square, LONDON EC2A 1AH" at bounding box center [234, 195] width 35 height 35
checkbox input "false"
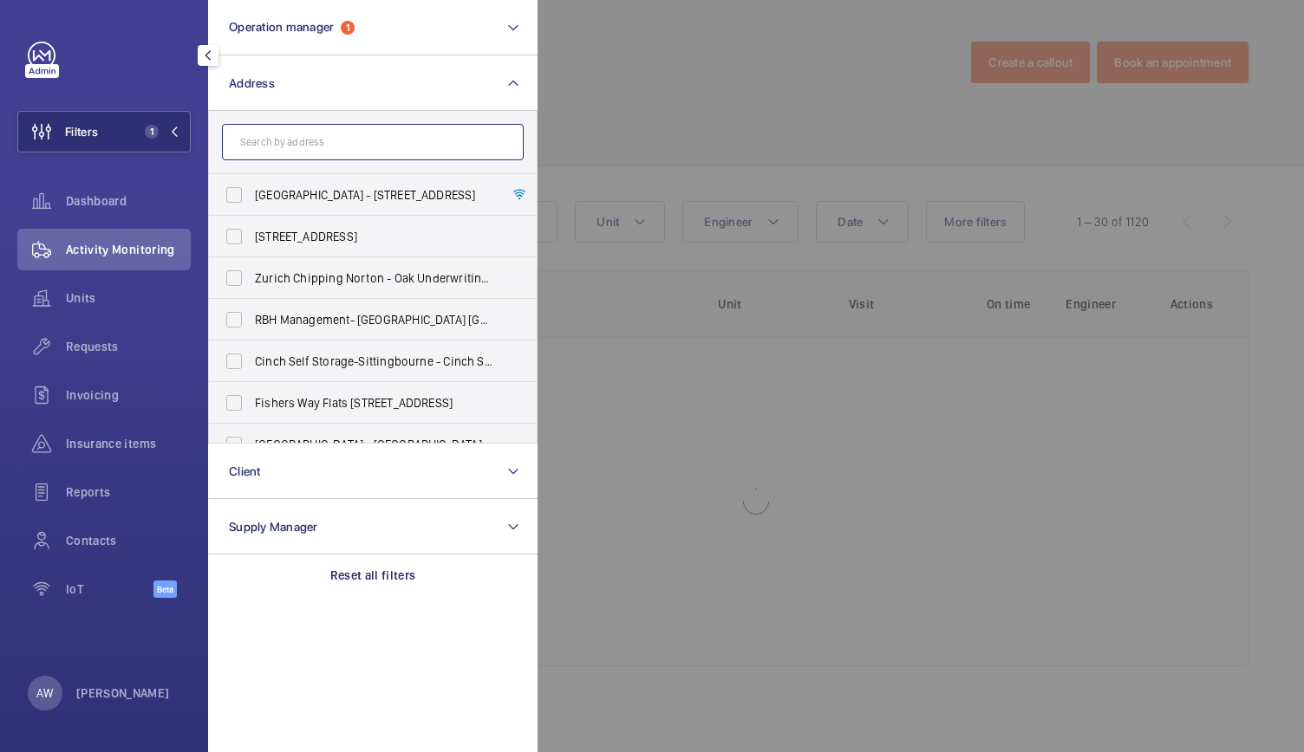
click at [256, 153] on input "text" at bounding box center [373, 142] width 302 height 36
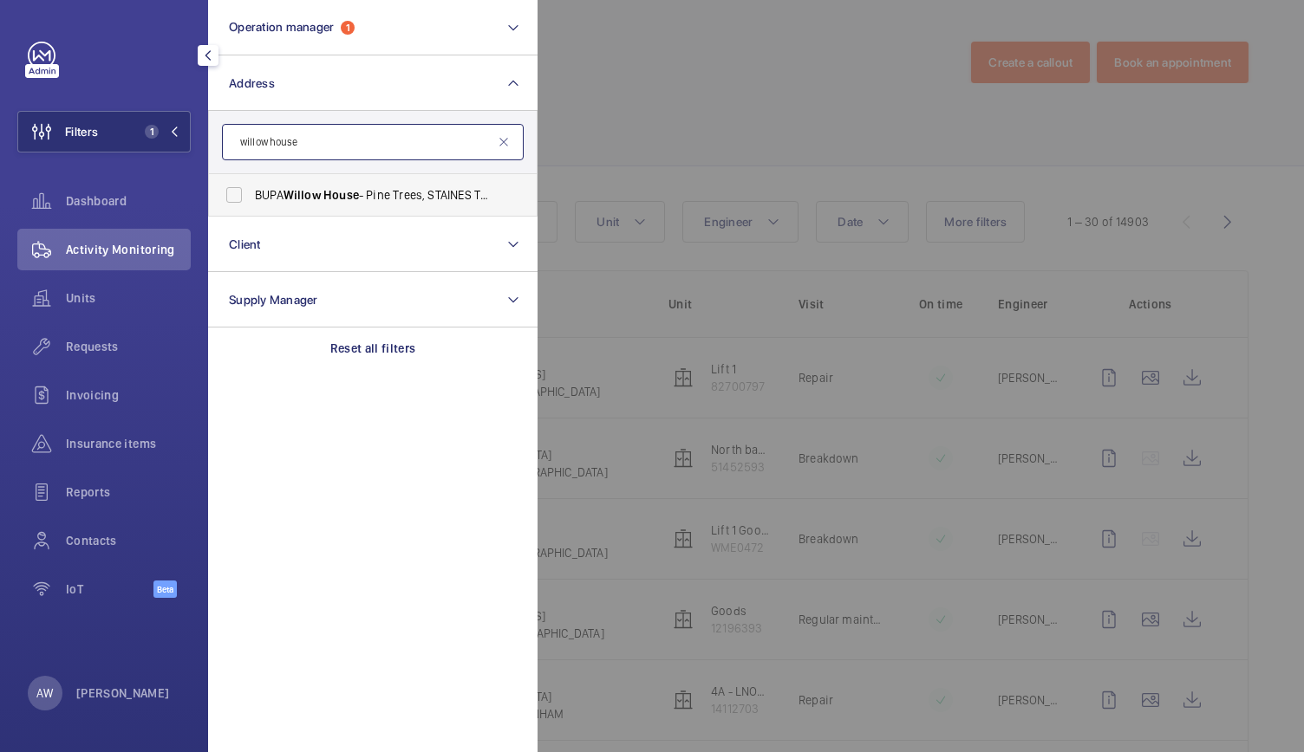
type input "willow house"
click at [293, 193] on span "Willow" at bounding box center [301, 195] width 37 height 14
click at [251, 193] on input "BUPA Willow House - Pine Trees, STAINES TW18 3EA" at bounding box center [234, 195] width 35 height 35
checkbox input "true"
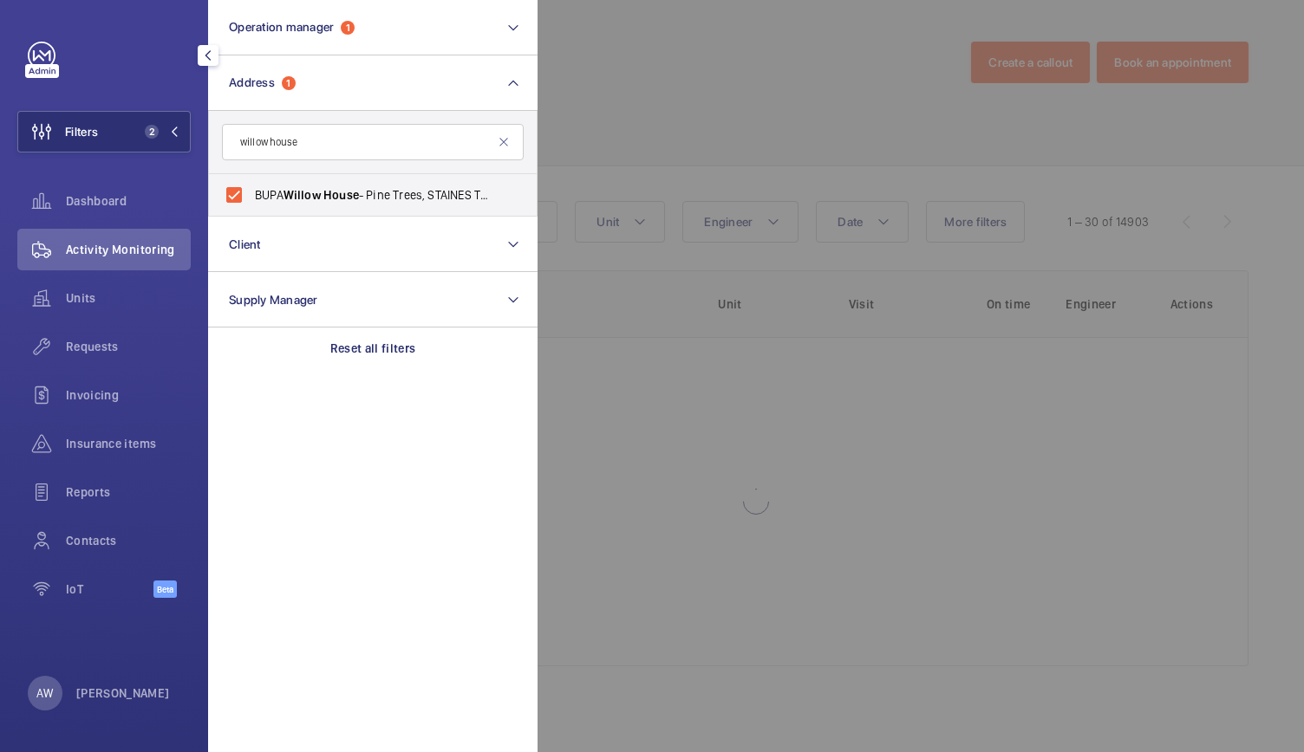
click at [742, 77] on div at bounding box center [1189, 376] width 1304 height 752
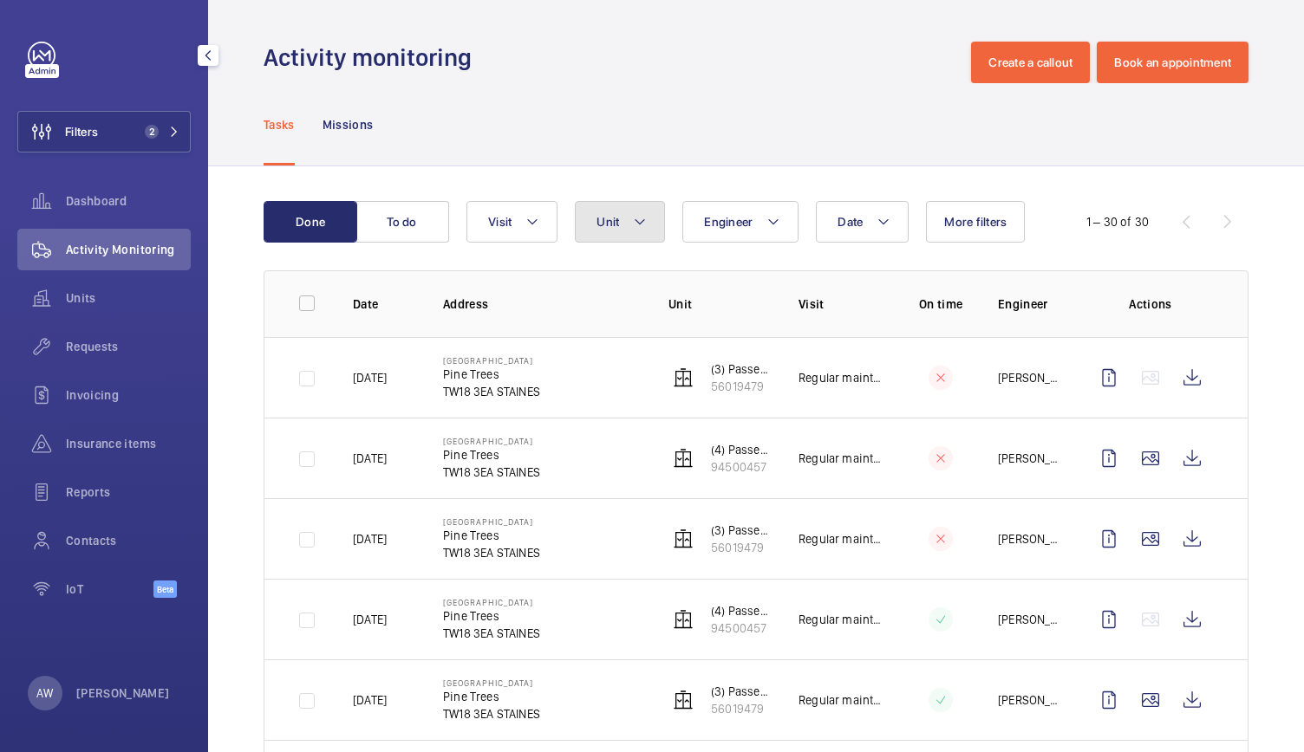
click at [633, 209] on button "Unit" at bounding box center [620, 222] width 90 height 42
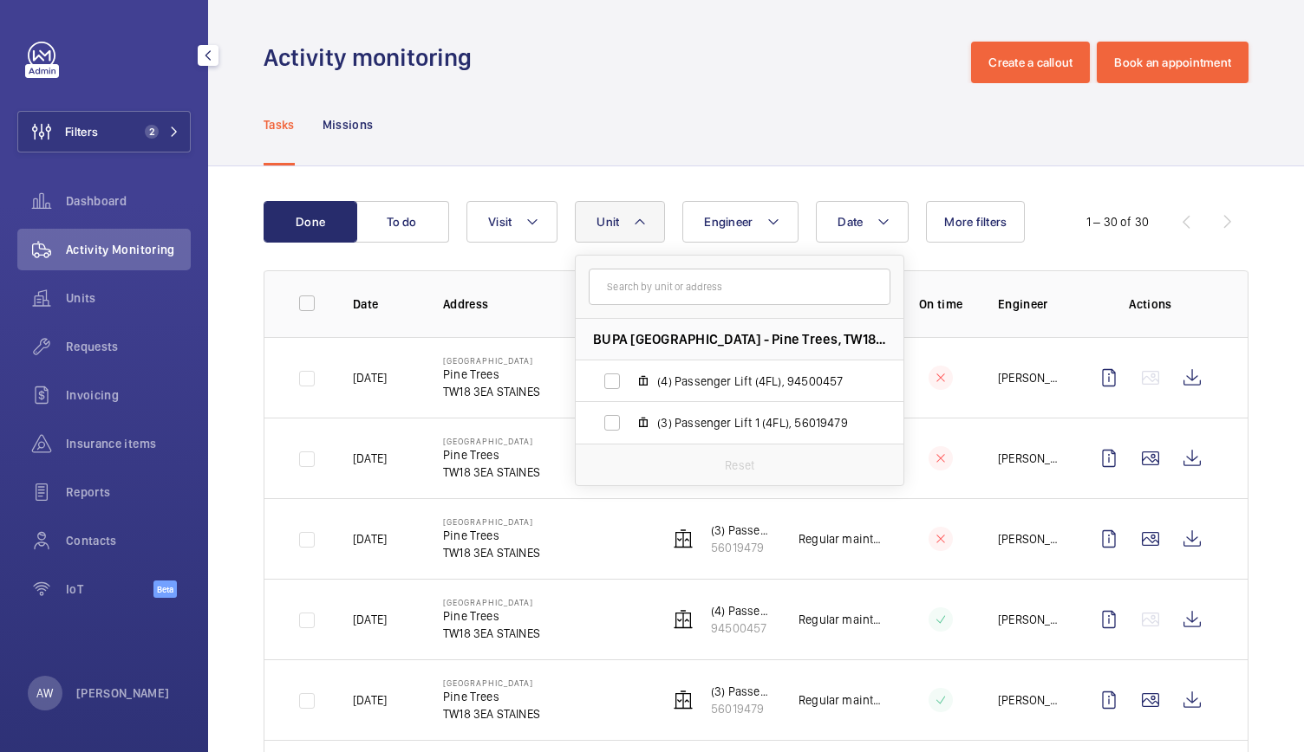
click at [671, 105] on div "Tasks Missions" at bounding box center [755, 124] width 985 height 82
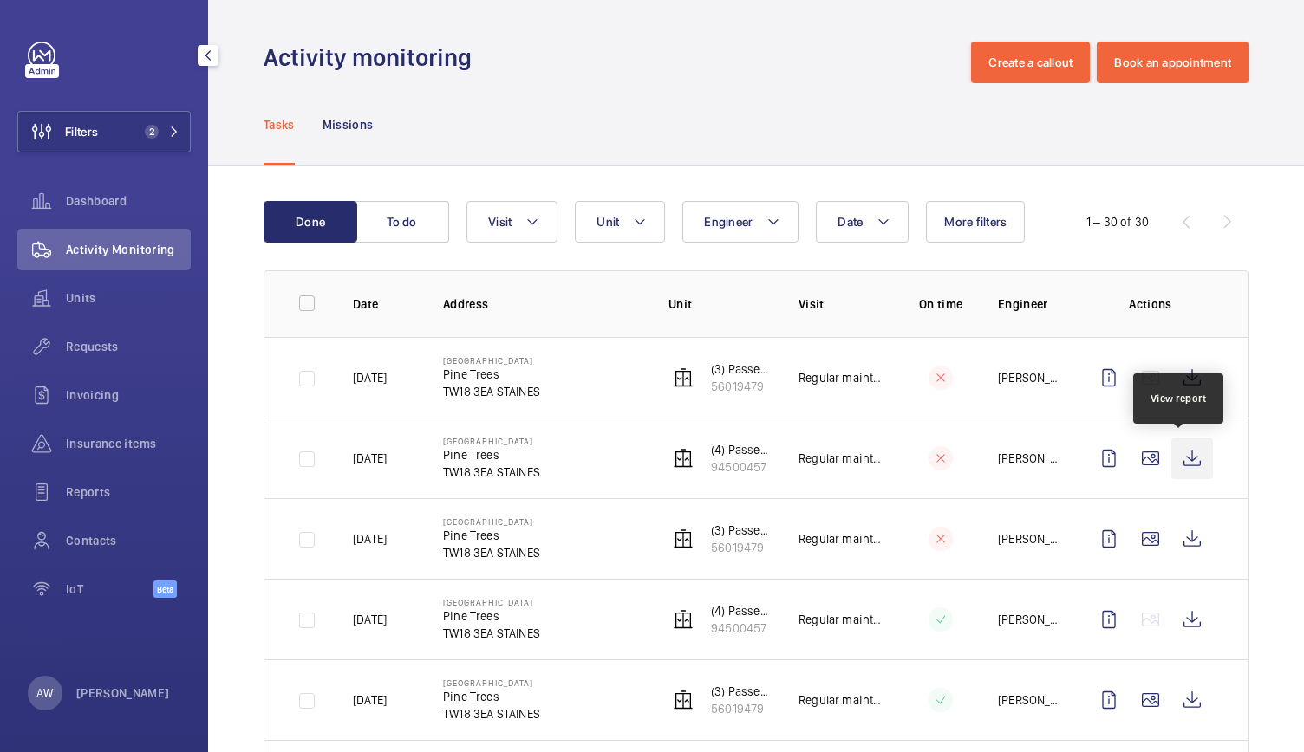
click at [1190, 468] on wm-front-icon-button at bounding box center [1192, 459] width 42 height 42
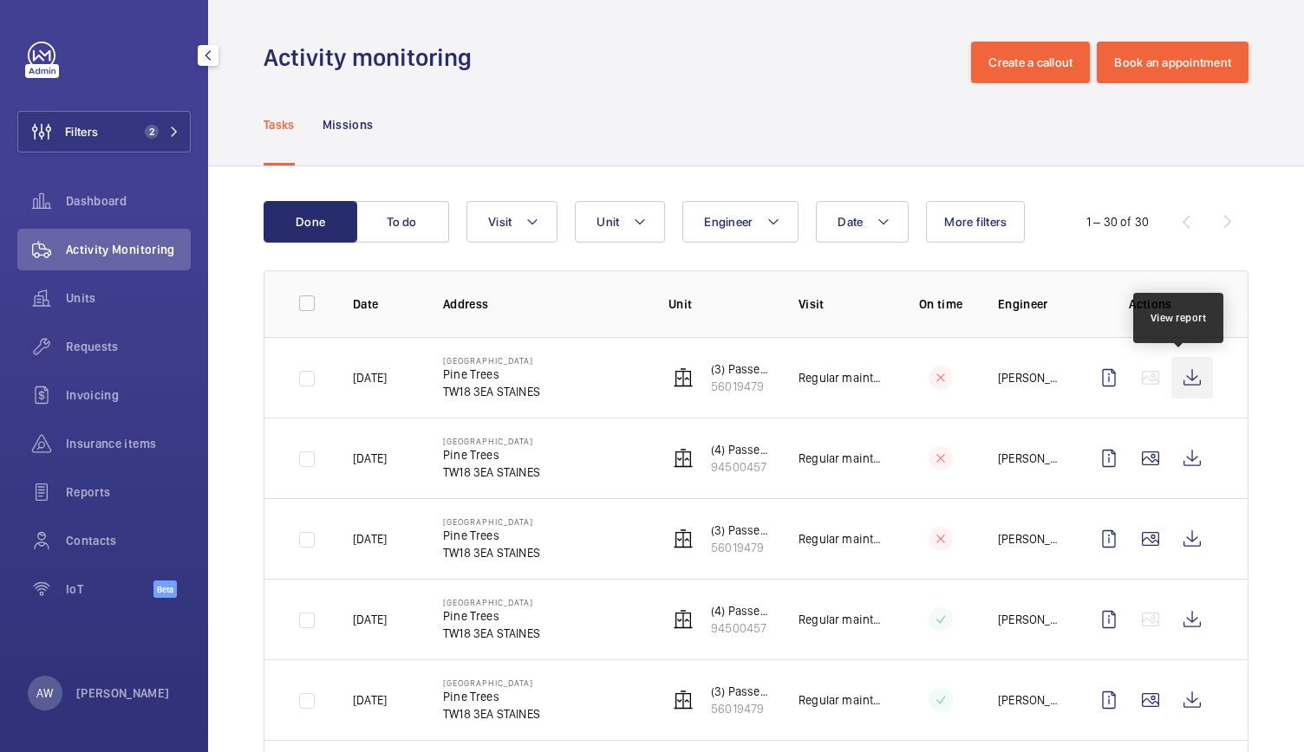
click at [1184, 375] on wm-front-icon-button at bounding box center [1192, 378] width 42 height 42
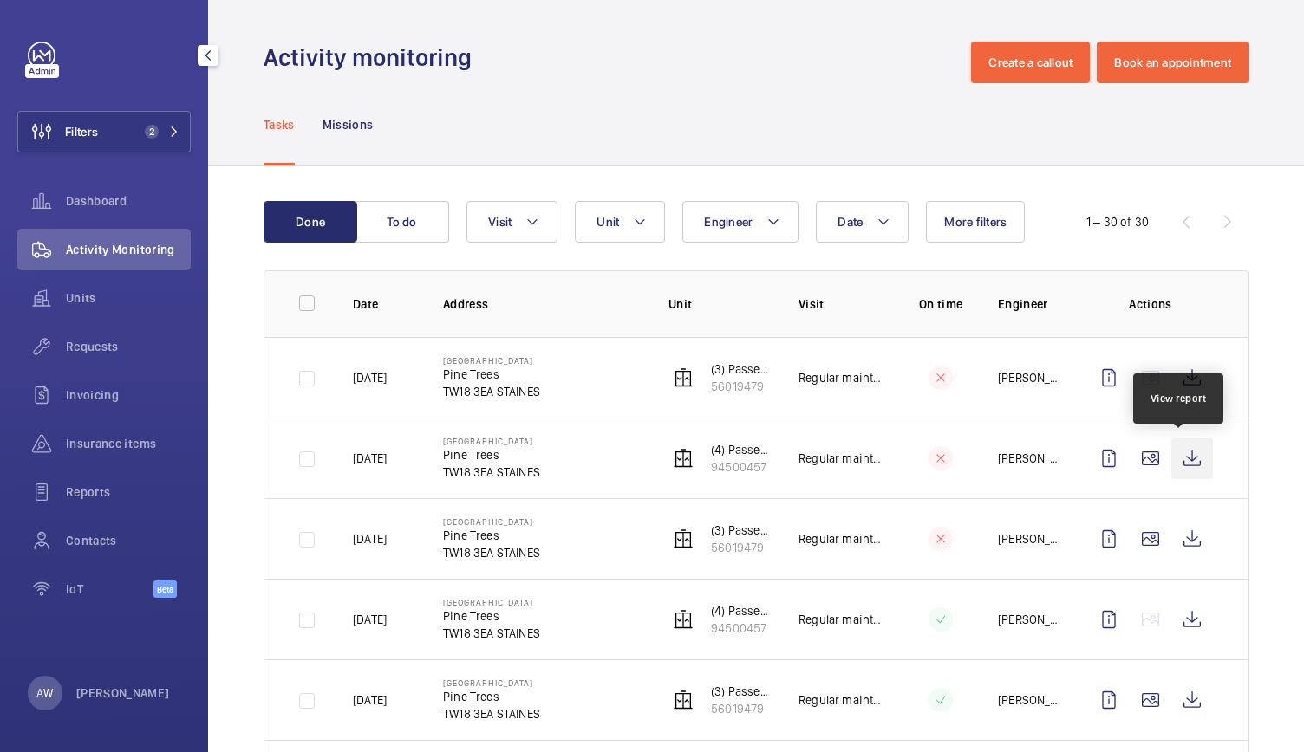
click at [1177, 455] on wm-front-icon-button at bounding box center [1192, 459] width 42 height 42
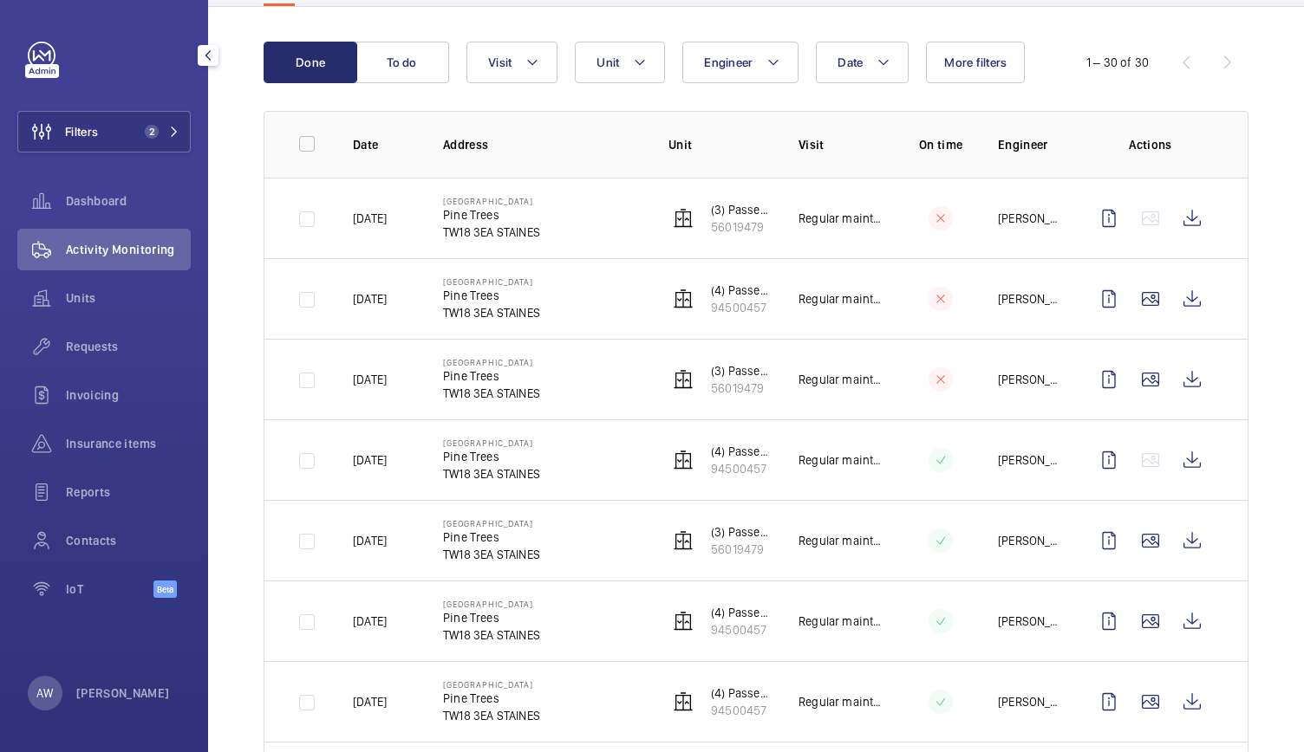
scroll to position [191, 0]
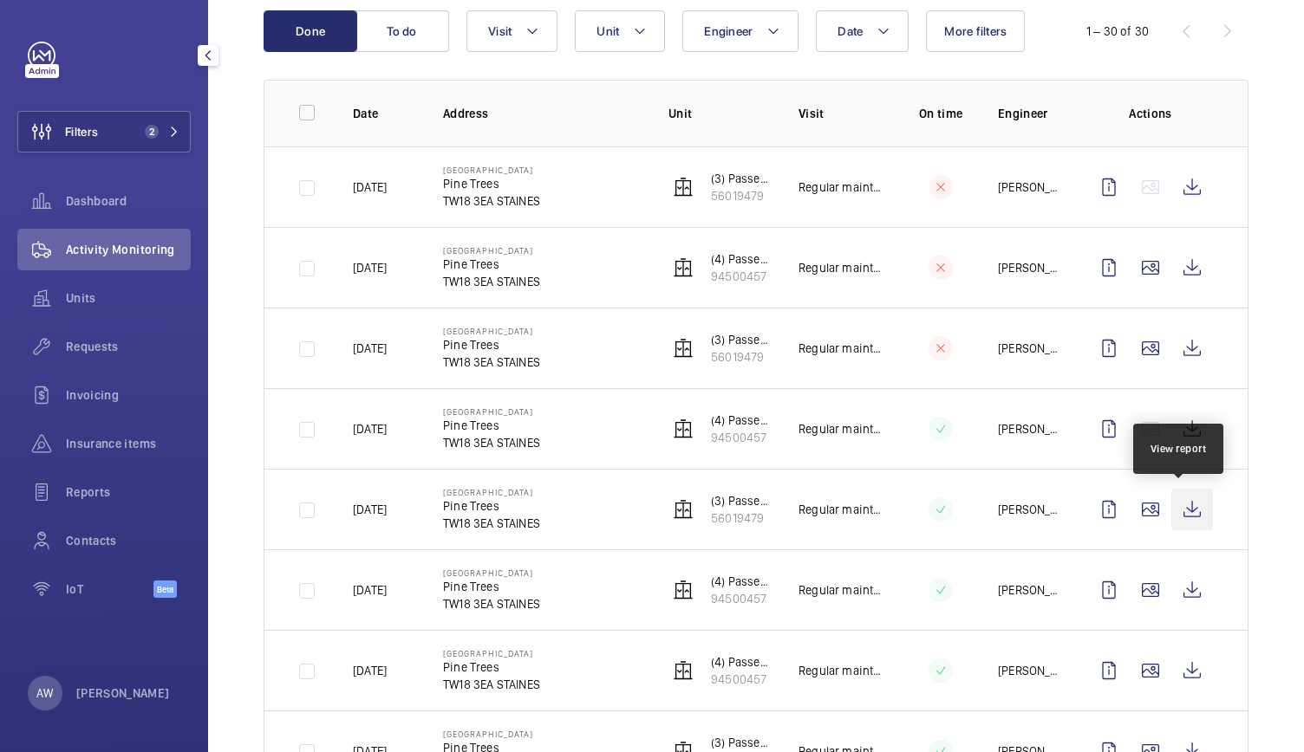
click at [1184, 498] on wm-front-icon-button at bounding box center [1192, 510] width 42 height 42
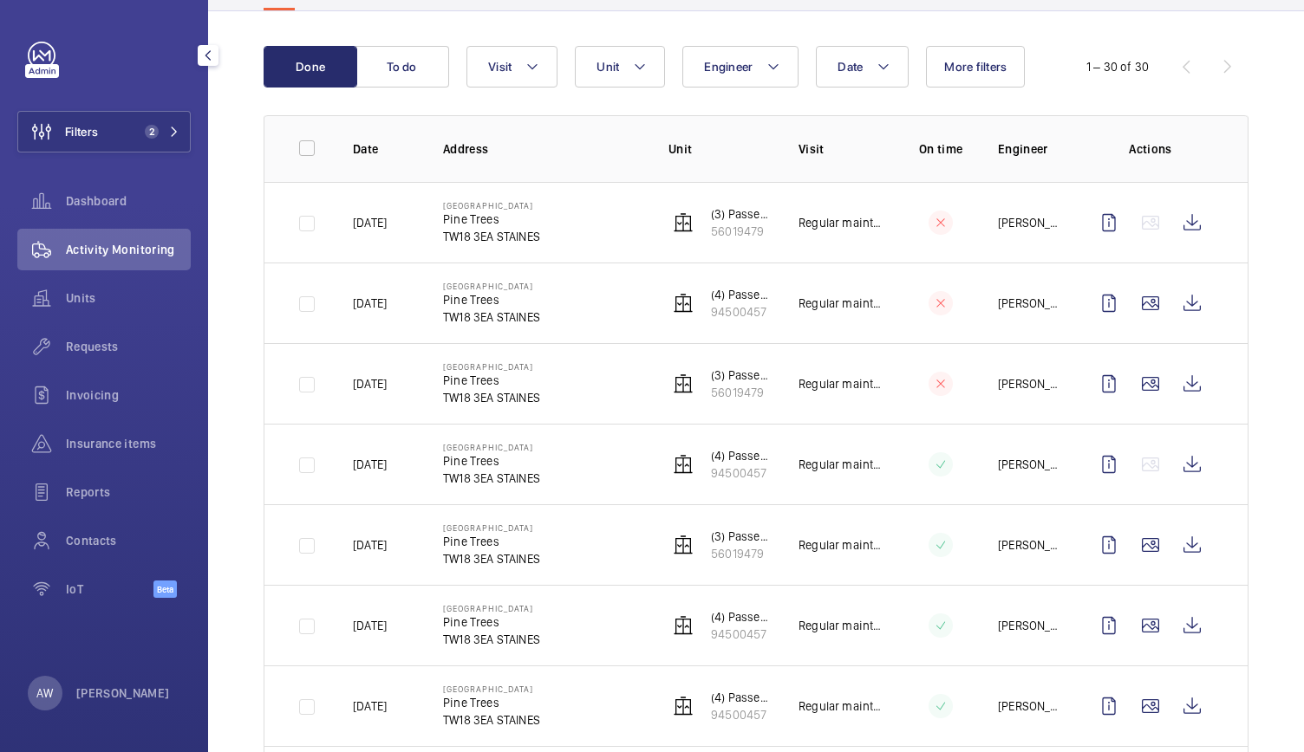
scroll to position [0, 0]
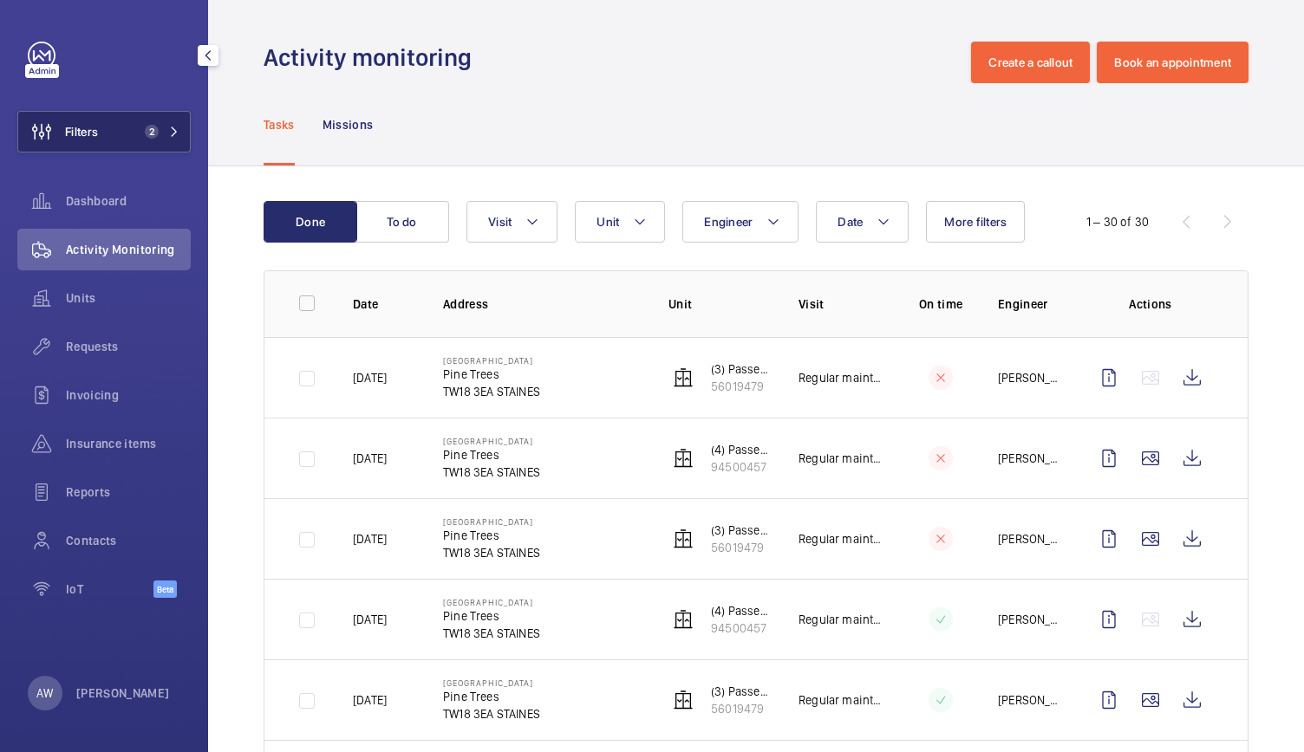
click at [180, 129] on button "Filters 2" at bounding box center [103, 132] width 173 height 42
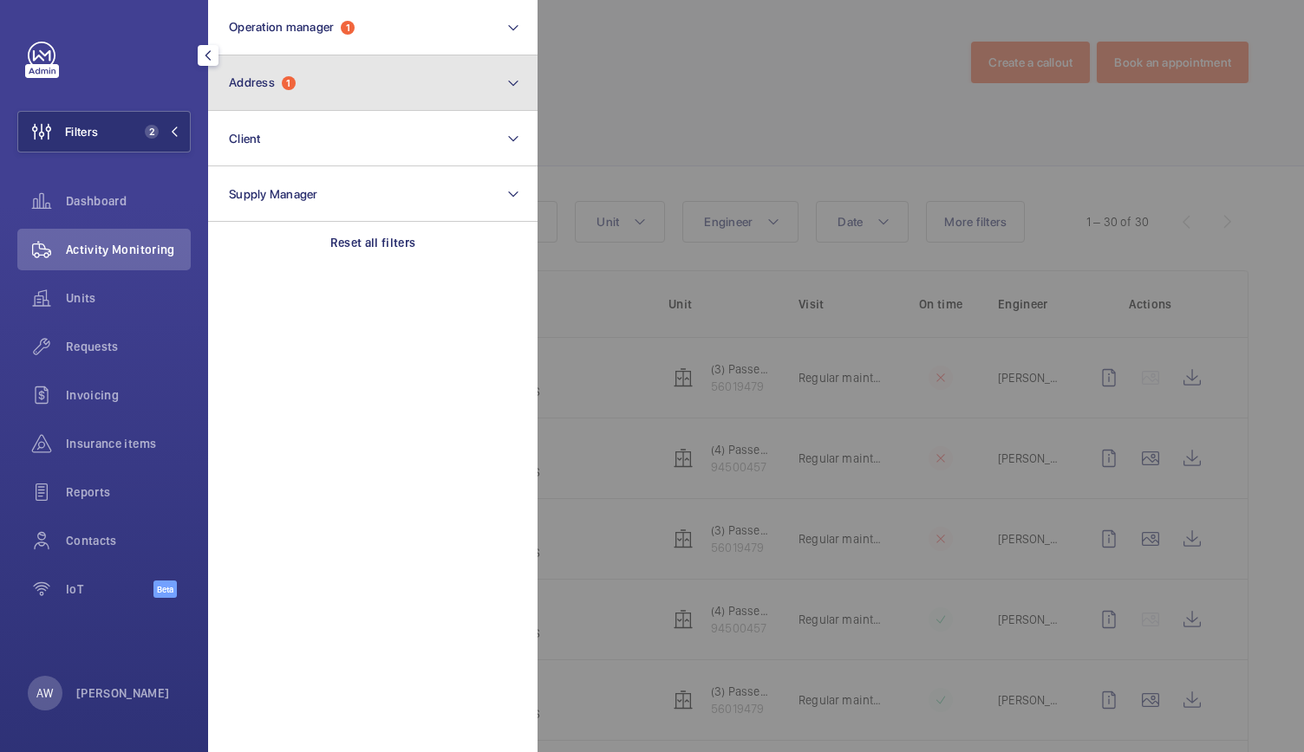
click at [289, 89] on span "1" at bounding box center [289, 83] width 14 height 14
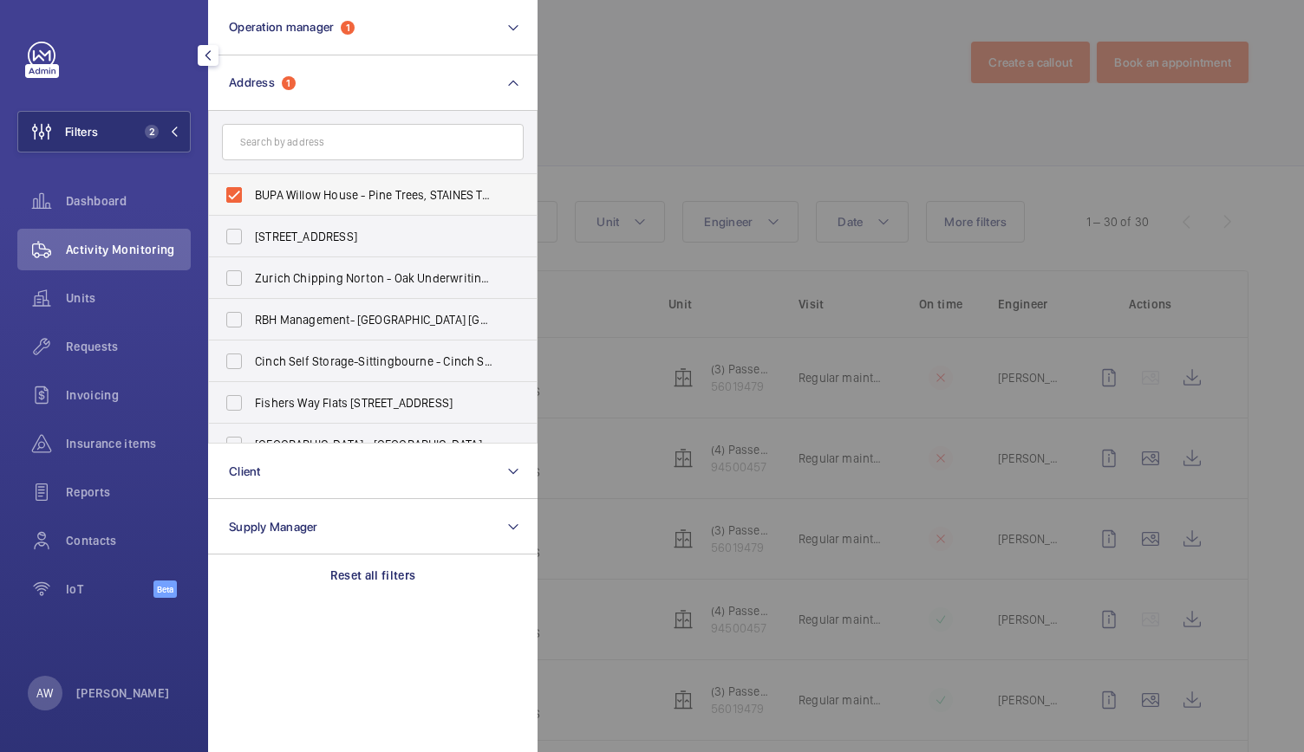
click at [234, 193] on label "BUPA Willow House - Pine Trees, STAINES TW18 3EA" at bounding box center [360, 195] width 302 height 42
click at [234, 193] on input "BUPA Willow House - Pine Trees, STAINES TW18 3EA" at bounding box center [234, 195] width 35 height 35
checkbox input "false"
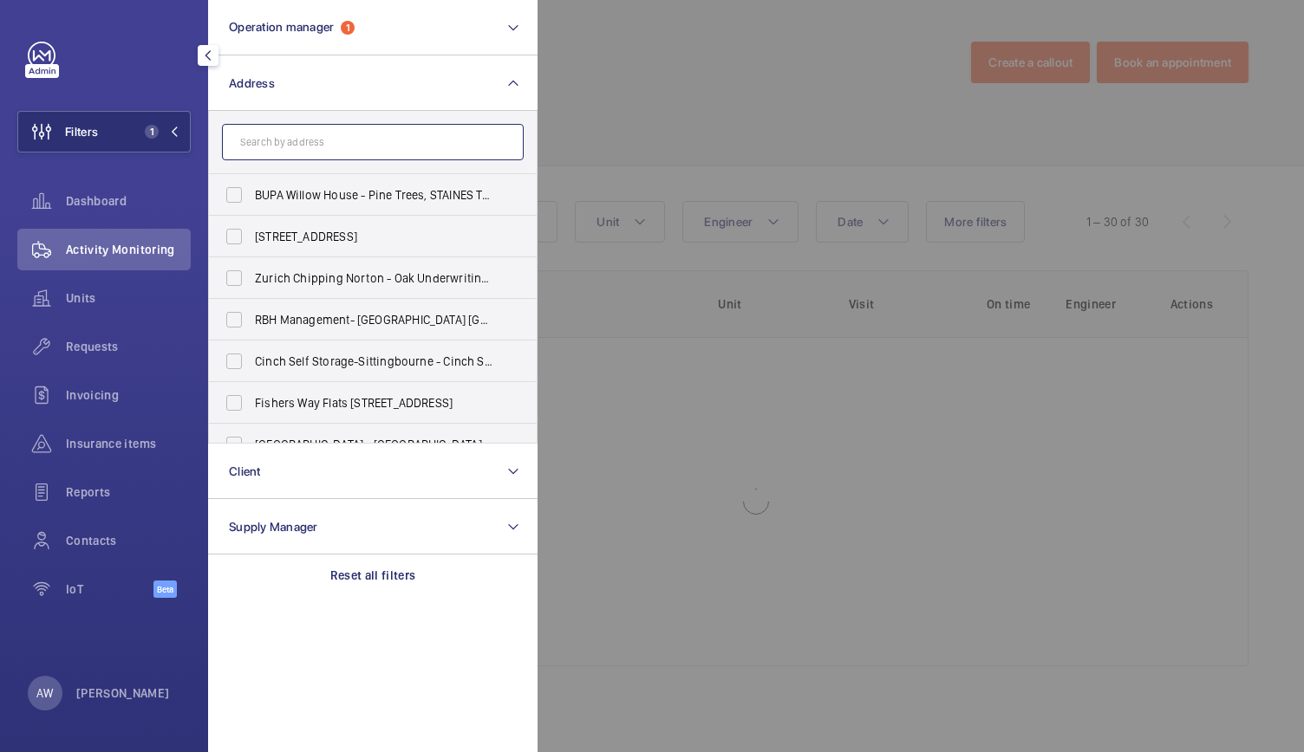
click at [272, 137] on input "text" at bounding box center [373, 142] width 302 height 36
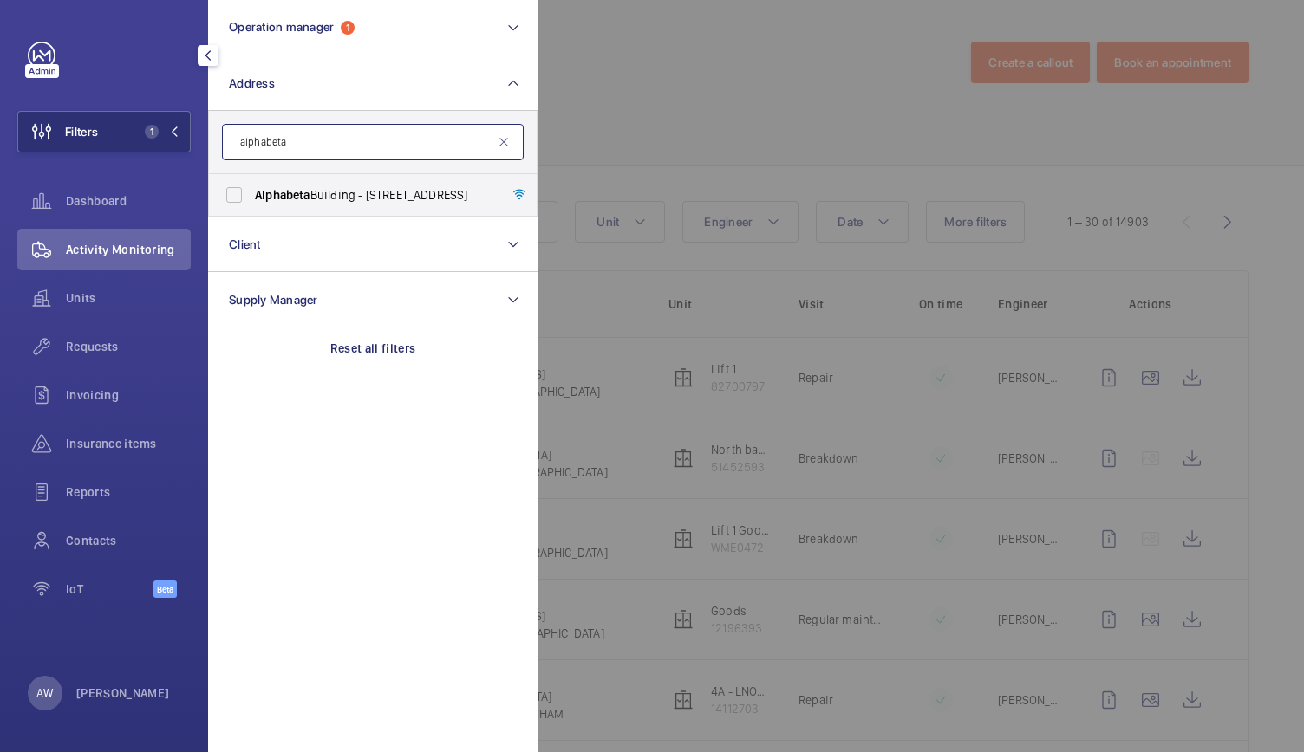
type input "alphabeta"
click at [704, 81] on div at bounding box center [1189, 376] width 1304 height 752
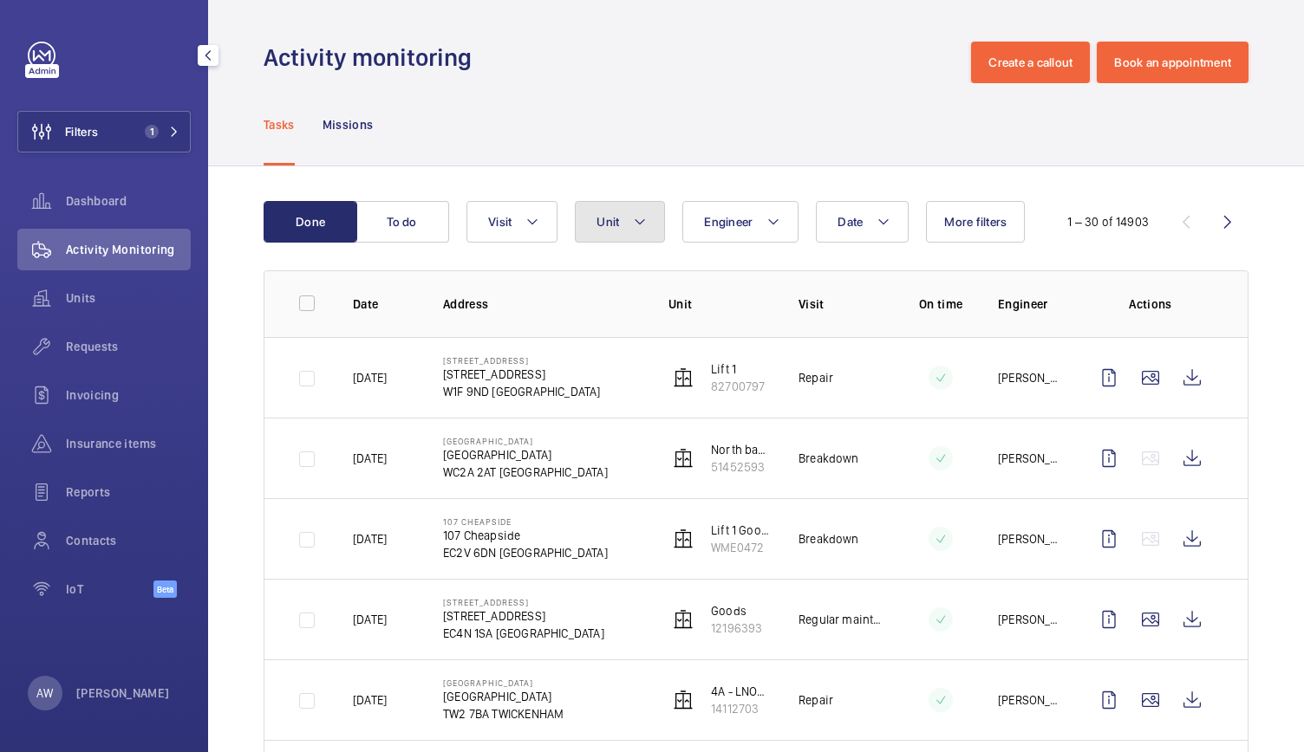
click at [634, 232] on button "Unit" at bounding box center [620, 222] width 90 height 42
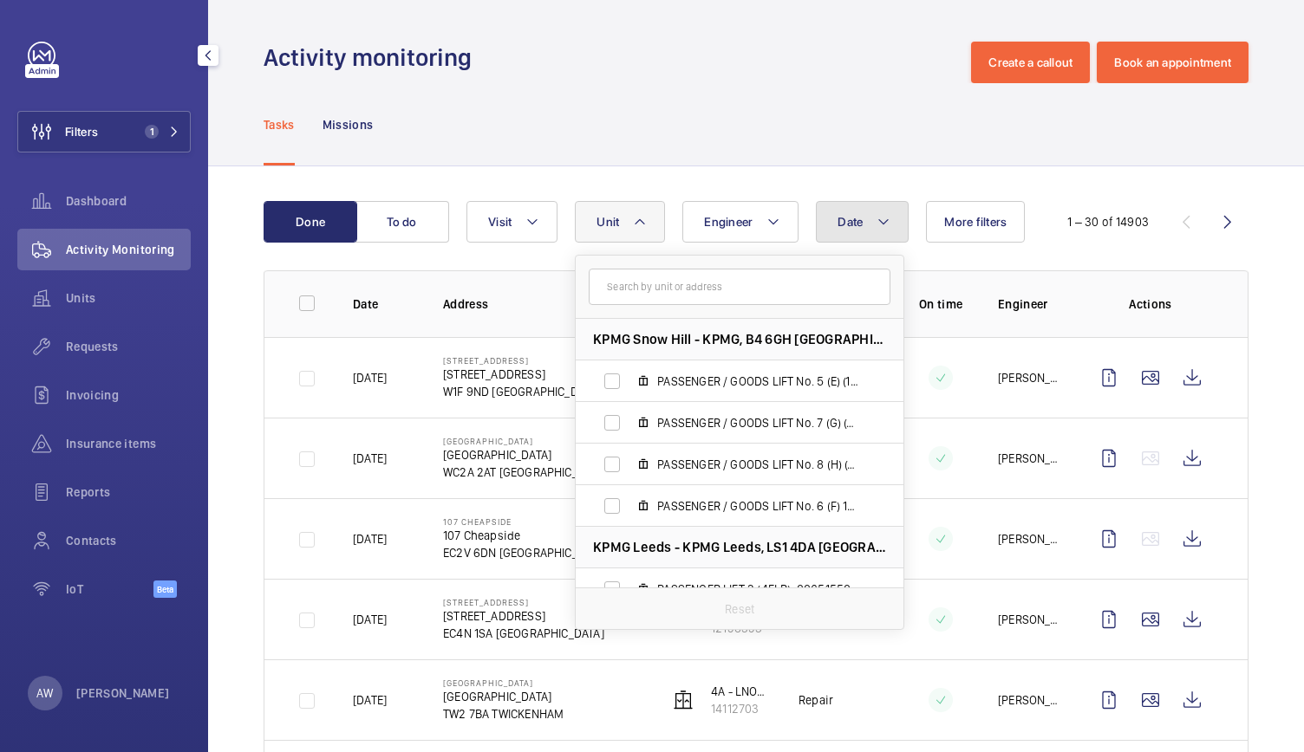
click at [865, 237] on button "Date" at bounding box center [862, 222] width 93 height 42
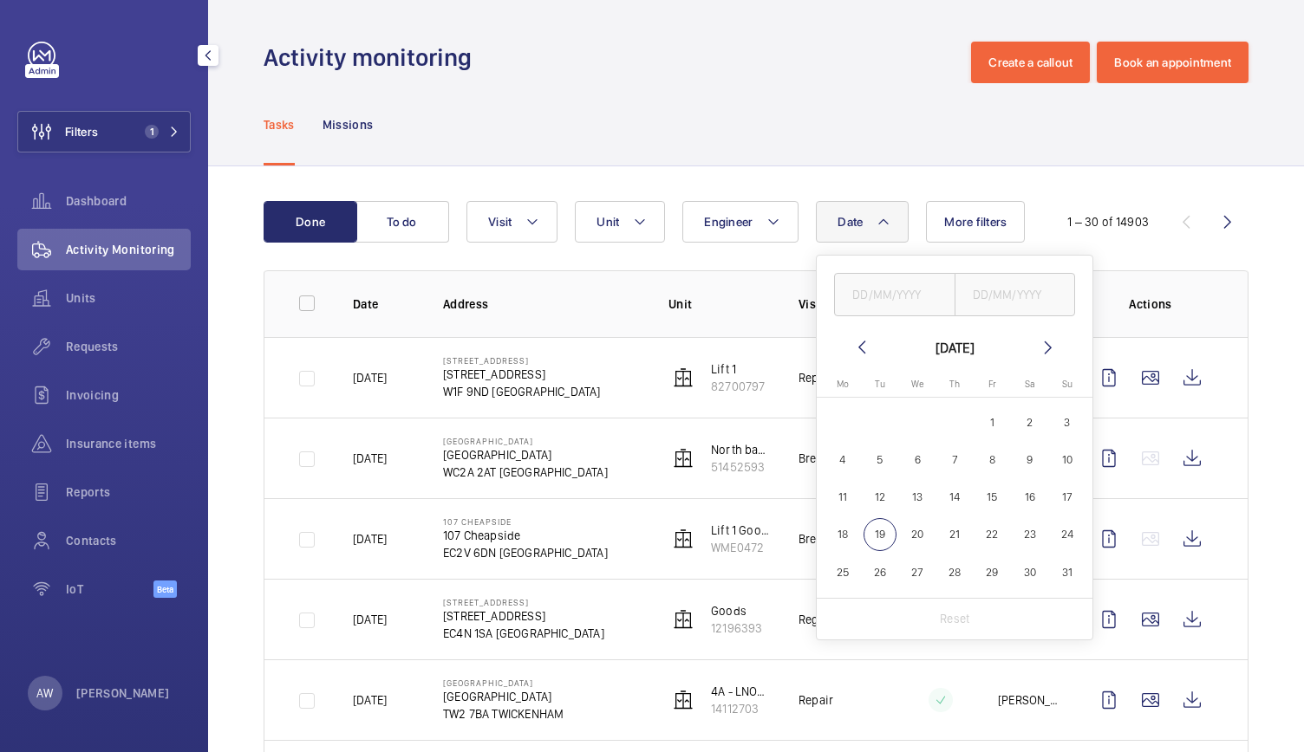
click at [855, 353] on mat-icon at bounding box center [861, 347] width 21 height 21
click at [879, 426] on span "1" at bounding box center [880, 423] width 34 height 34
type input "01/07/2025"
click at [951, 578] on span "31" at bounding box center [955, 573] width 34 height 34
type input "31/07/2025"
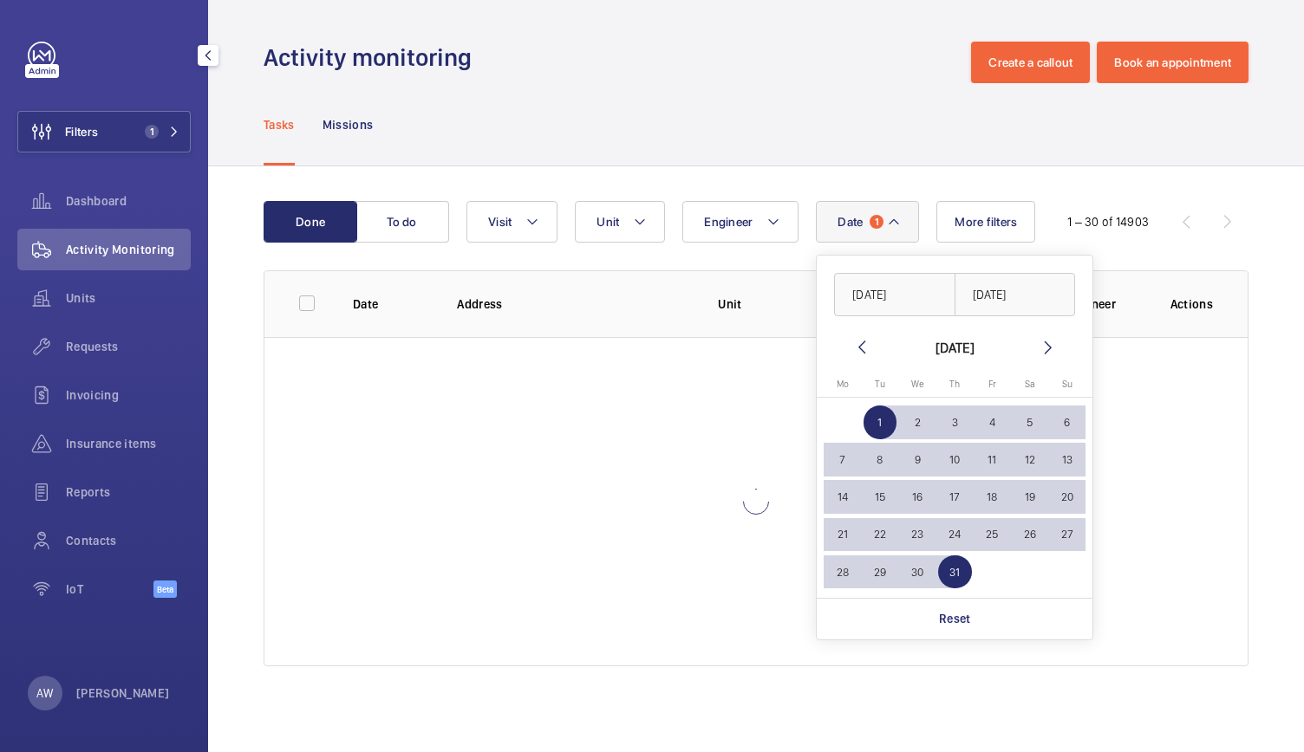
click at [823, 135] on div "Tasks Missions" at bounding box center [755, 124] width 985 height 82
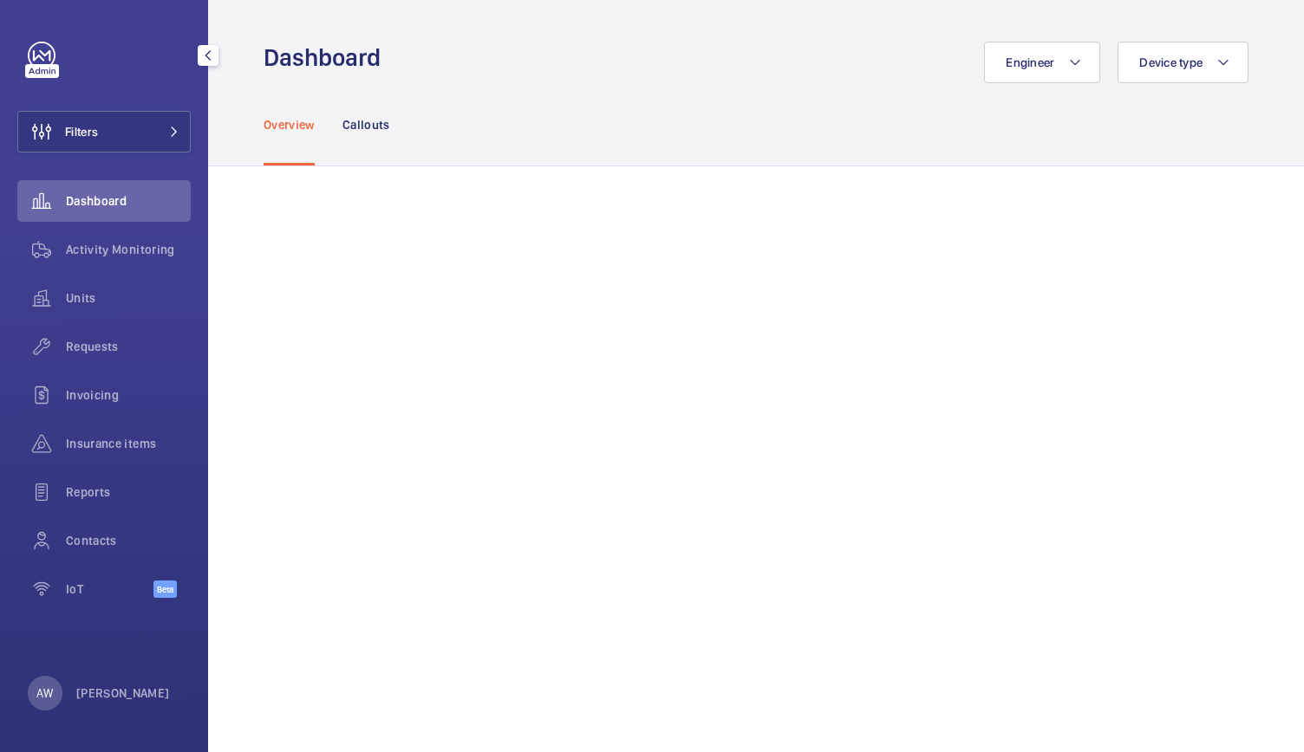
click at [147, 115] on button "Filters" at bounding box center [103, 132] width 173 height 42
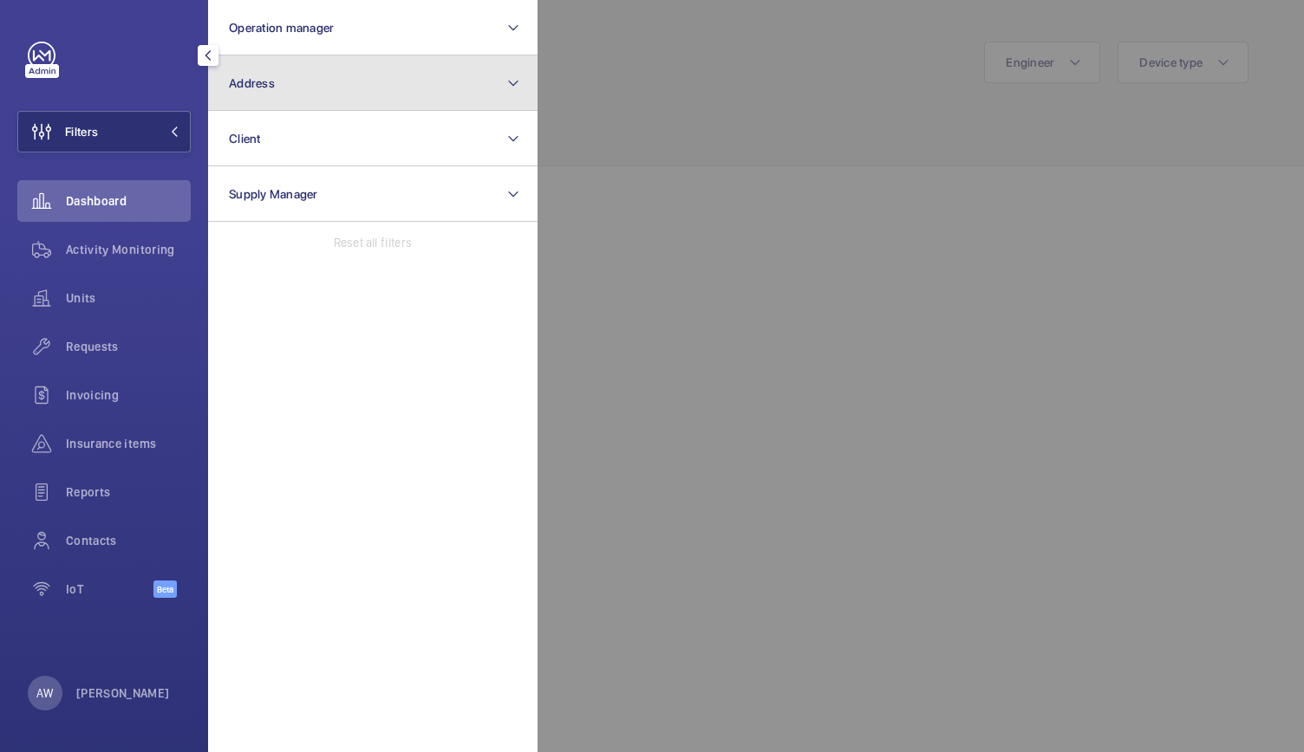
click at [316, 97] on button "Address" at bounding box center [372, 82] width 329 height 55
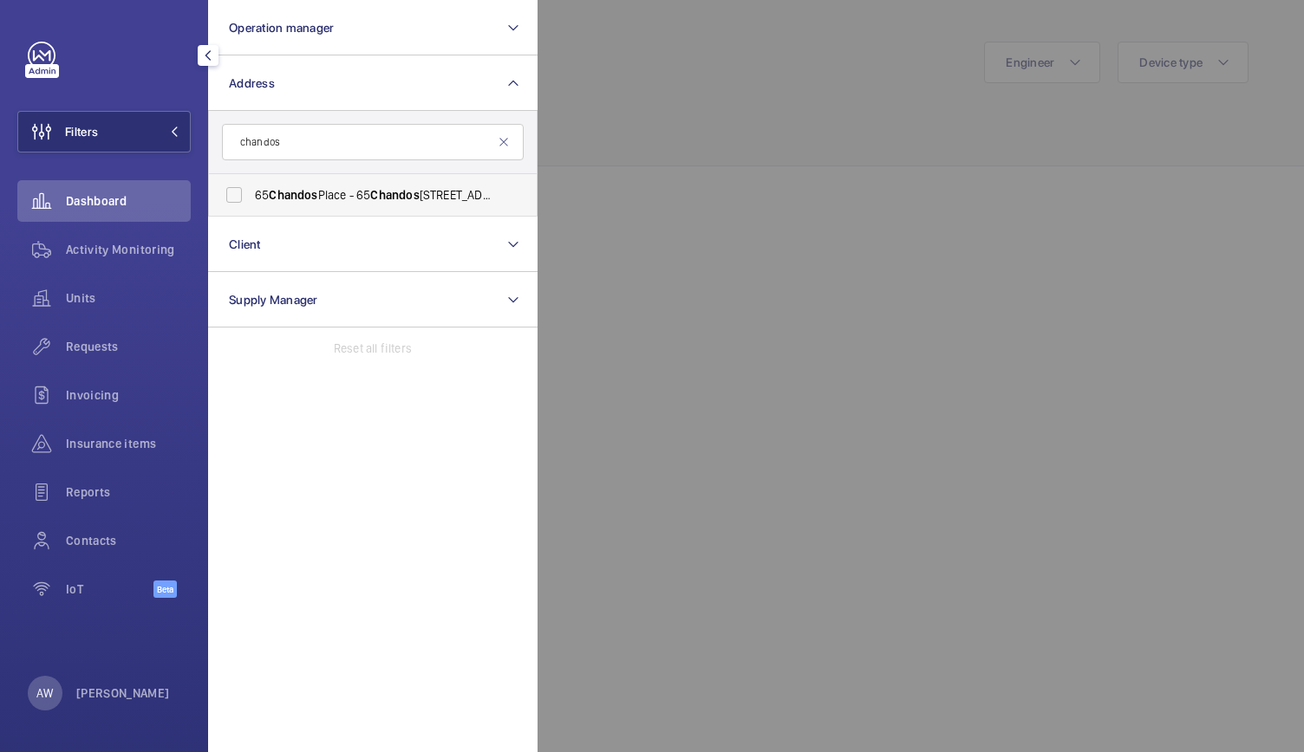
type input "chandos"
click at [261, 188] on span "65 Chandos Place - 65 Chandos Place, LONDON WC2N 4HG" at bounding box center [374, 194] width 238 height 17
click at [251, 188] on input "65 Chandos Place - 65 Chandos Place, LONDON WC2N 4HG" at bounding box center [234, 195] width 35 height 35
checkbox input "true"
click at [734, 140] on div at bounding box center [1189, 376] width 1304 height 752
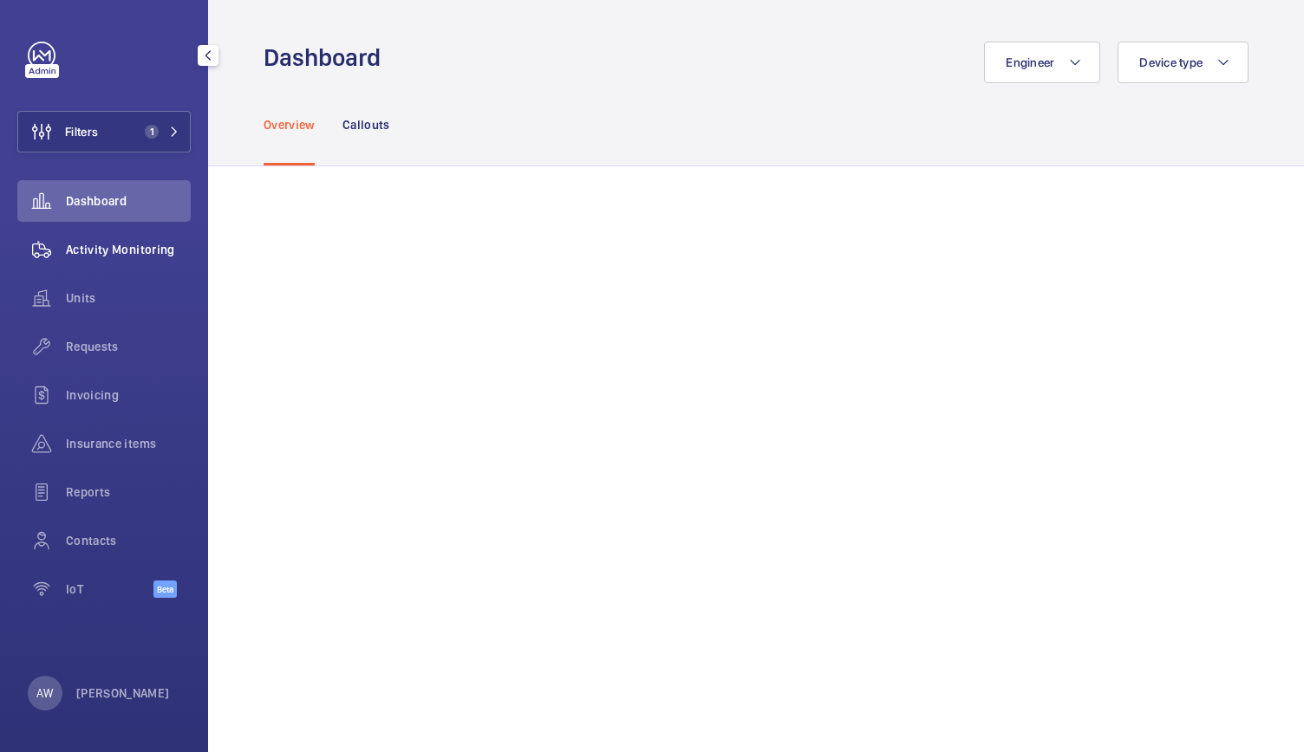
click at [121, 241] on span "Activity Monitoring" at bounding box center [128, 249] width 125 height 17
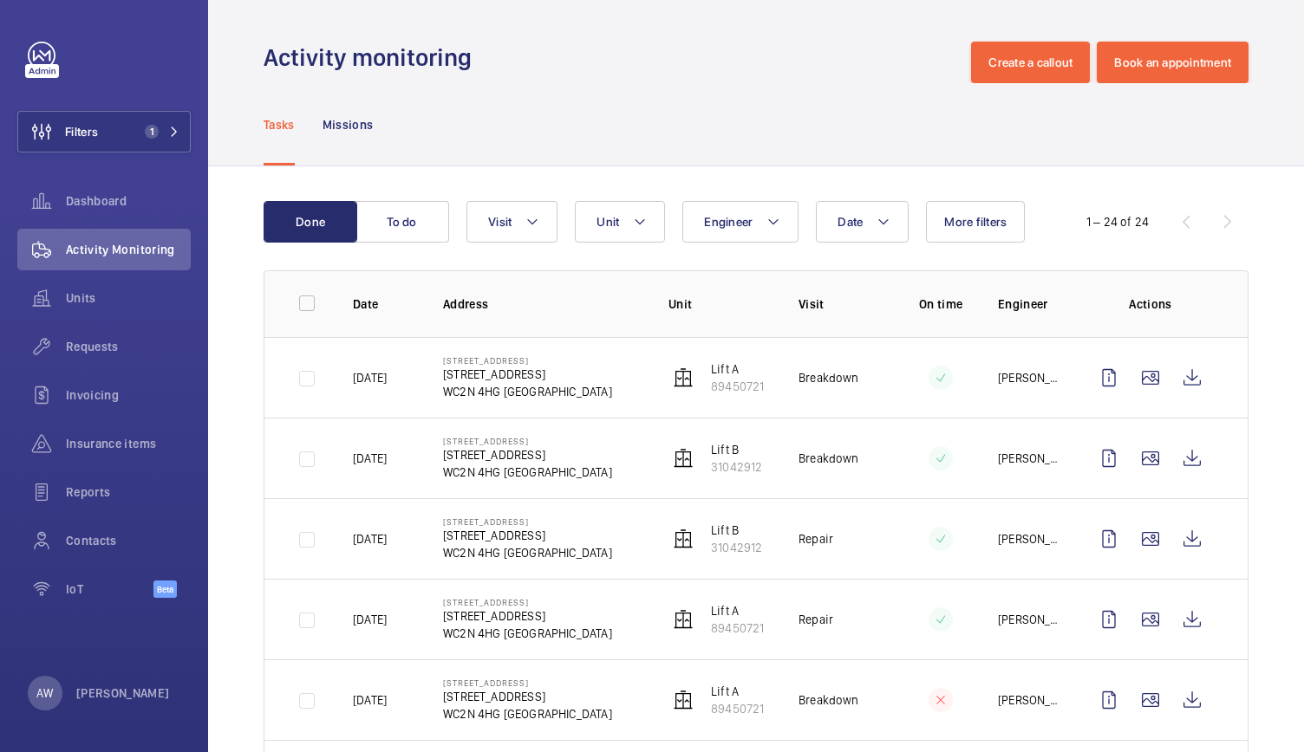
scroll to position [29, 0]
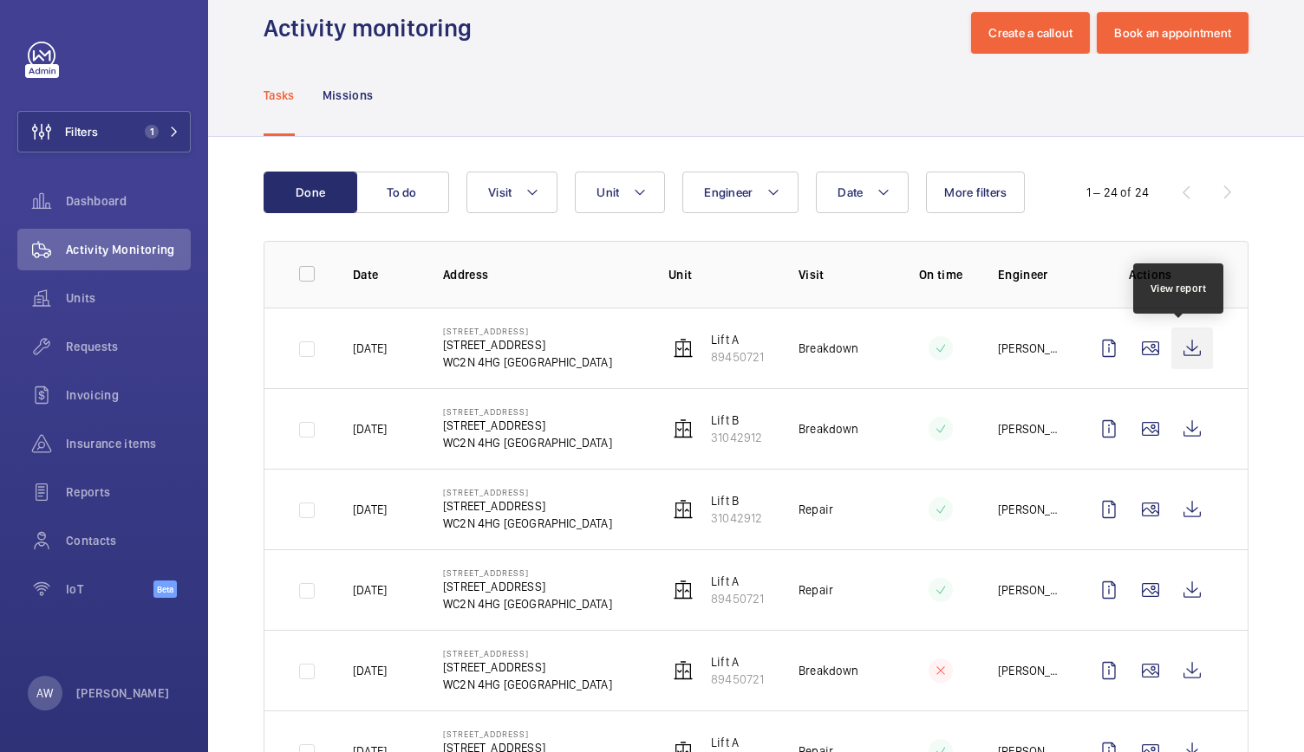
click at [1181, 351] on wm-front-icon-button at bounding box center [1192, 349] width 42 height 42
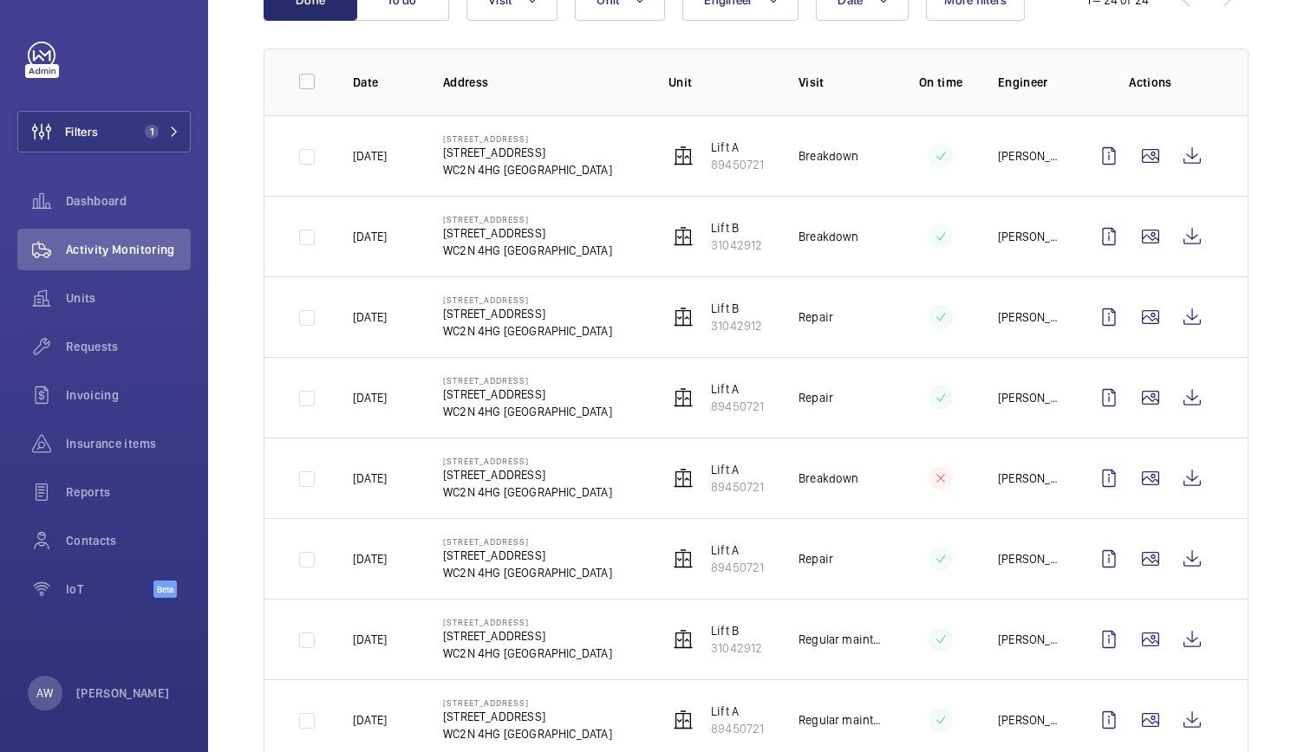
scroll to position [0, 0]
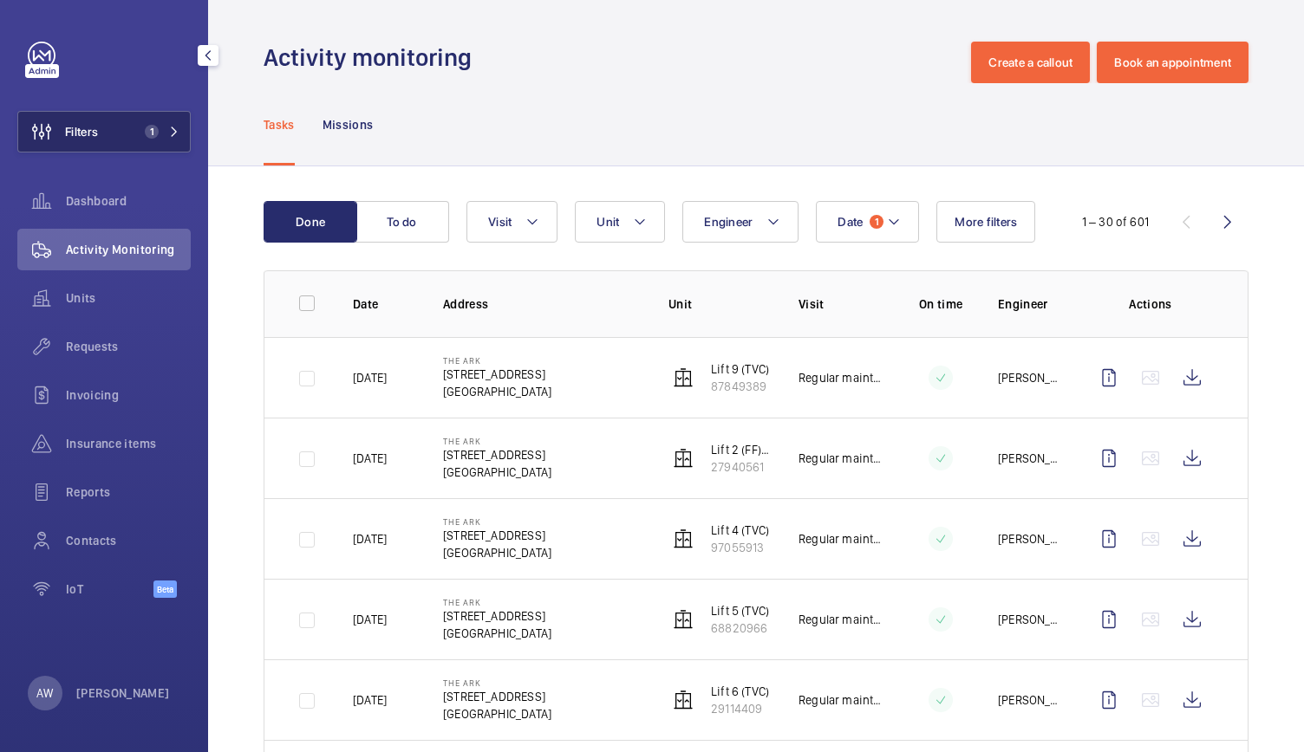
click at [147, 136] on span "1" at bounding box center [152, 132] width 14 height 14
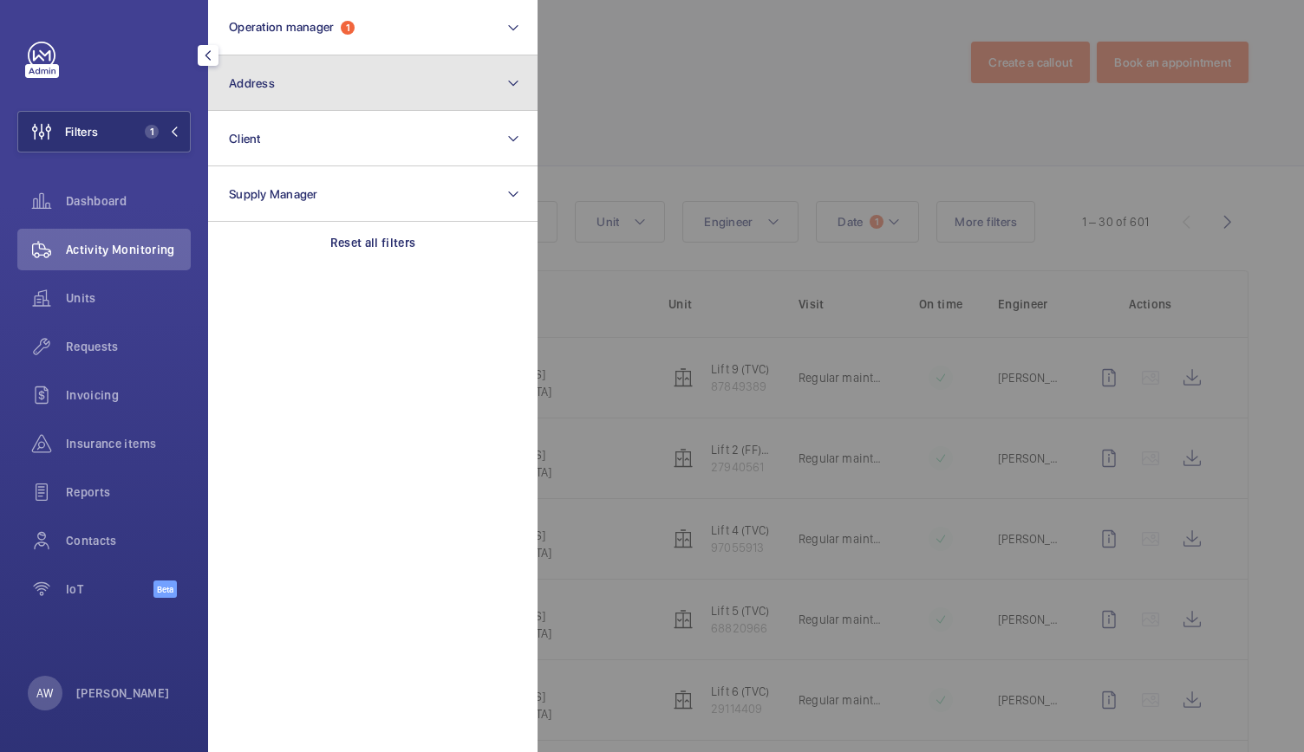
click at [348, 93] on button "Address" at bounding box center [372, 82] width 329 height 55
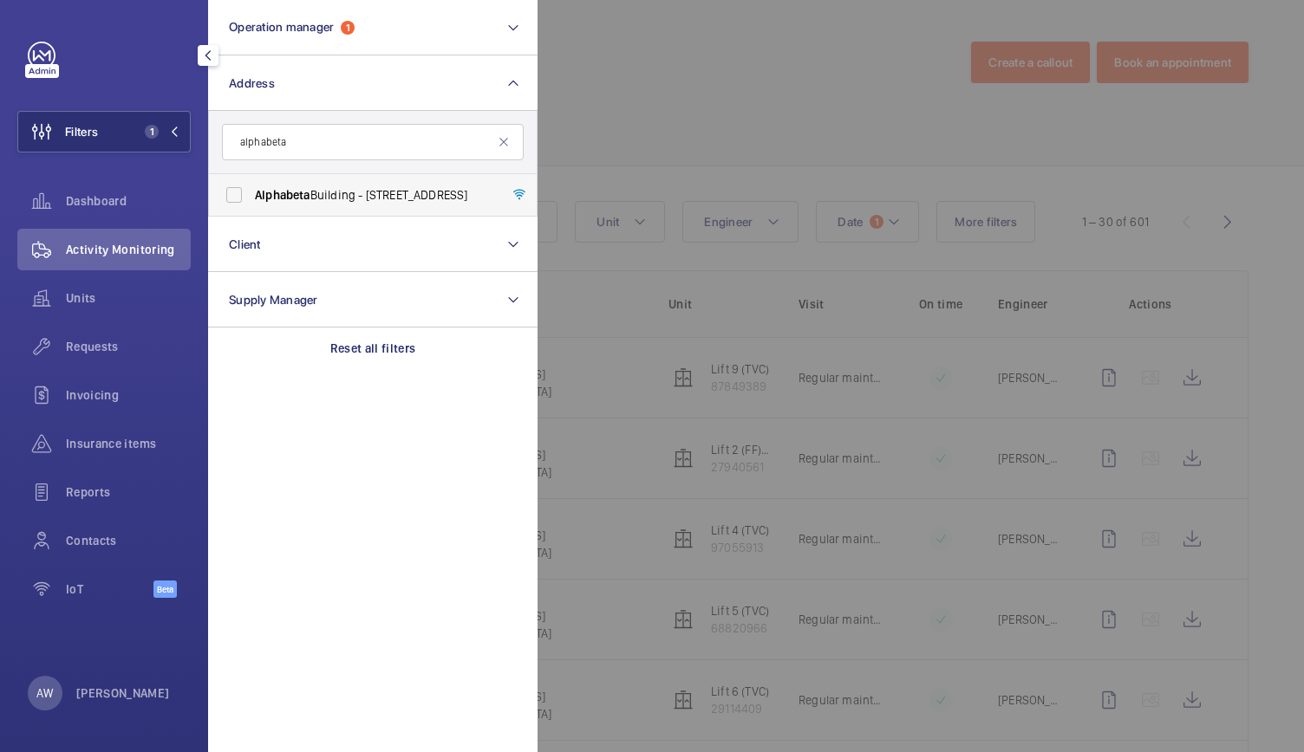
type input "alphabeta"
click at [297, 189] on span "Alphabeta" at bounding box center [282, 195] width 55 height 14
click at [251, 189] on input "Alphabeta Building - 14 - 18 Finsbury Square, LONDON EC2A 1AH" at bounding box center [234, 195] width 35 height 35
checkbox input "true"
click at [578, 136] on div at bounding box center [1189, 376] width 1304 height 752
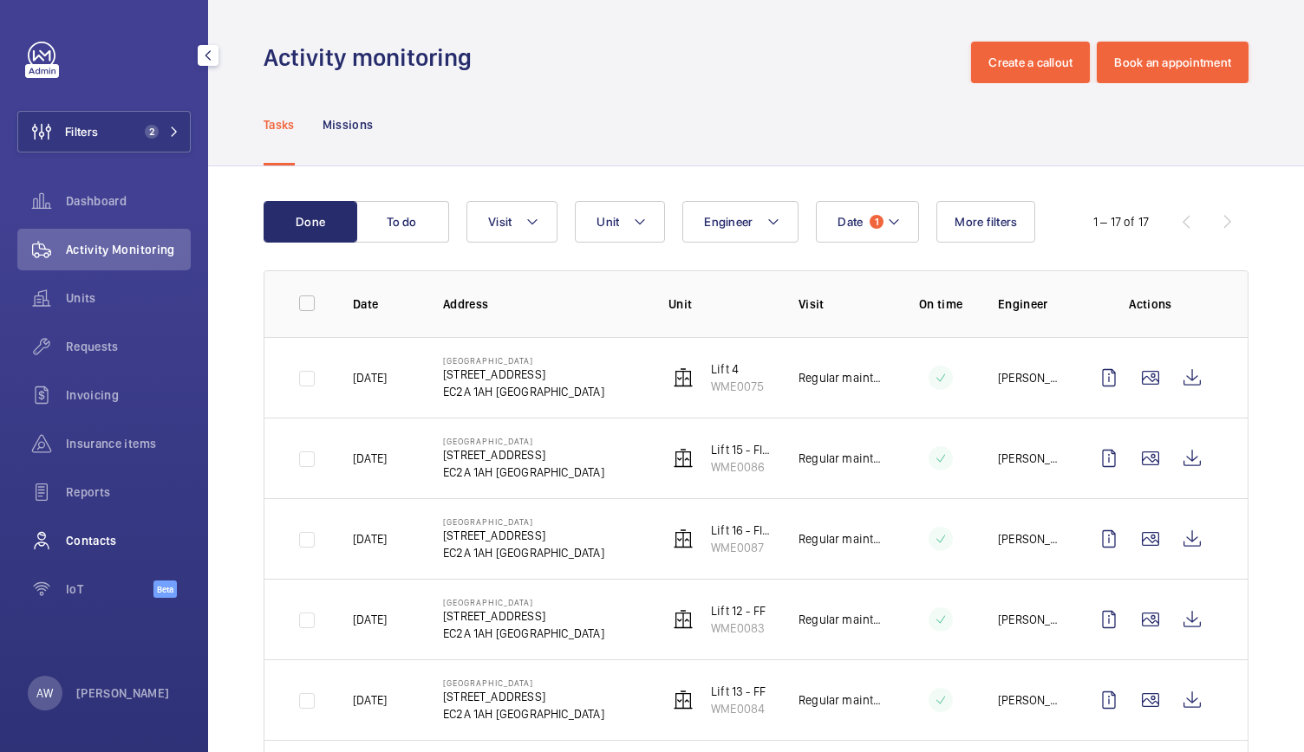
click at [81, 542] on span "Contacts" at bounding box center [128, 540] width 125 height 17
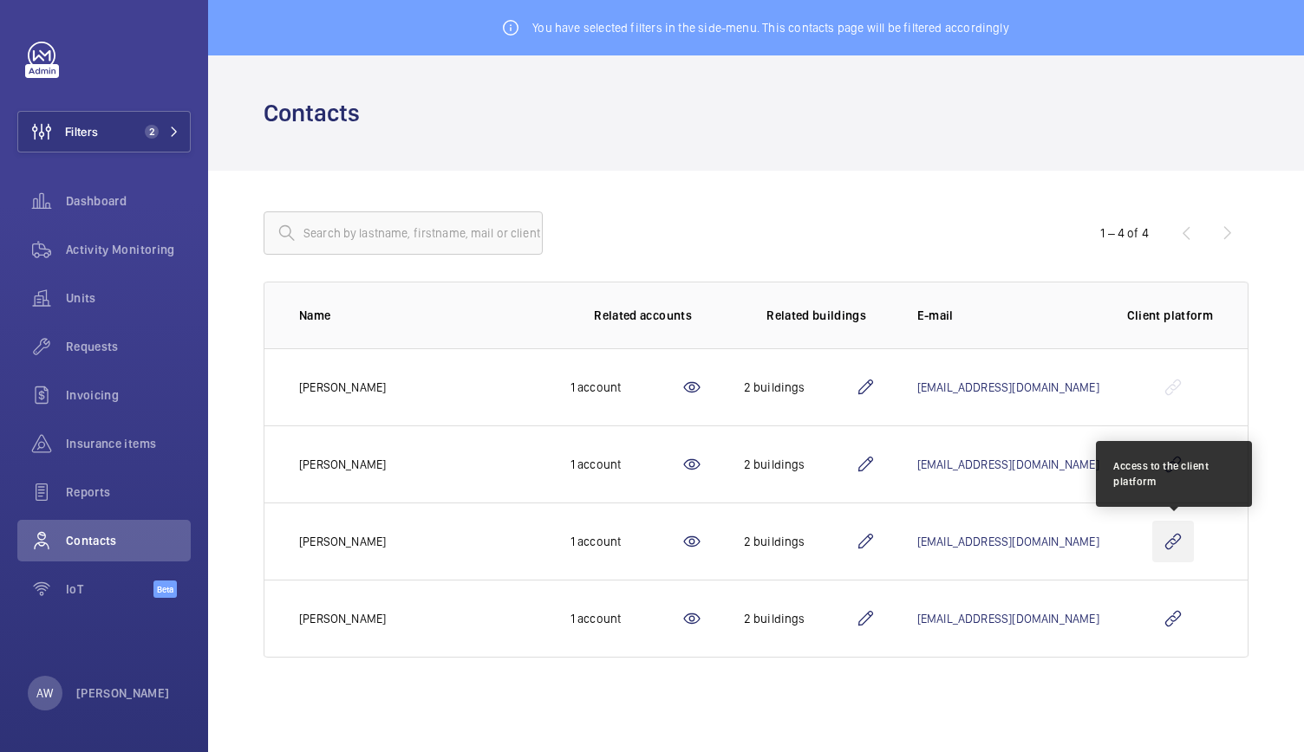
click at [1174, 538] on wm-front-icon-button at bounding box center [1173, 542] width 42 height 42
